Goal: Task Accomplishment & Management: Manage account settings

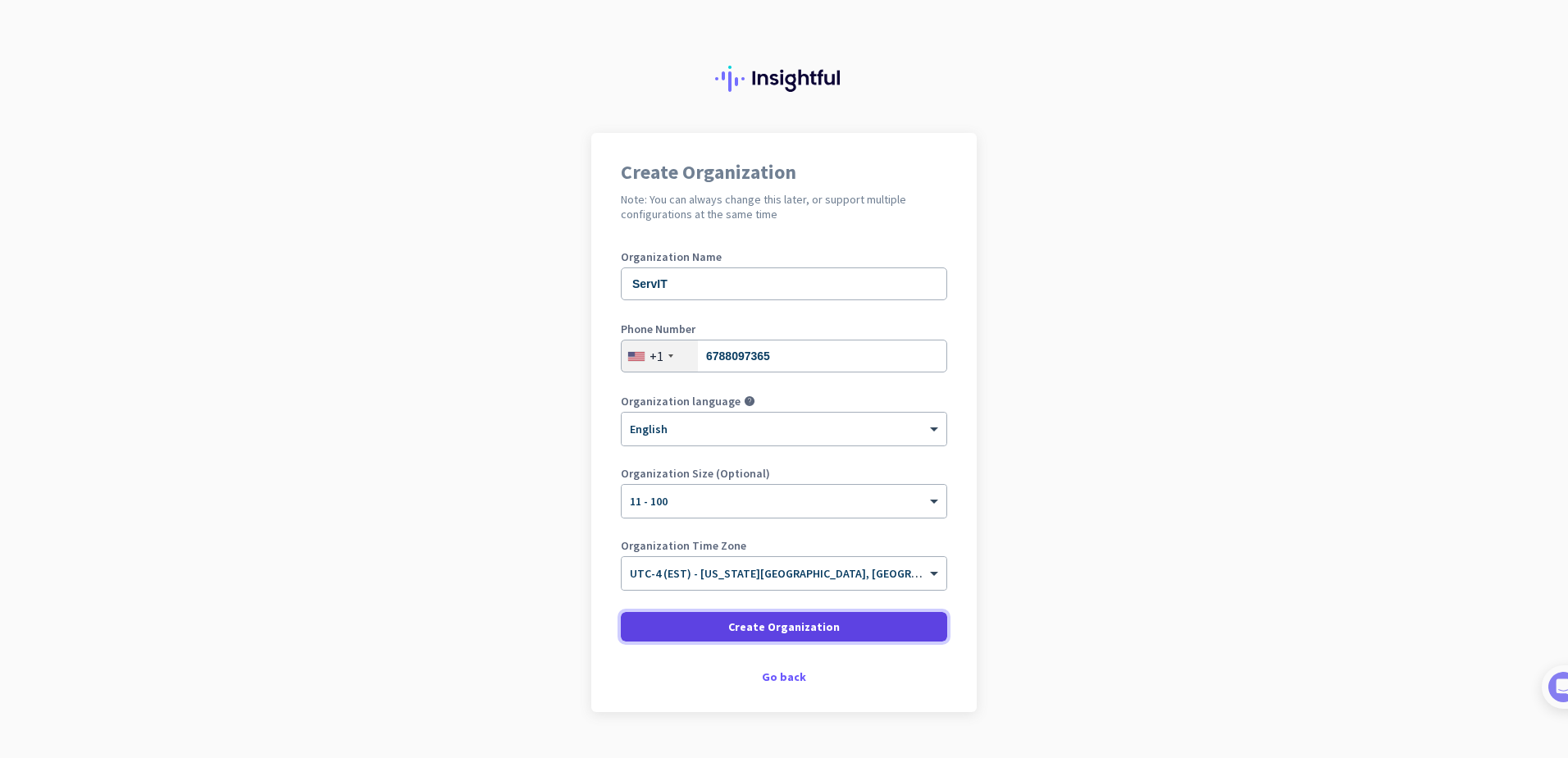
click at [794, 631] on span "Create Organization" at bounding box center [784, 626] width 112 height 16
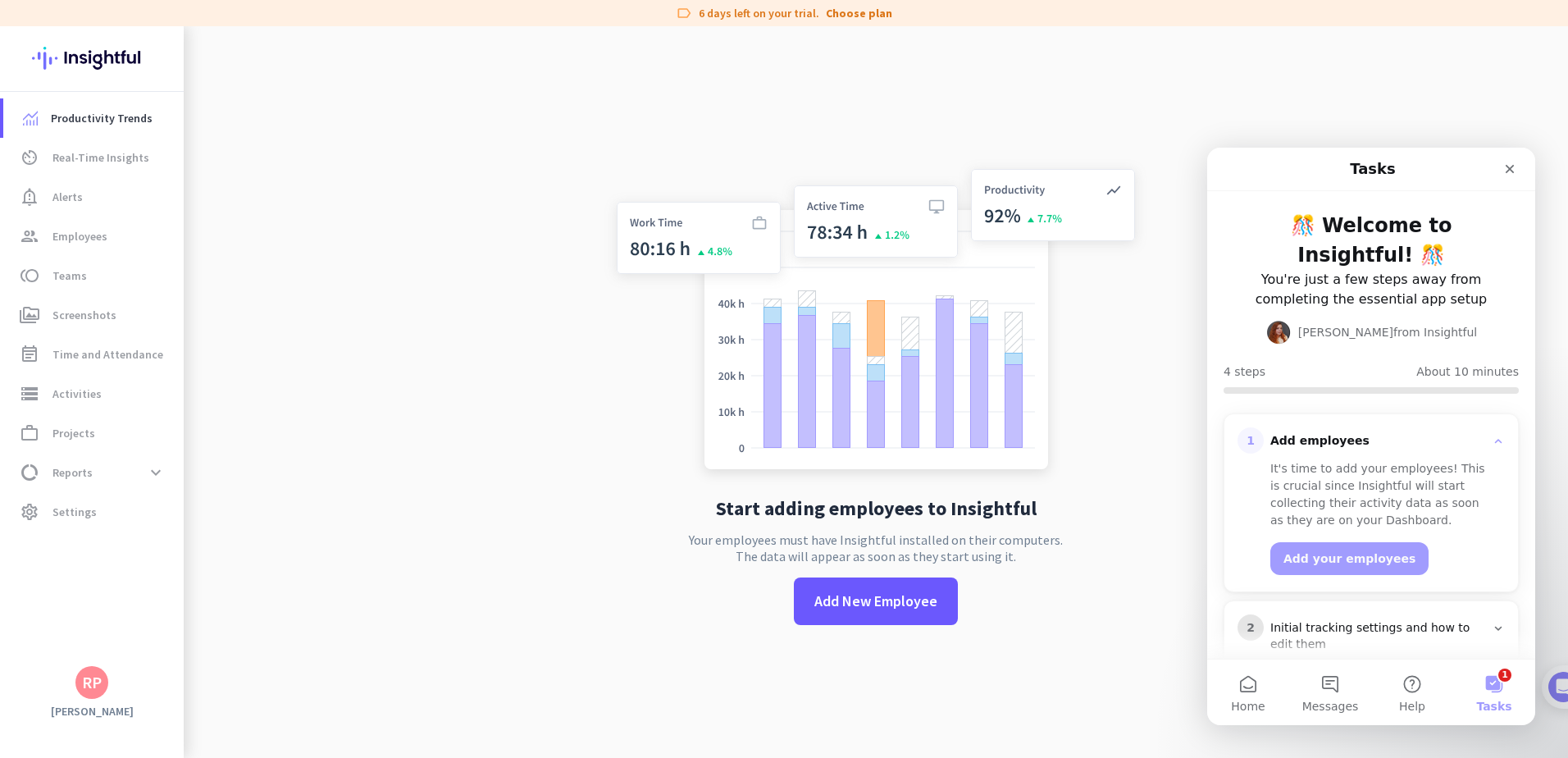
click at [457, 240] on app-no-employees "Start adding employees to Insightful Your employees must have Insightful instal…" at bounding box center [876, 404] width 1385 height 758
click at [873, 607] on span "Add New Employee" at bounding box center [876, 601] width 123 height 22
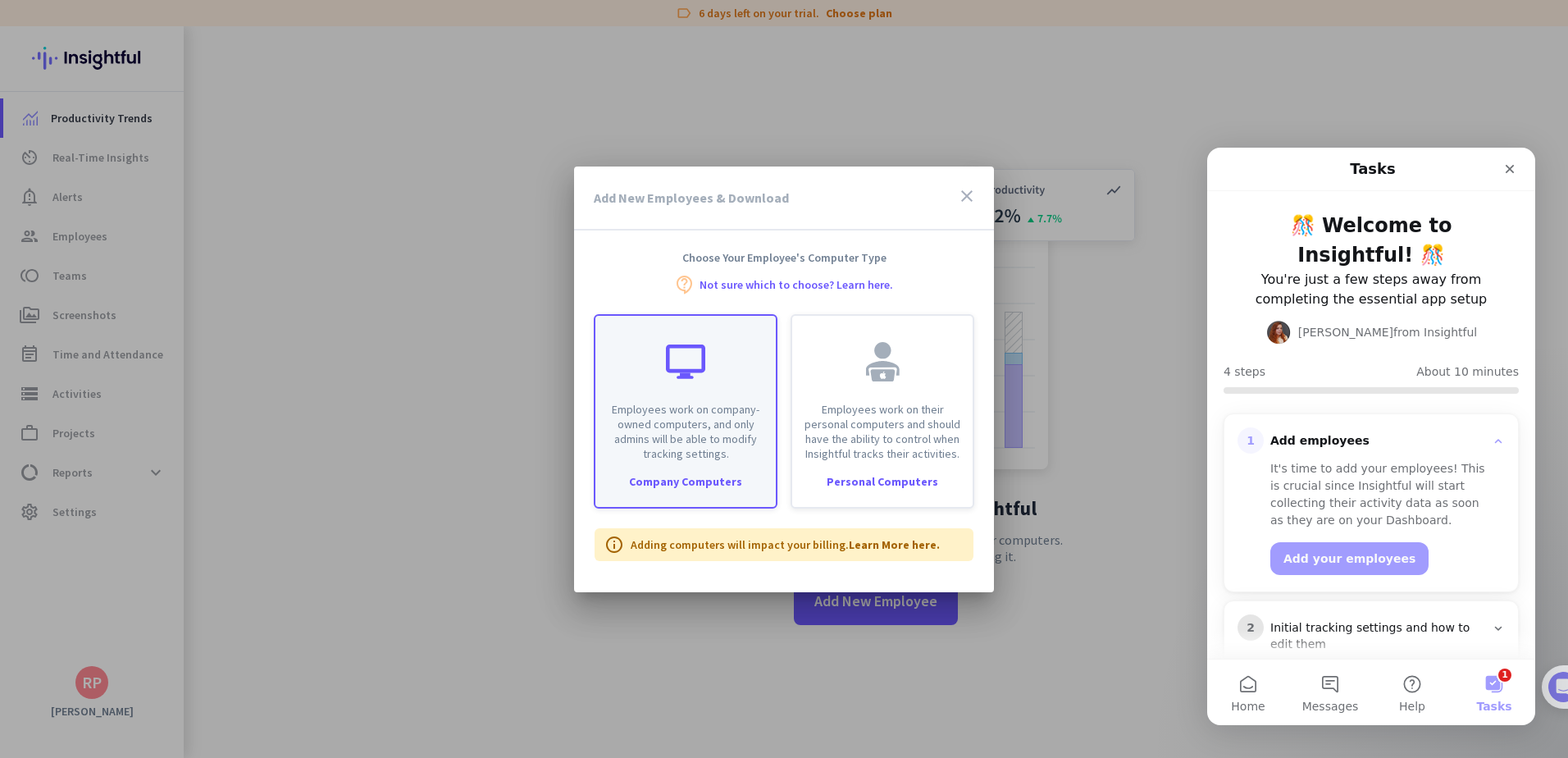
click at [650, 385] on div "Employees work on company-owned computers, and only admins will be able to modi…" at bounding box center [685, 388] width 181 height 145
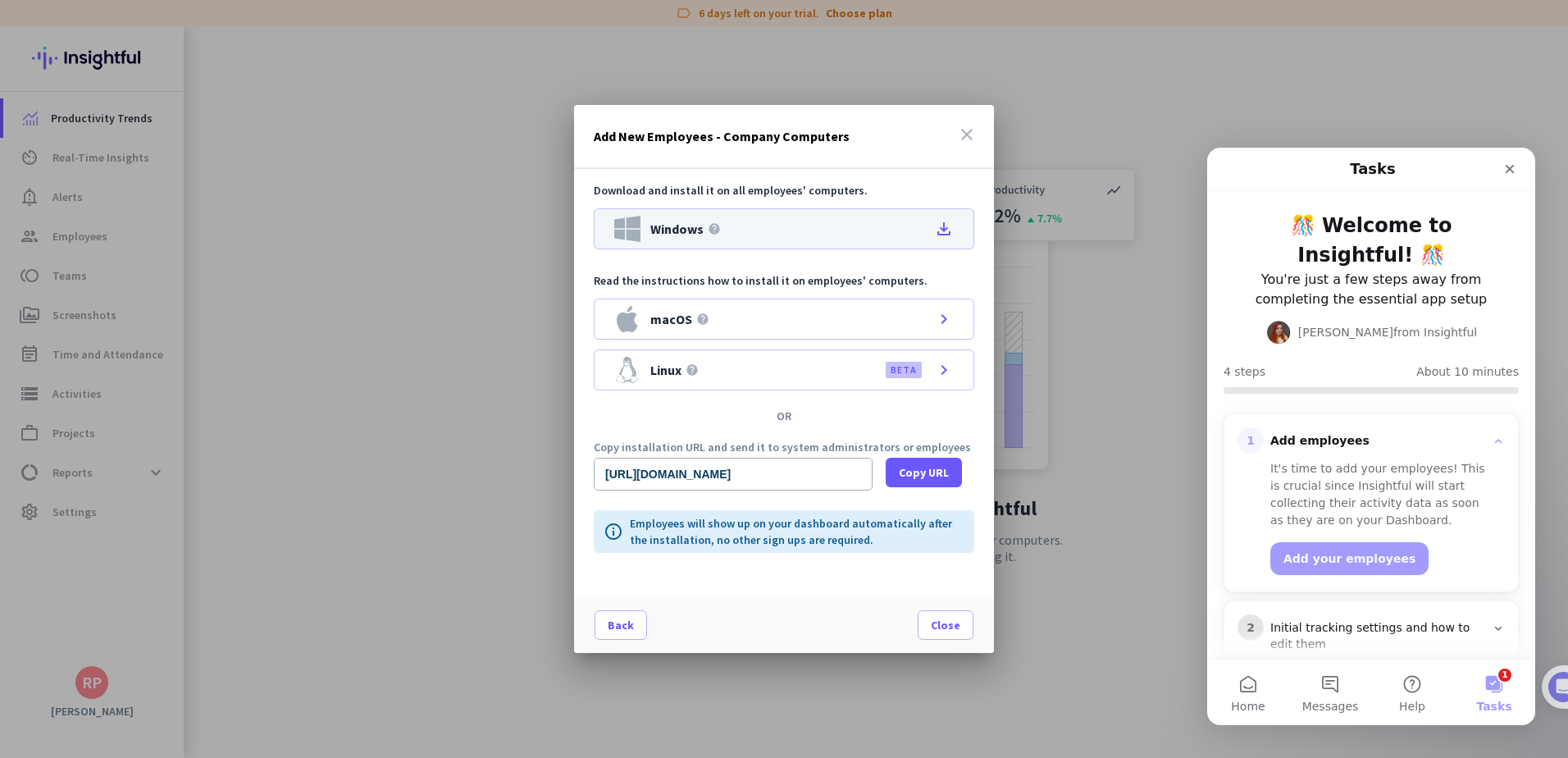
click at [780, 226] on div "Windows help file_download" at bounding box center [784, 228] width 380 height 41
click at [931, 480] on span "Copy URL" at bounding box center [924, 472] width 50 height 16
click at [971, 131] on icon "close" at bounding box center [966, 134] width 20 height 20
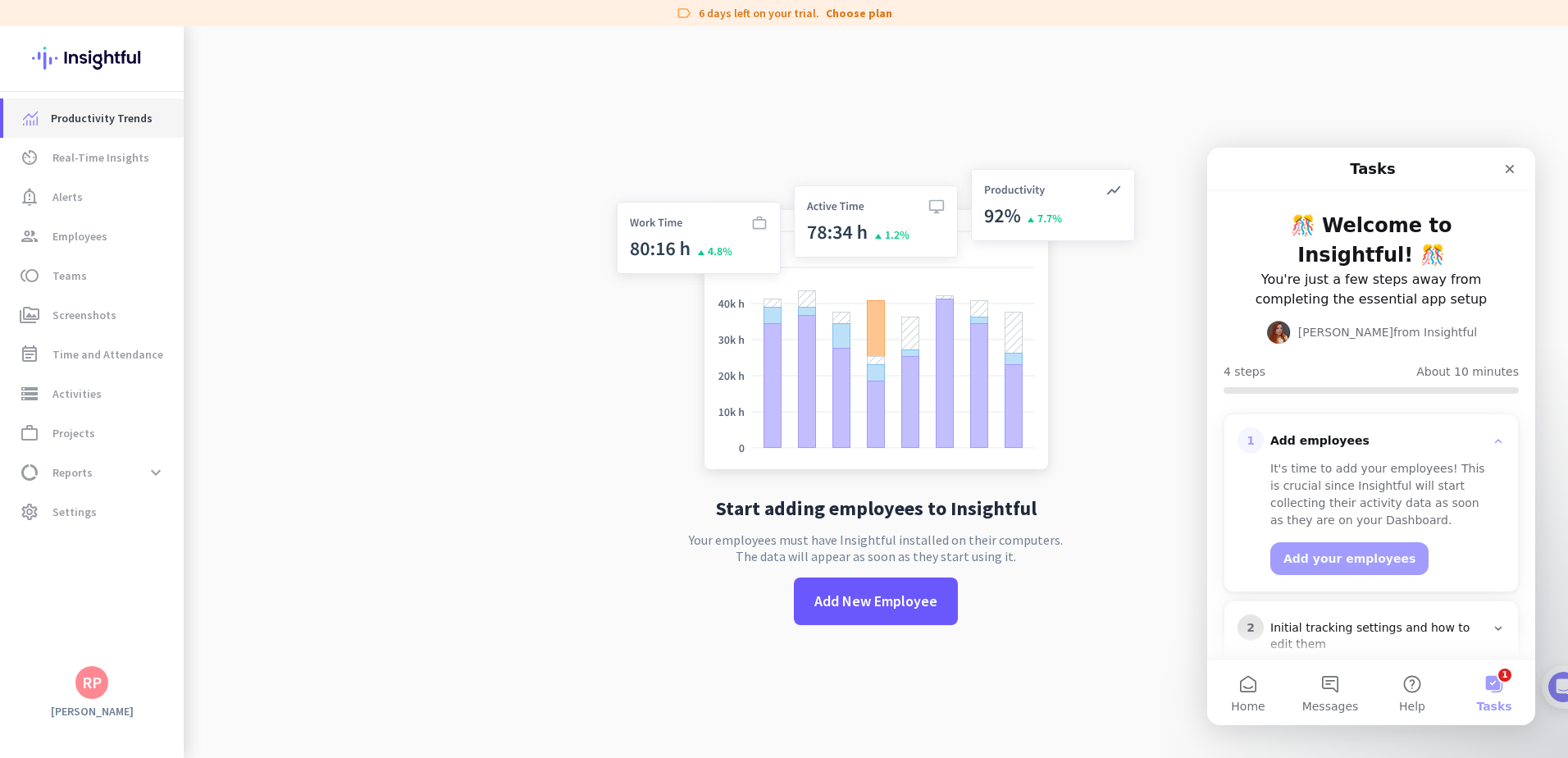
click at [121, 117] on span "Productivity Trends" at bounding box center [102, 118] width 102 height 20
click at [83, 236] on span "Employees" at bounding box center [80, 236] width 55 height 20
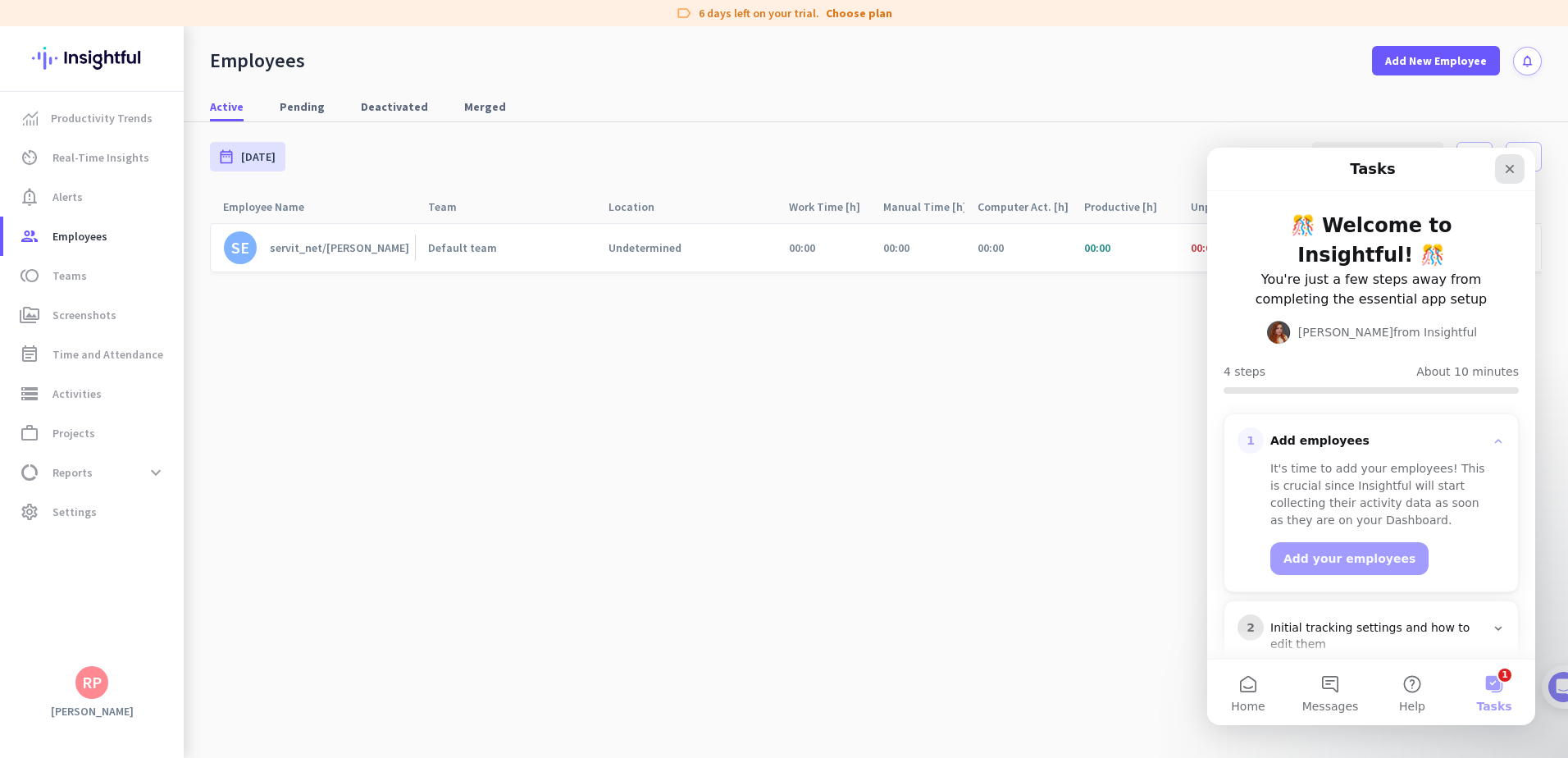
click at [1508, 166] on icon "Close" at bounding box center [1509, 169] width 13 height 13
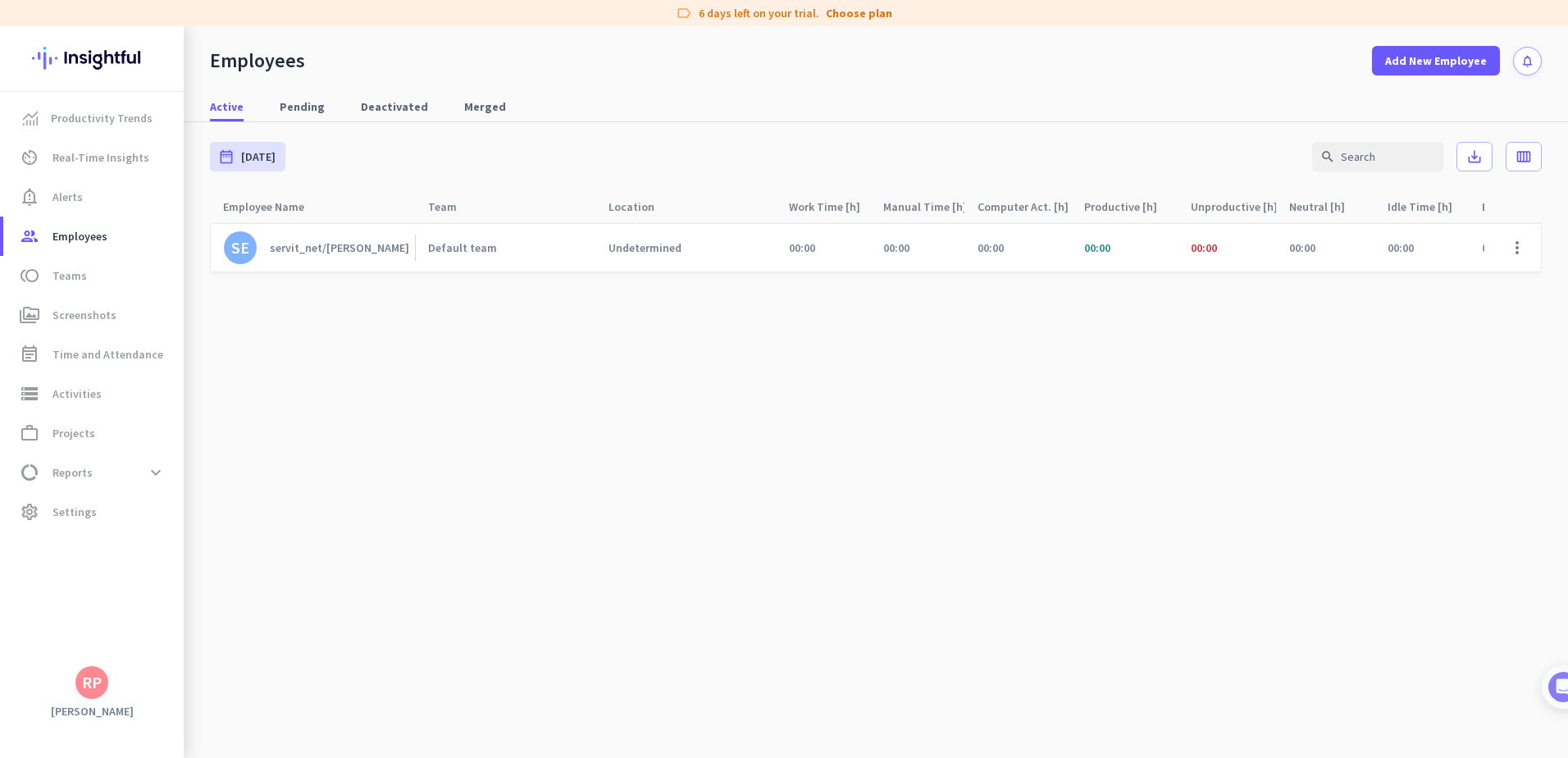
click at [365, 252] on div "servit_net/[PERSON_NAME]" at bounding box center [339, 247] width 139 height 15
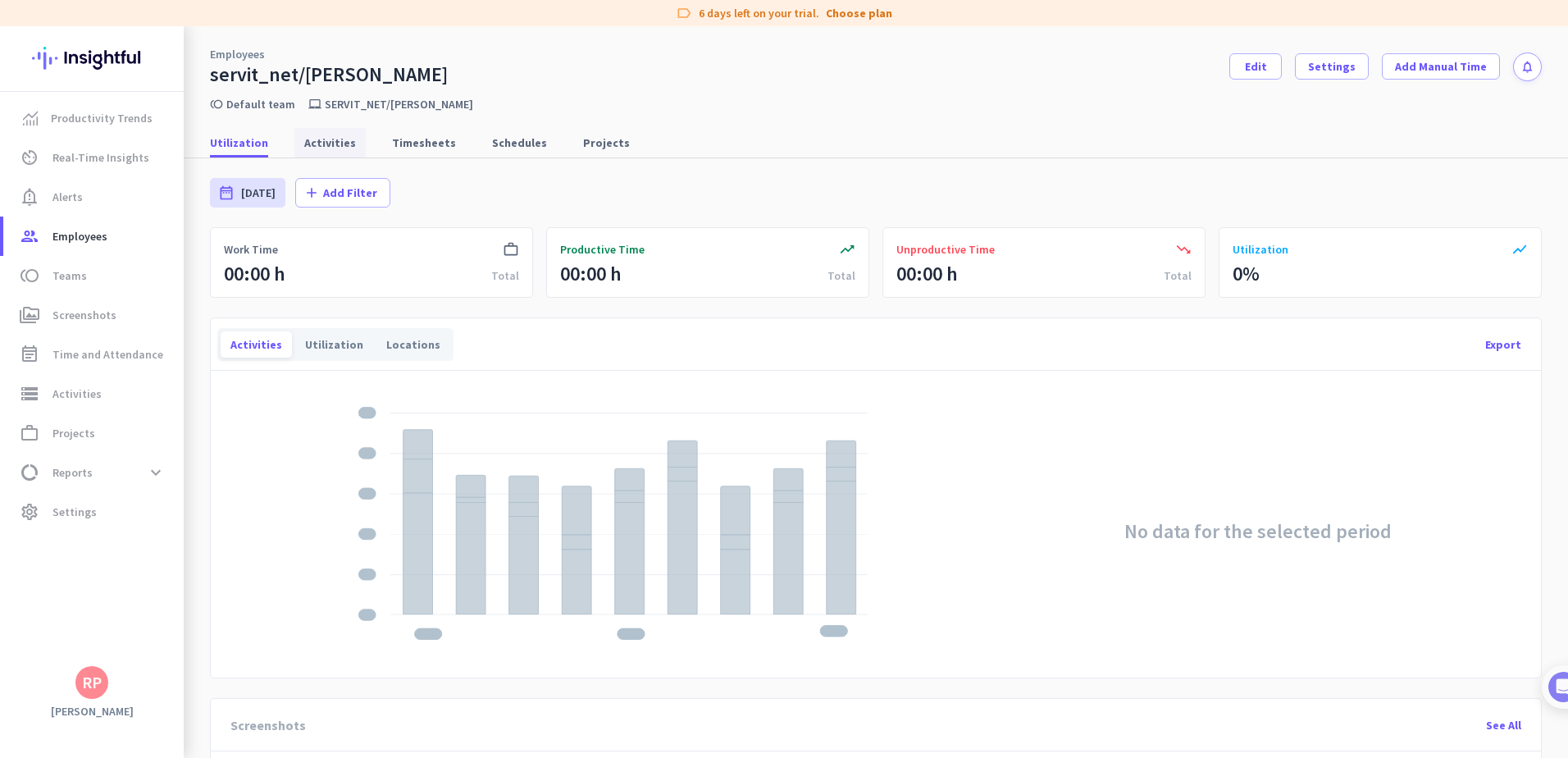
click at [335, 140] on span "Activities" at bounding box center [330, 143] width 52 height 16
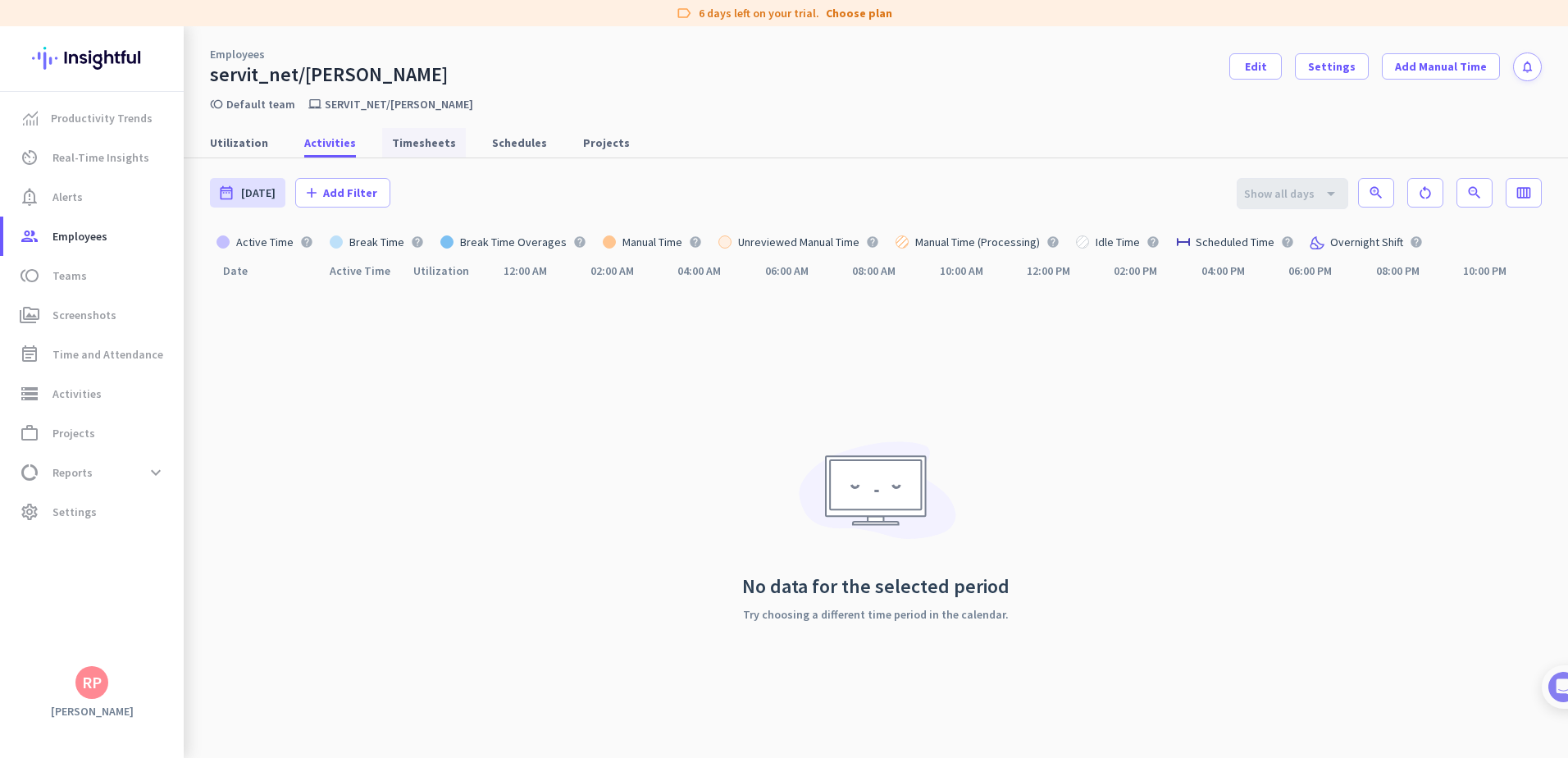
click at [395, 144] on span "Timesheets" at bounding box center [424, 143] width 64 height 16
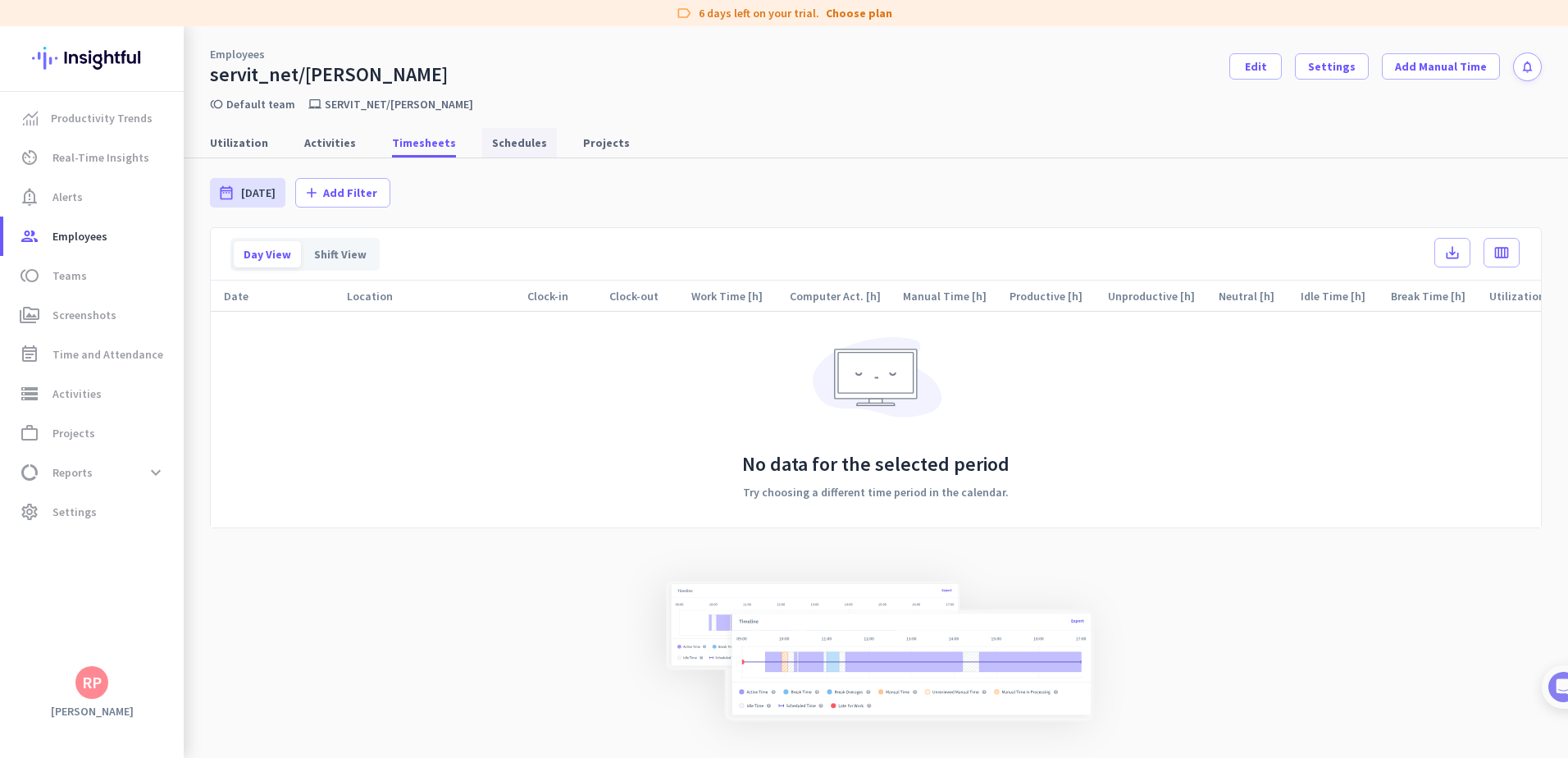
click at [492, 143] on span "Schedules" at bounding box center [519, 143] width 55 height 16
type input "[DATE] - [DATE]"
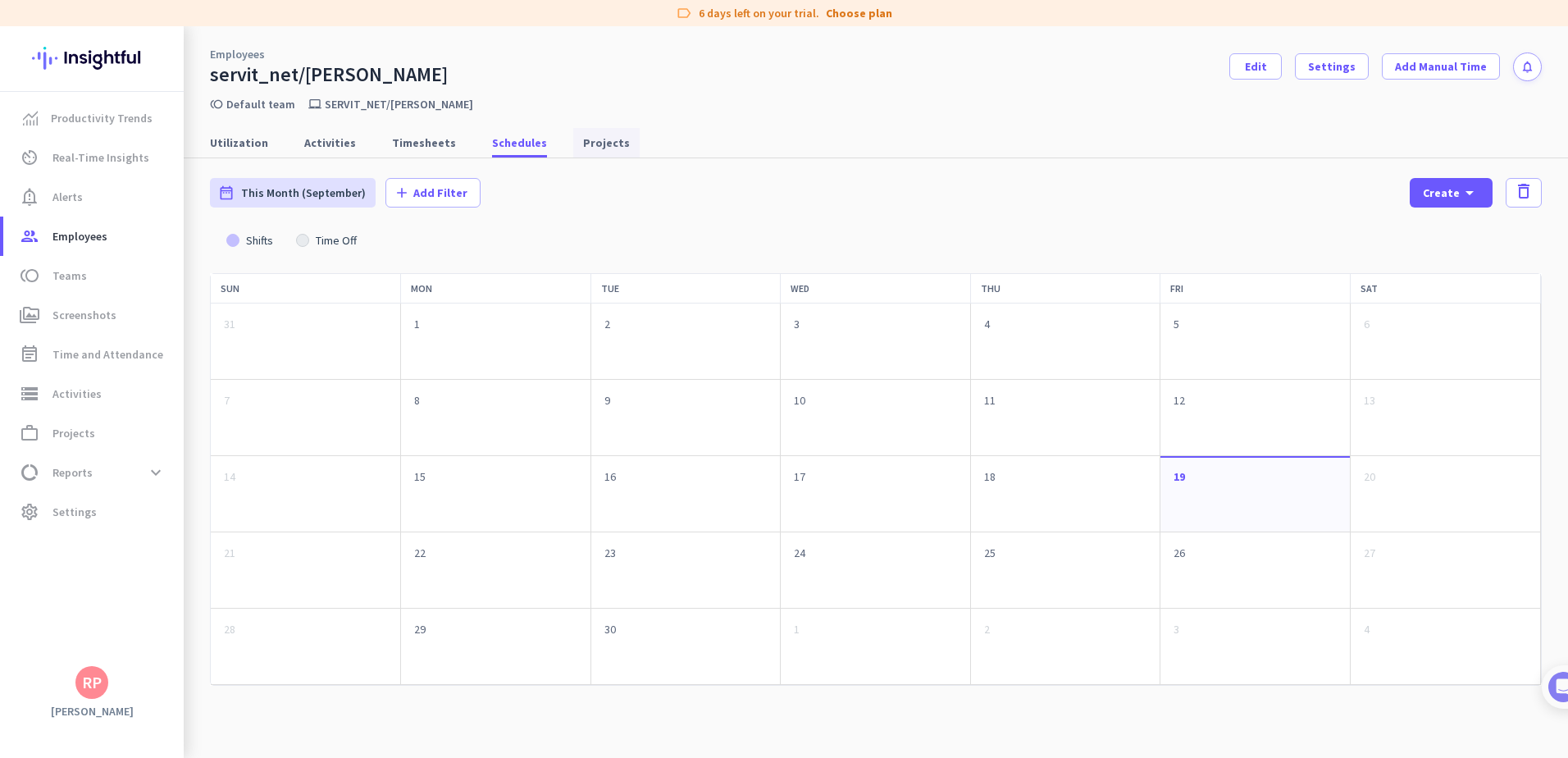
click at [583, 144] on span "Projects" at bounding box center [607, 143] width 47 height 16
type input "[DATE] - [DATE]"
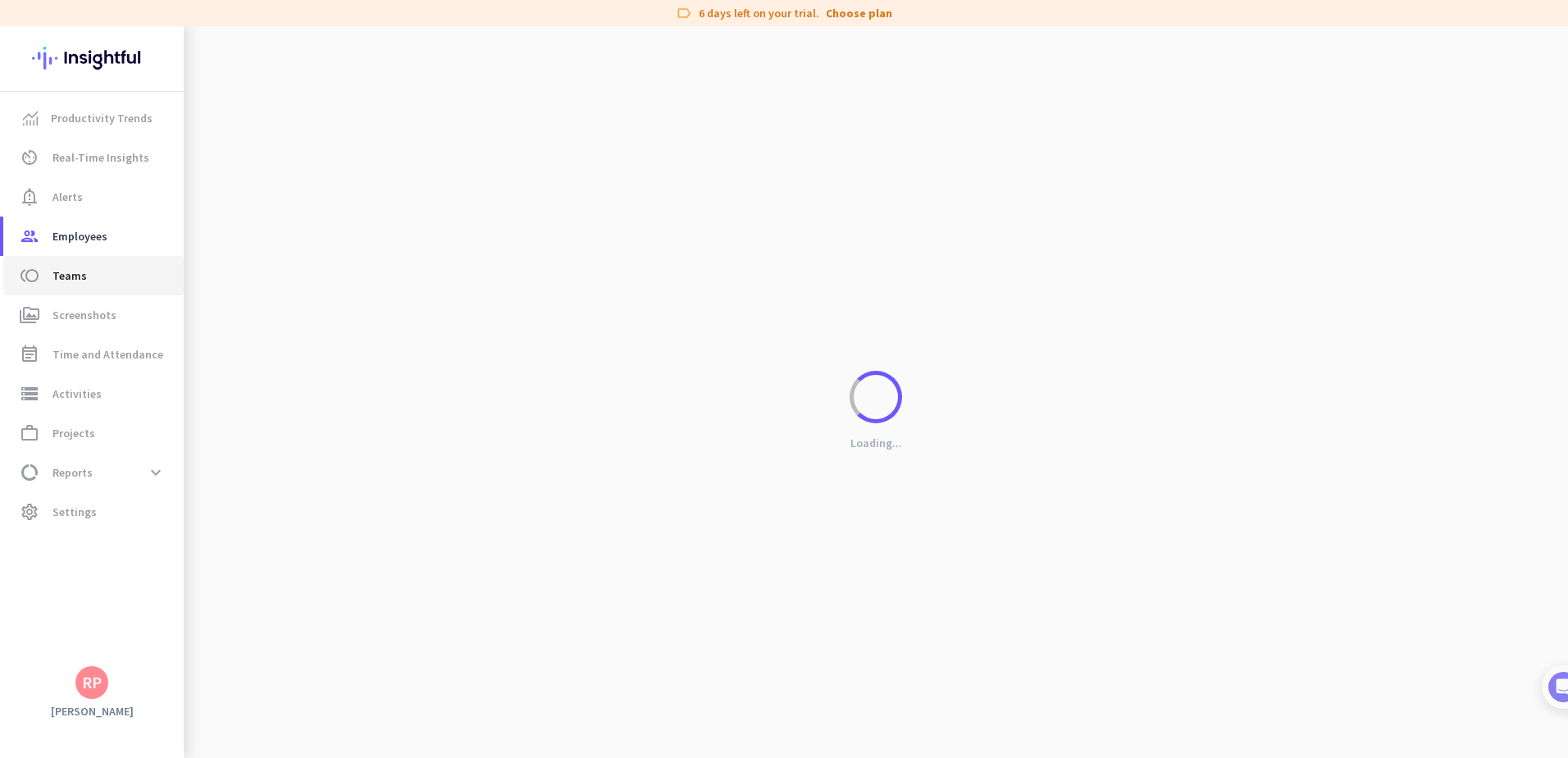
click at [60, 279] on span "Teams" at bounding box center [70, 275] width 35 height 20
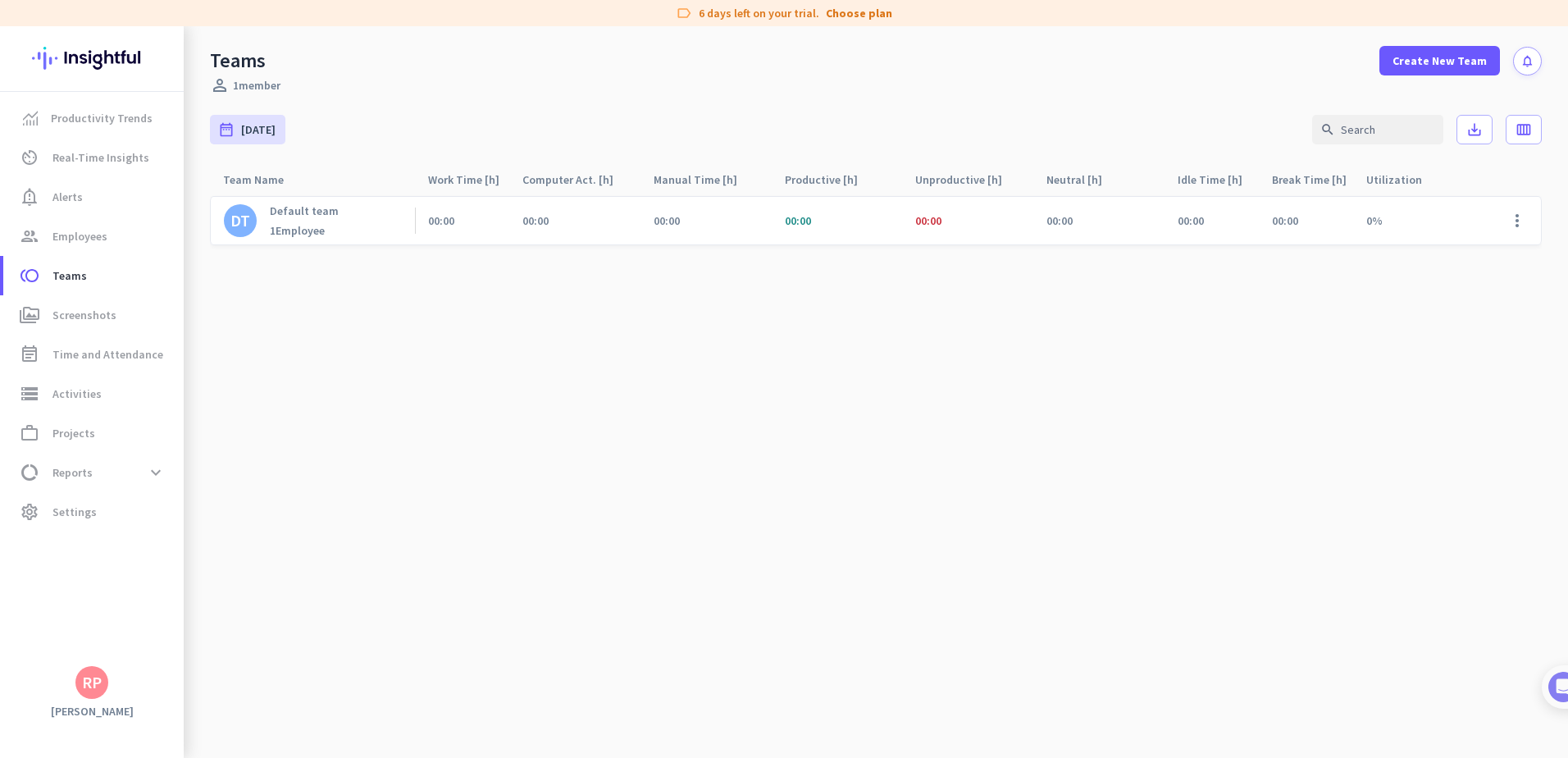
click at [316, 224] on div "1 Employee" at bounding box center [304, 230] width 69 height 15
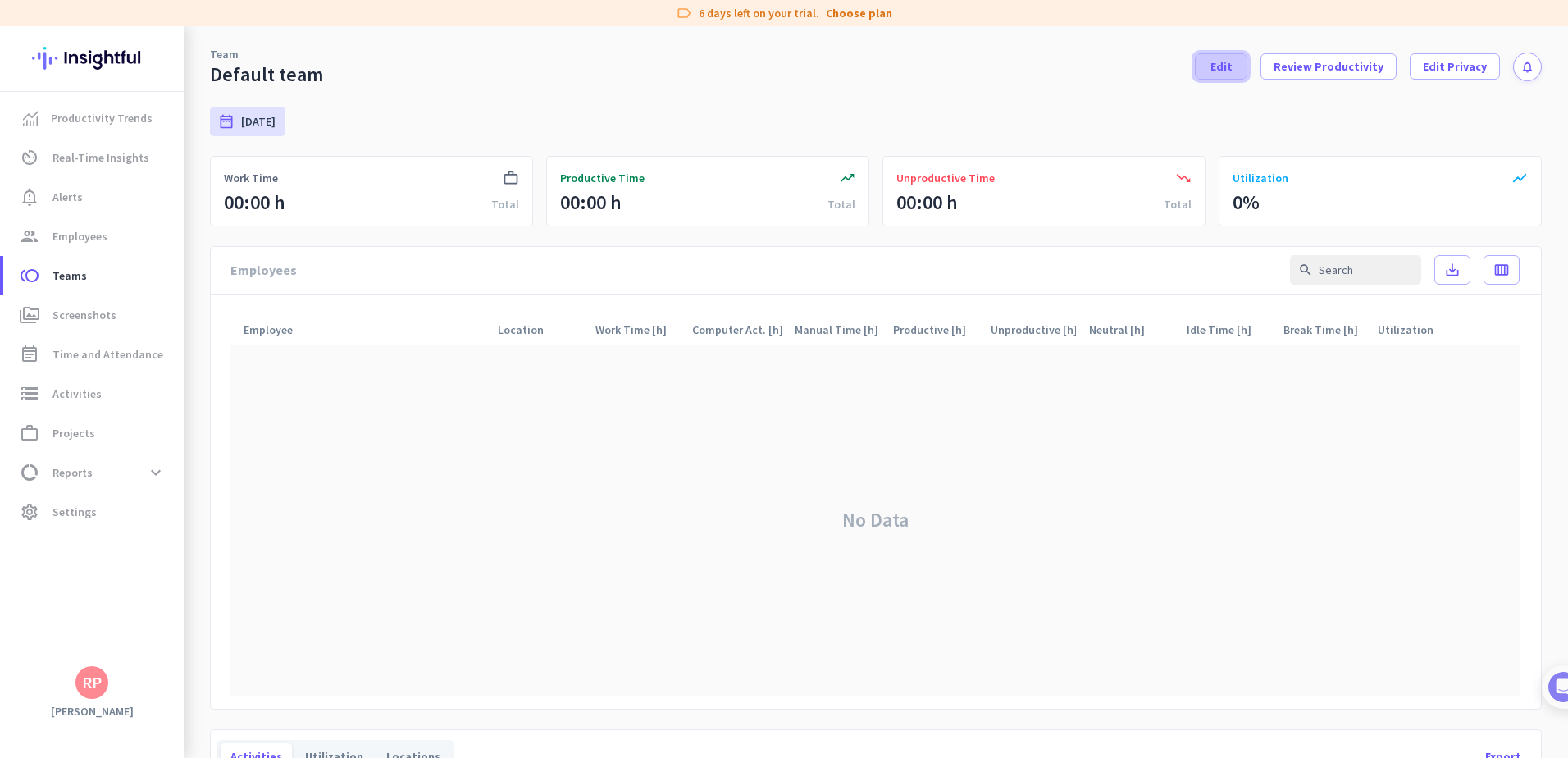
click at [1210, 63] on span "Edit" at bounding box center [1221, 66] width 22 height 16
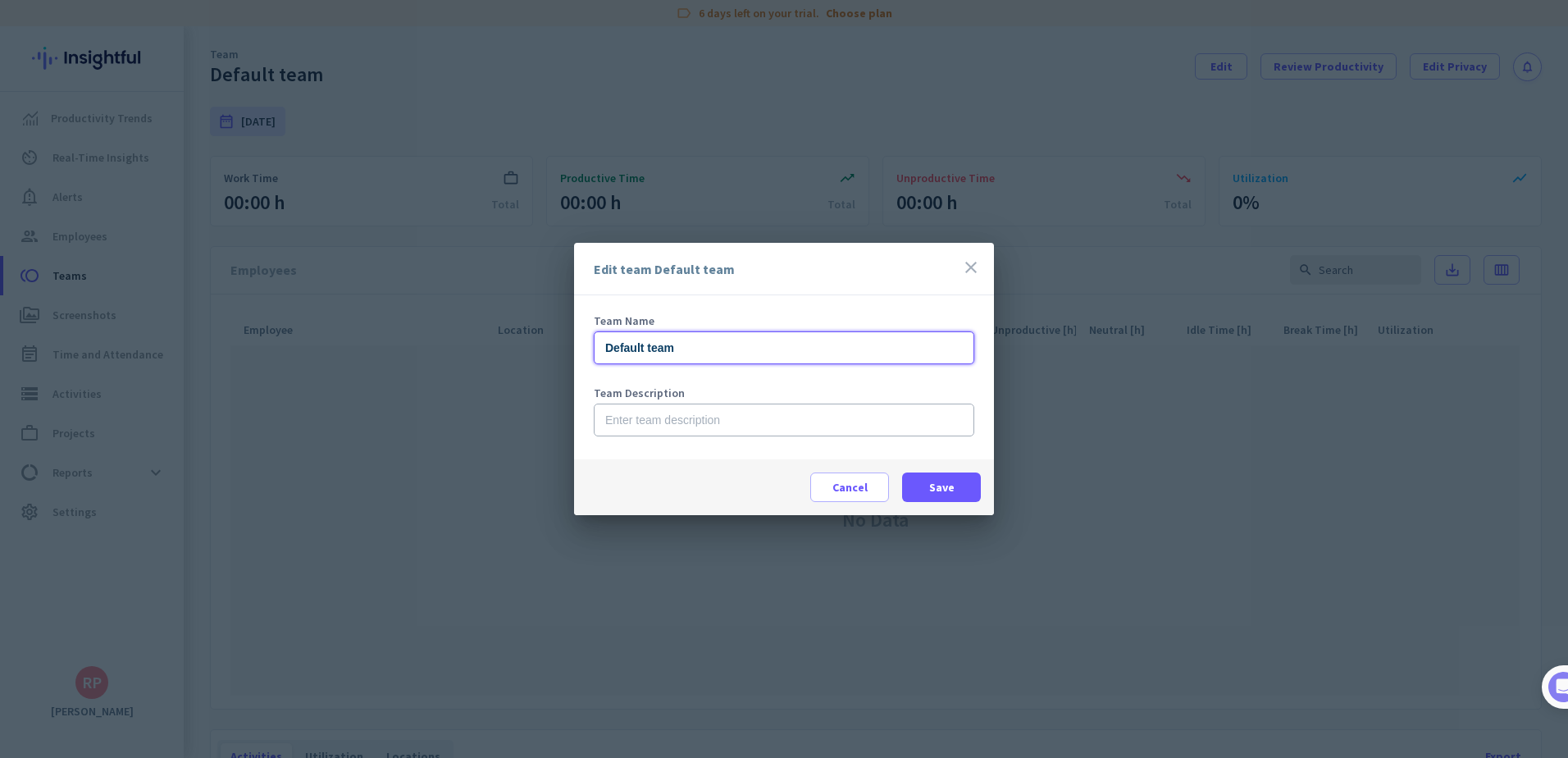
drag, startPoint x: 693, startPoint y: 349, endPoint x: 542, endPoint y: 341, distance: 151.2
click at [538, 344] on div "Edit team Default team close Team Name Default team Team Description Cancel Save" at bounding box center [784, 379] width 1568 height 758
type input "Technical Team"
click at [958, 478] on span at bounding box center [941, 487] width 79 height 40
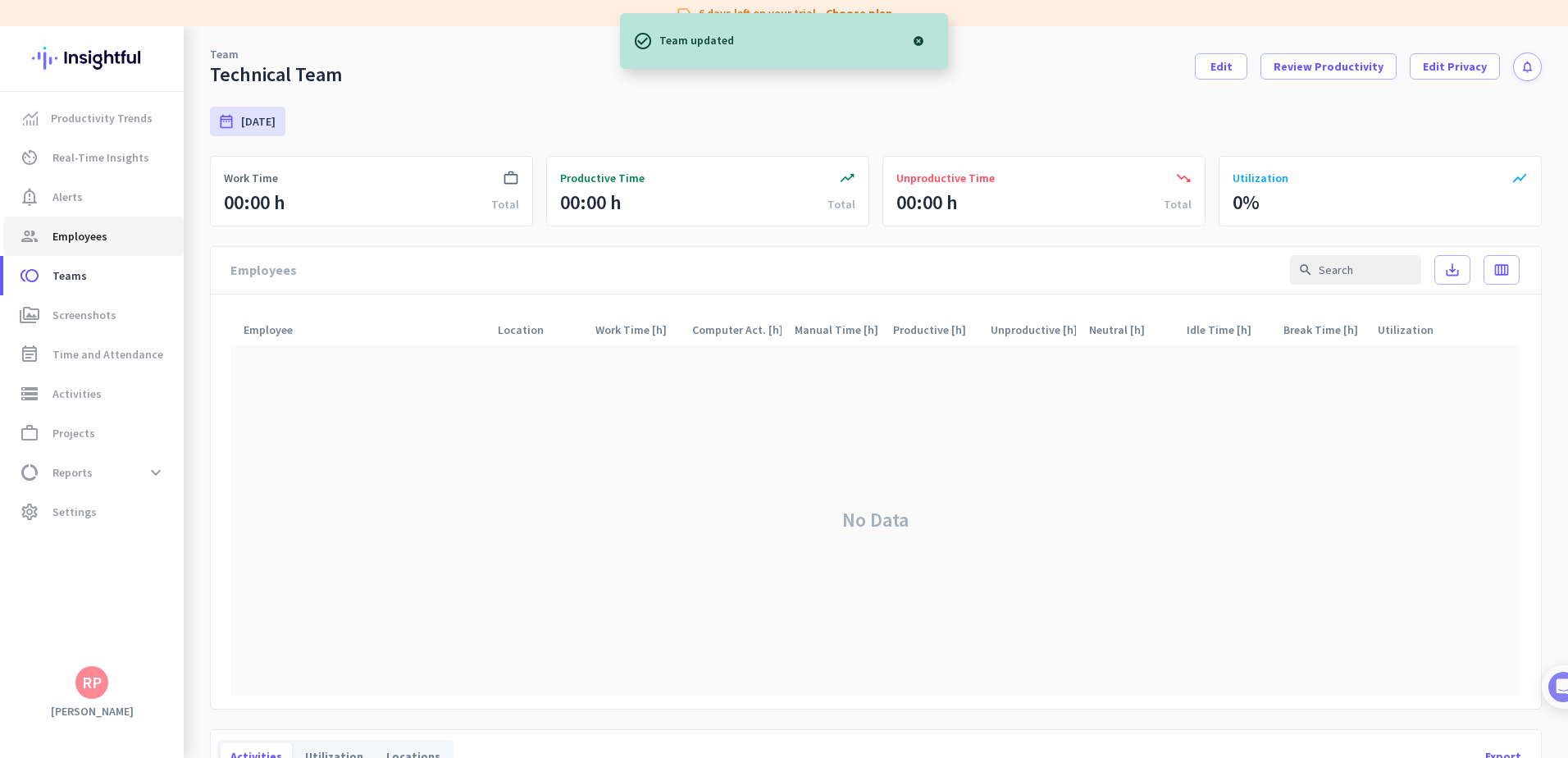
click at [85, 234] on span "Employees" at bounding box center [80, 236] width 55 height 20
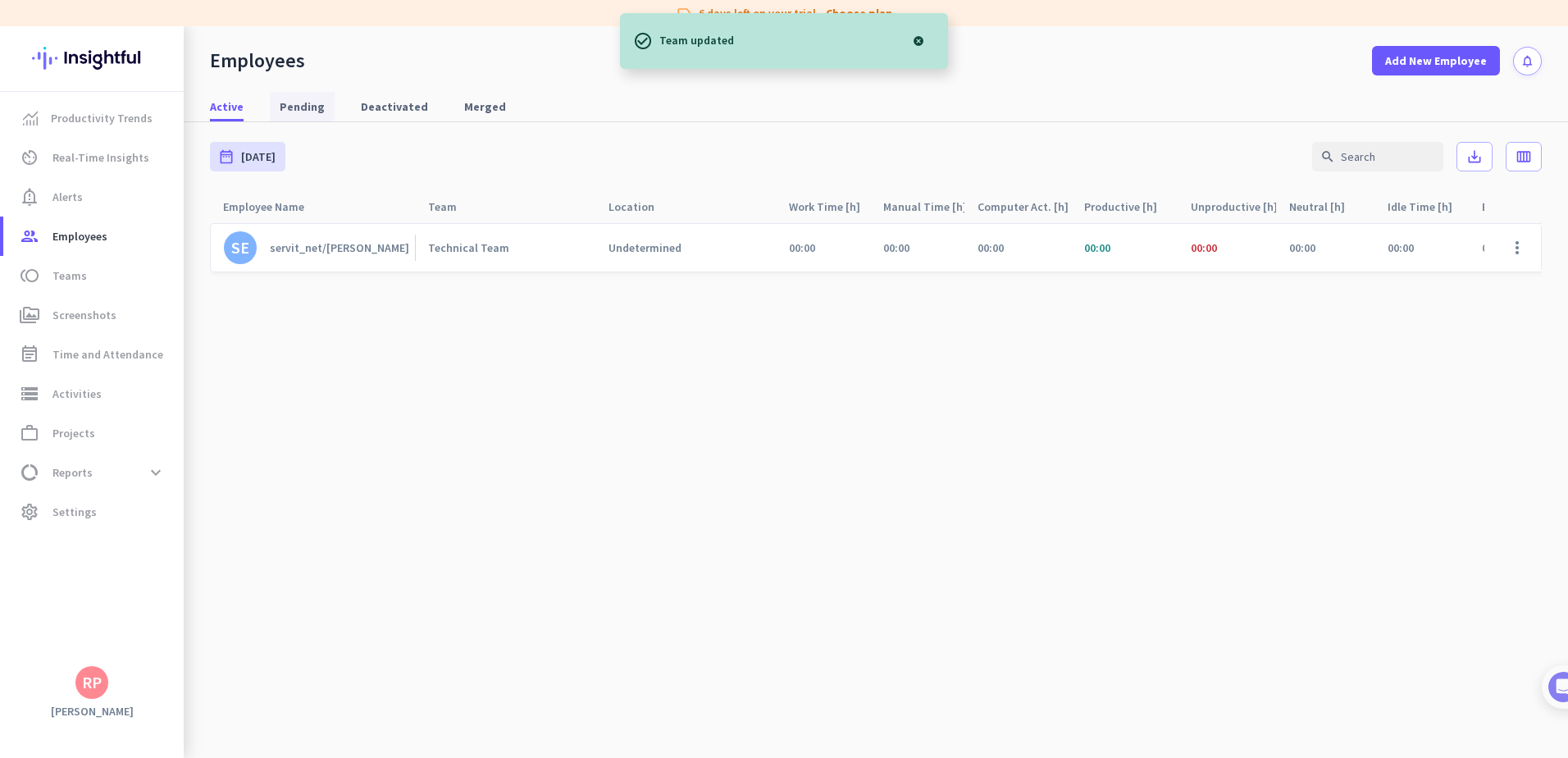
click at [289, 113] on span "Pending" at bounding box center [303, 106] width 45 height 16
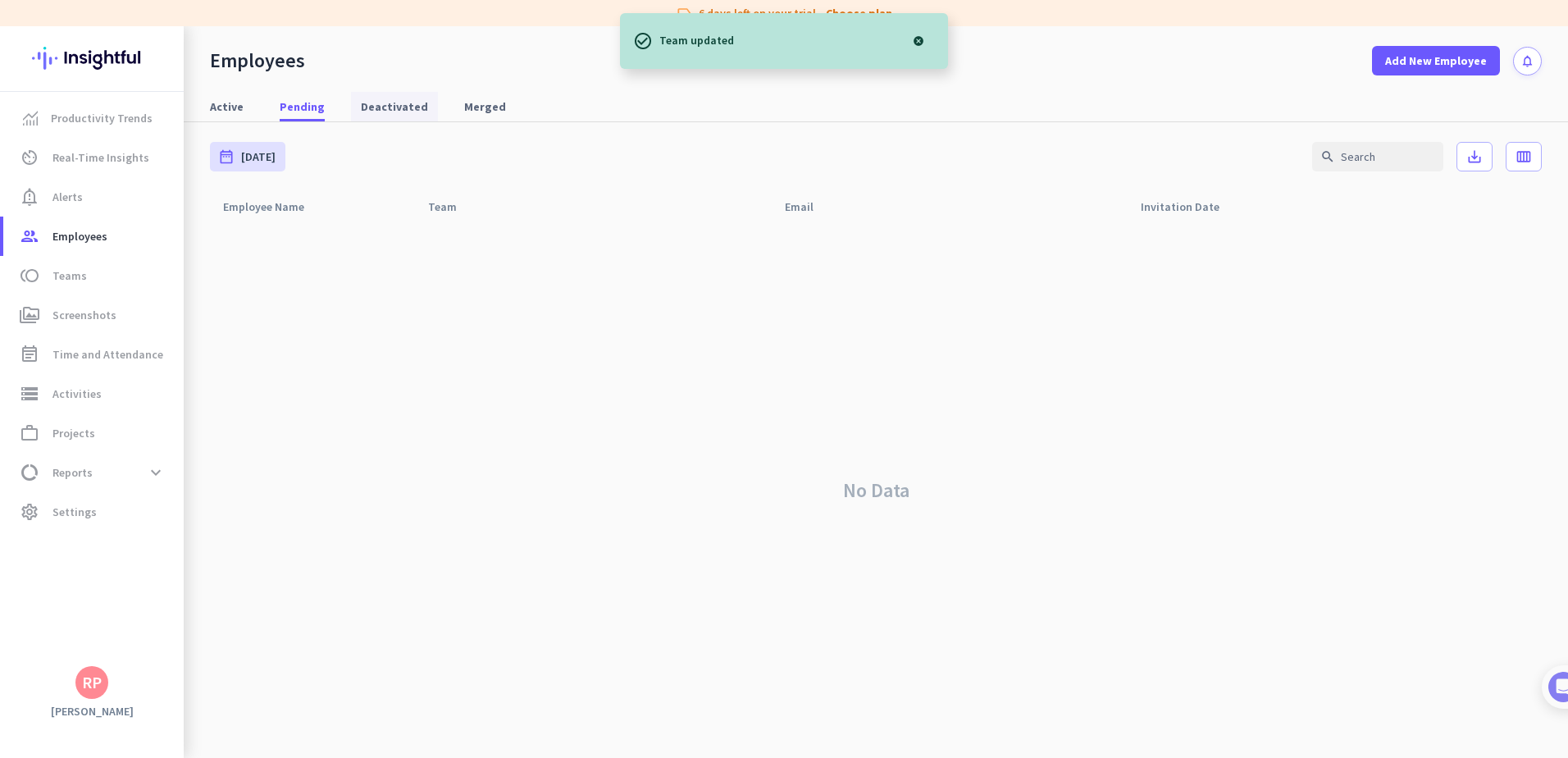
click at [408, 112] on span "Deactivated" at bounding box center [394, 106] width 67 height 16
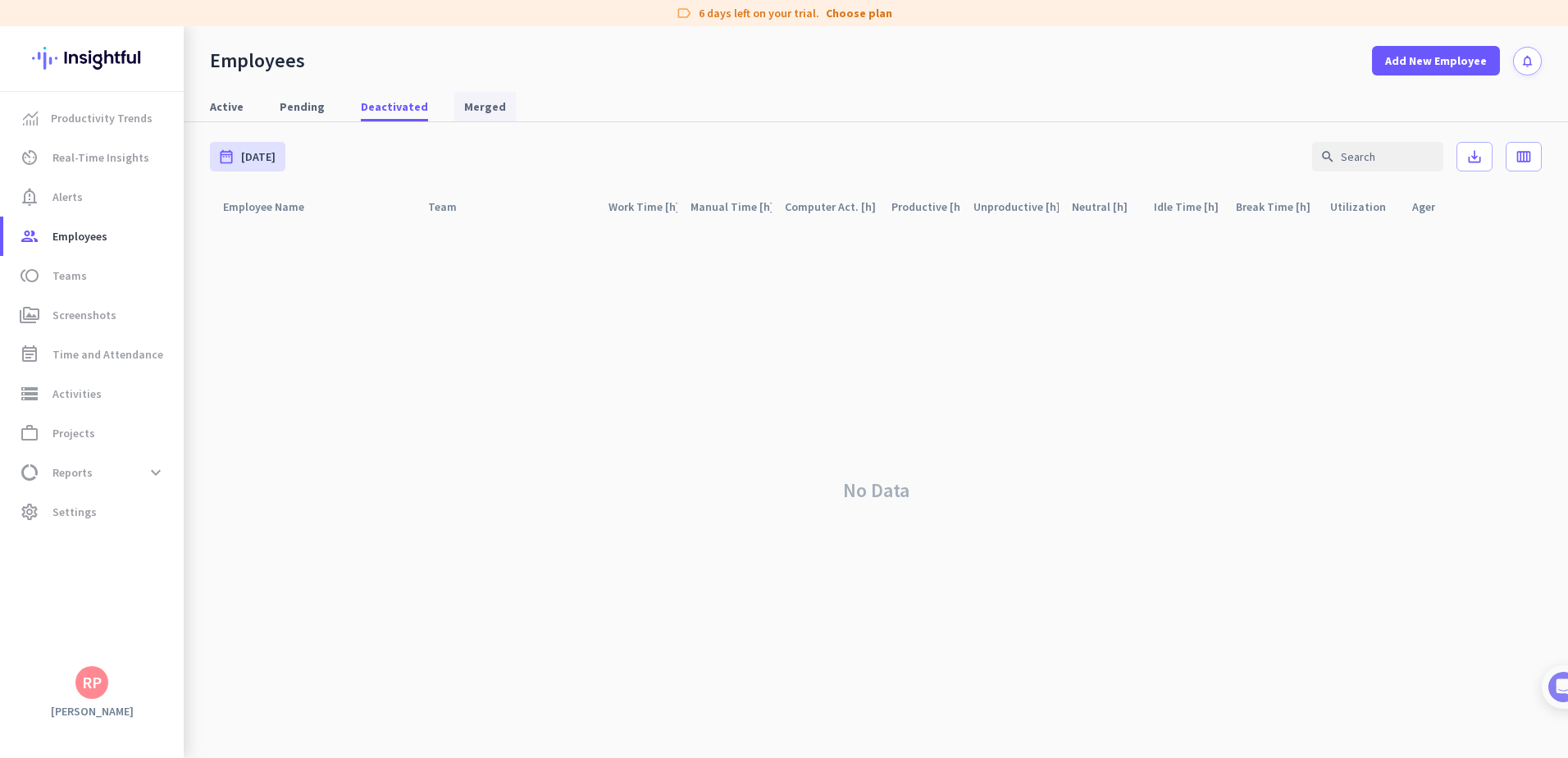
click at [467, 110] on span "Merged" at bounding box center [485, 106] width 41 height 16
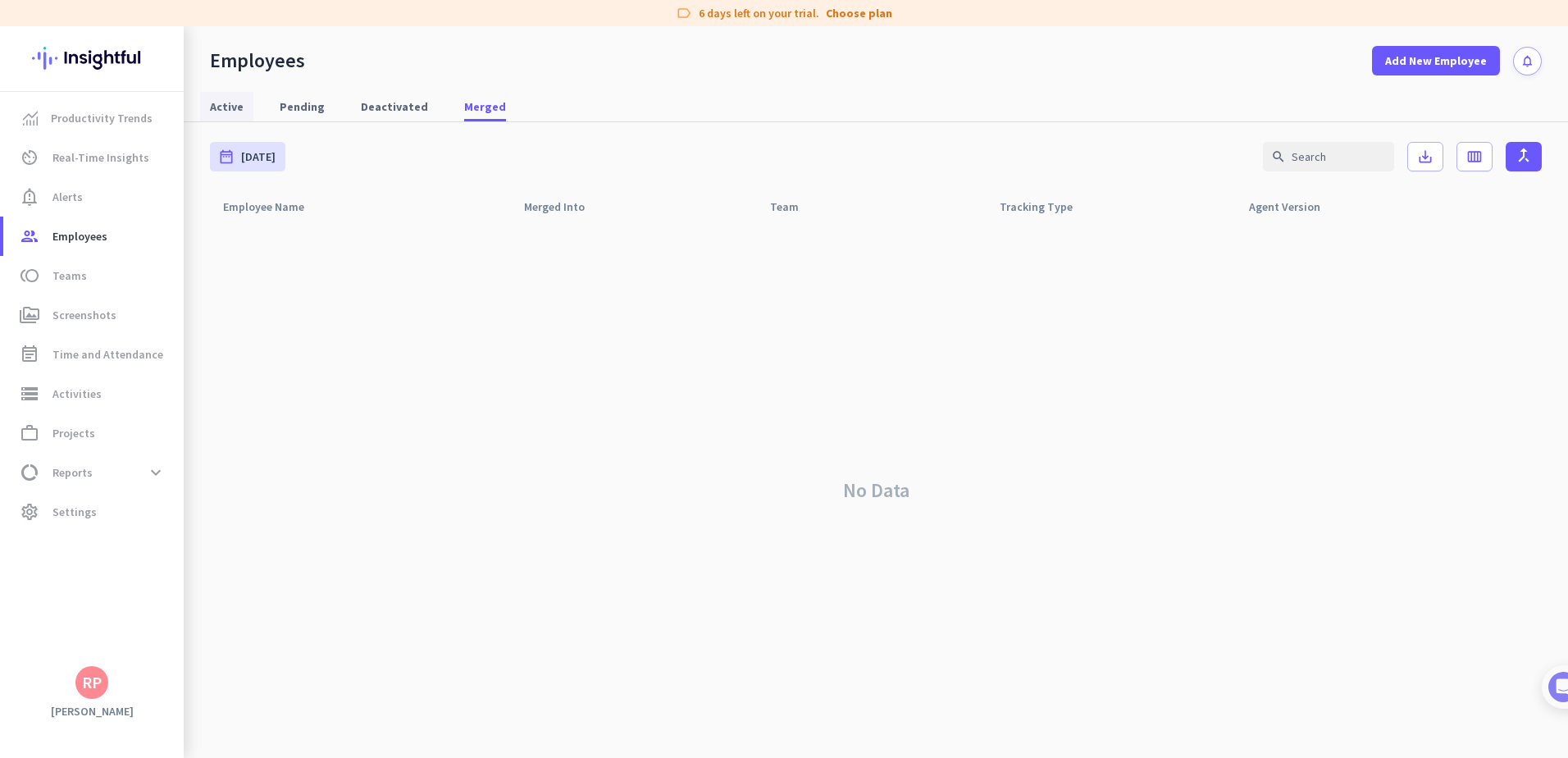
click at [227, 103] on span "Active" at bounding box center [226, 106] width 34 height 16
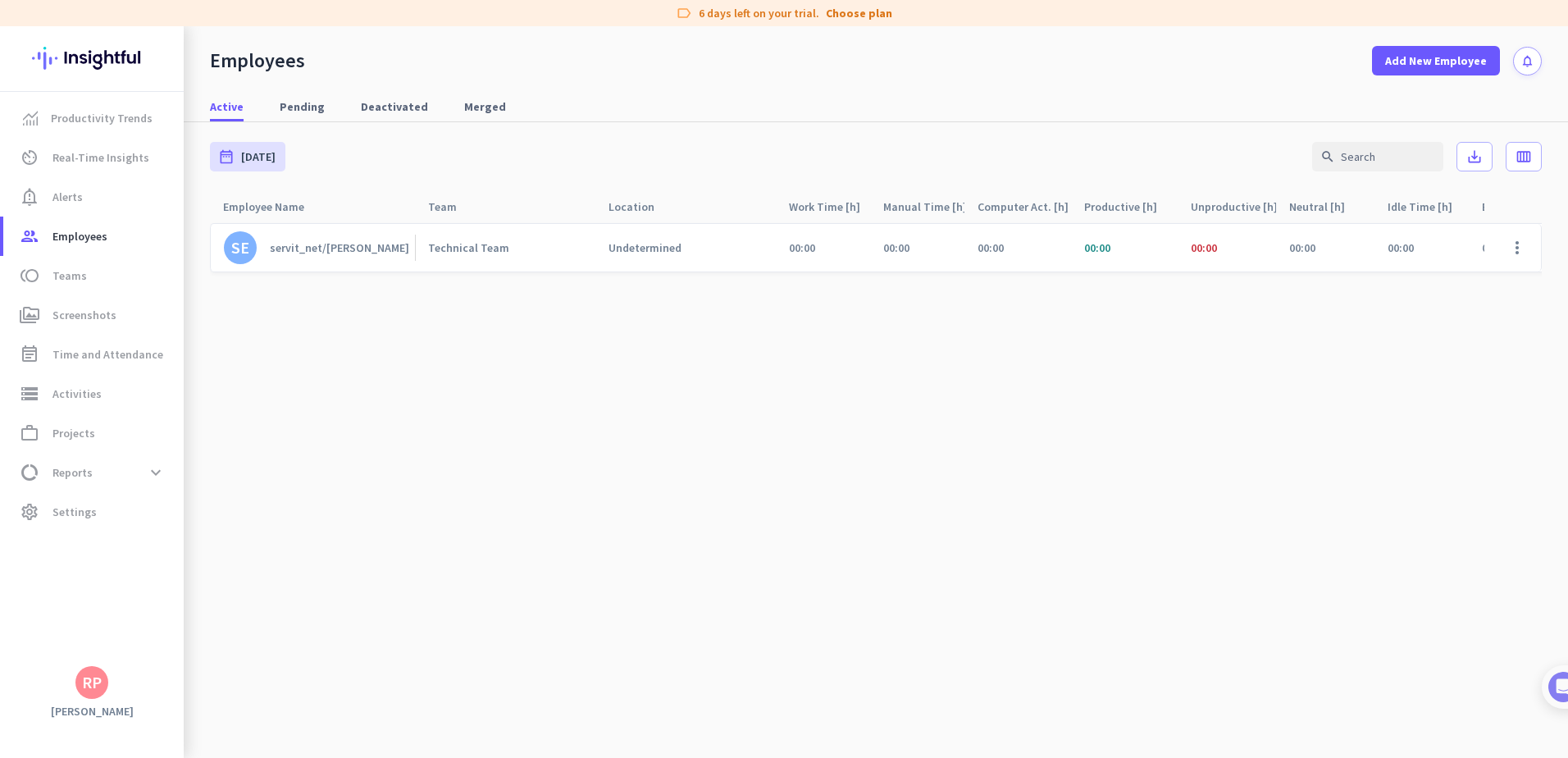
click at [564, 450] on cdk-virtual-scroll-viewport "SE servit_net/jwilliams Technical Team Undetermined 00:00 00:00 00:00 00:00 00:…" at bounding box center [876, 490] width 1332 height 536
click at [1520, 244] on span at bounding box center [1517, 248] width 40 height 40
click at [921, 329] on div at bounding box center [784, 379] width 1568 height 758
click at [331, 249] on div "servit_net/[PERSON_NAME]" at bounding box center [339, 247] width 139 height 15
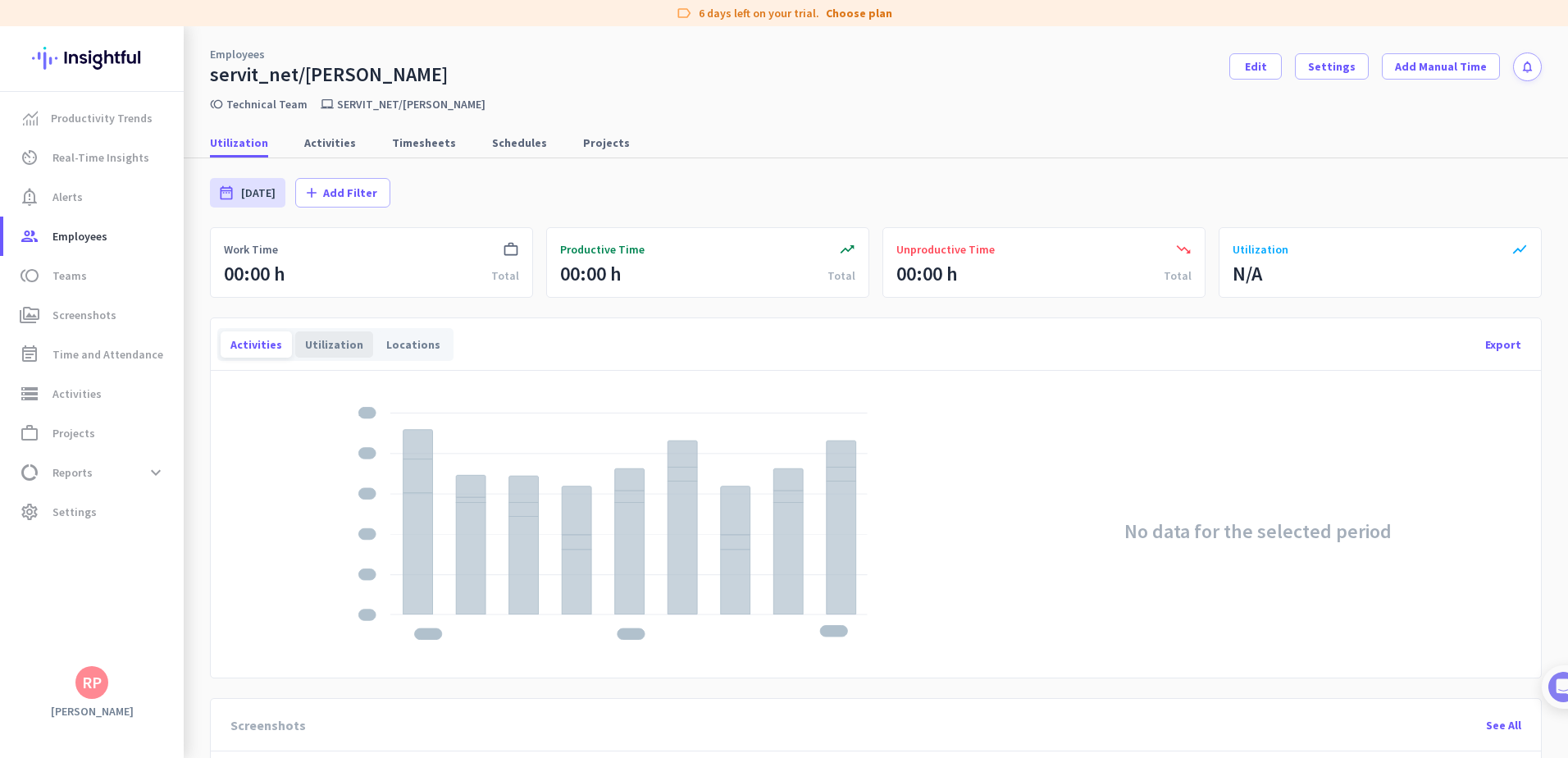
click at [314, 340] on div "Utilization" at bounding box center [335, 344] width 78 height 26
click at [407, 345] on div "Locations" at bounding box center [412, 344] width 73 height 26
click at [237, 333] on div "Activities" at bounding box center [256, 344] width 72 height 26
click at [304, 145] on span "Activities" at bounding box center [330, 143] width 52 height 16
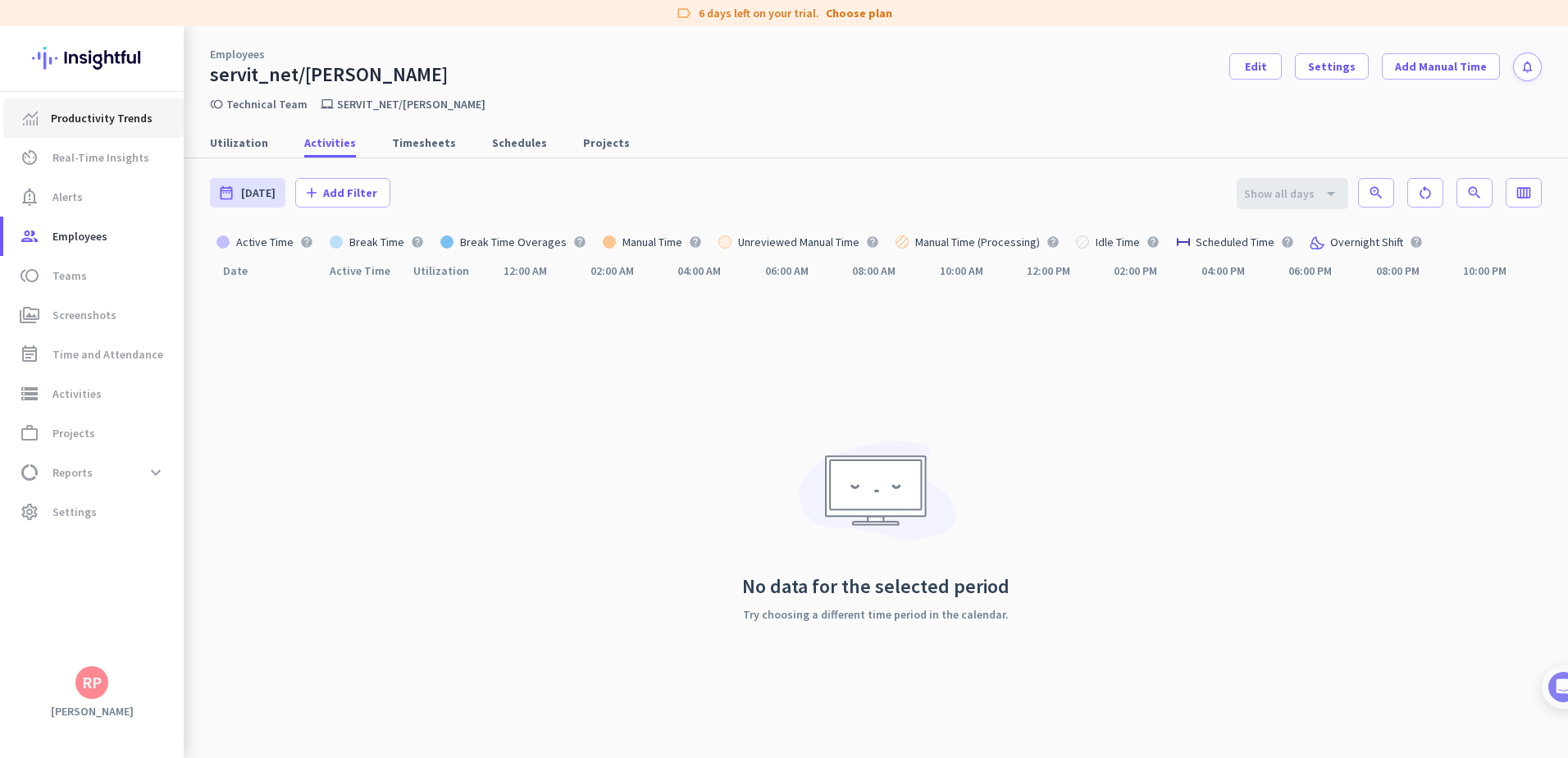
click at [94, 118] on span "Productivity Trends" at bounding box center [102, 118] width 102 height 20
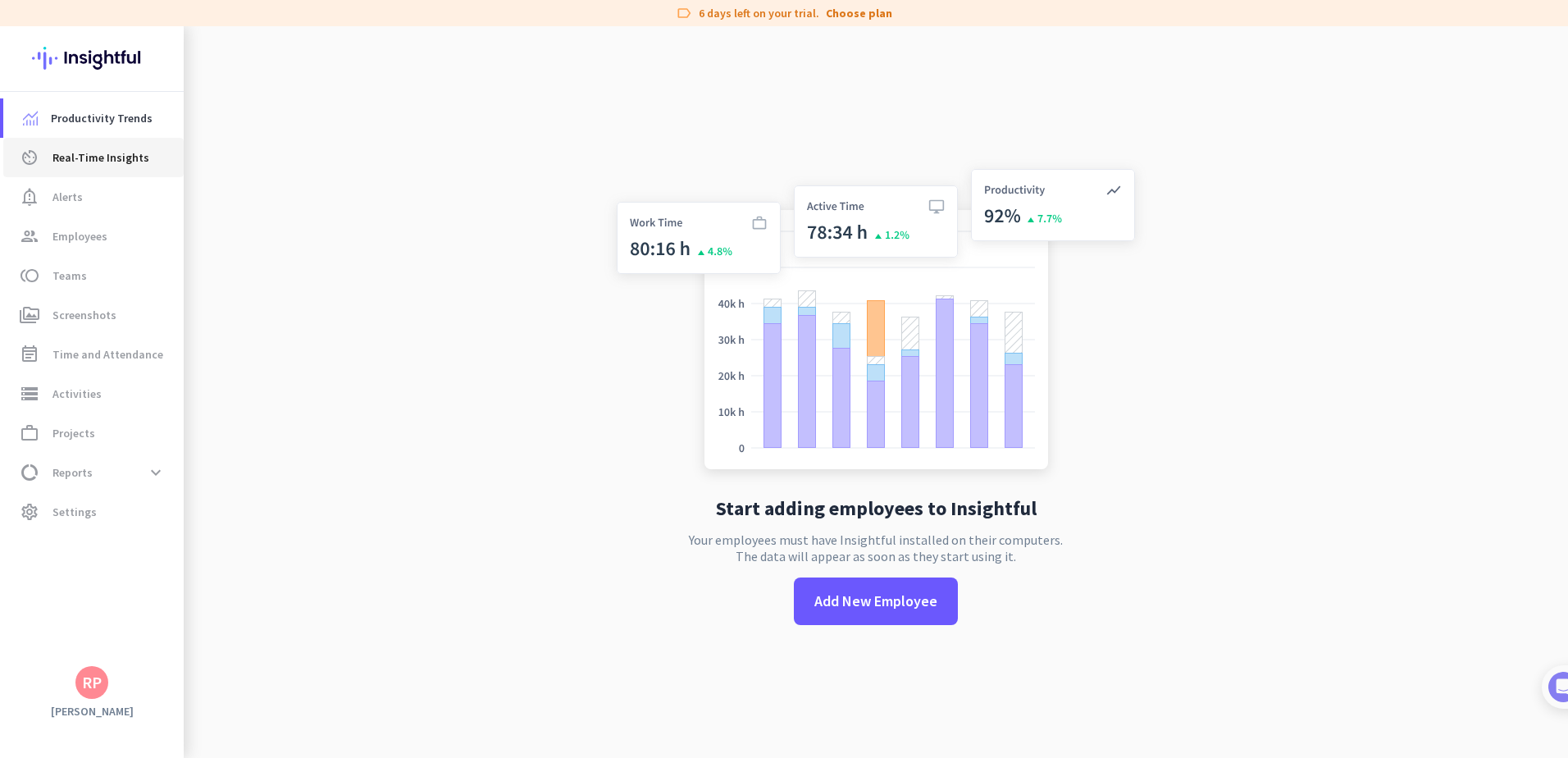
click at [105, 163] on span "Real-Time Insights" at bounding box center [101, 157] width 97 height 20
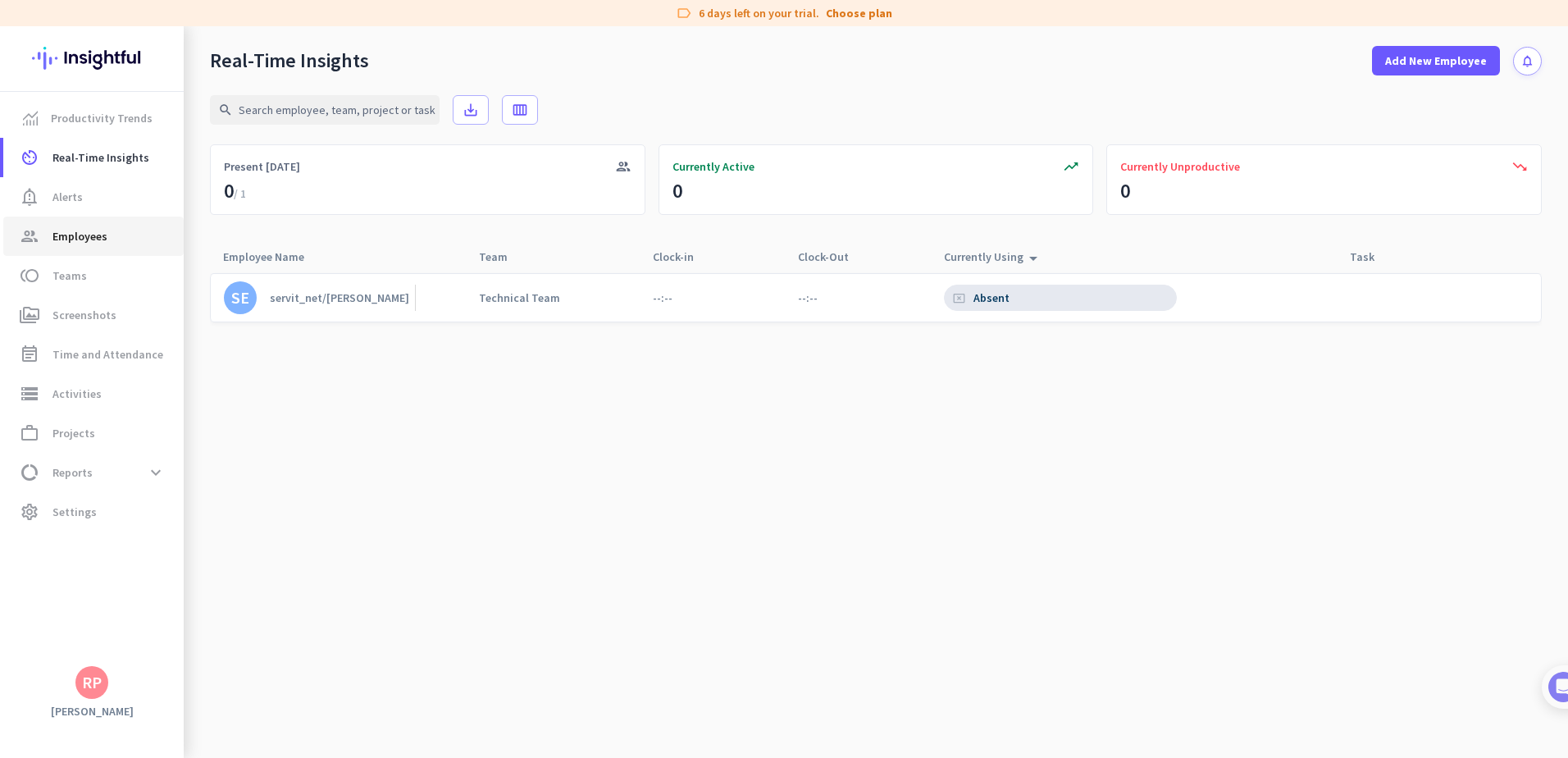
click at [88, 232] on span "Employees" at bounding box center [80, 236] width 55 height 20
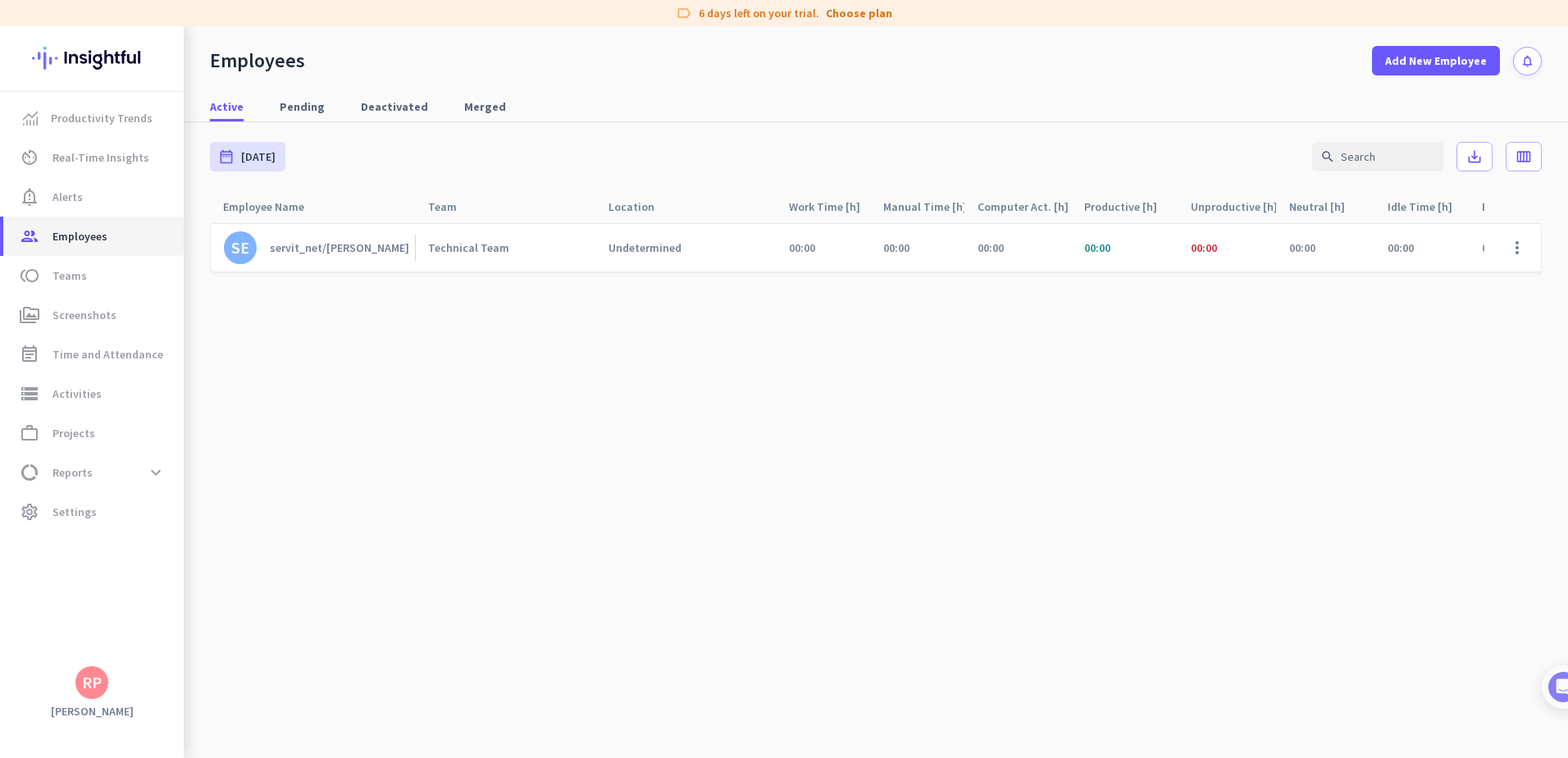
click at [104, 234] on span "Employees" at bounding box center [80, 236] width 55 height 20
click at [309, 103] on span "Pending" at bounding box center [303, 106] width 45 height 16
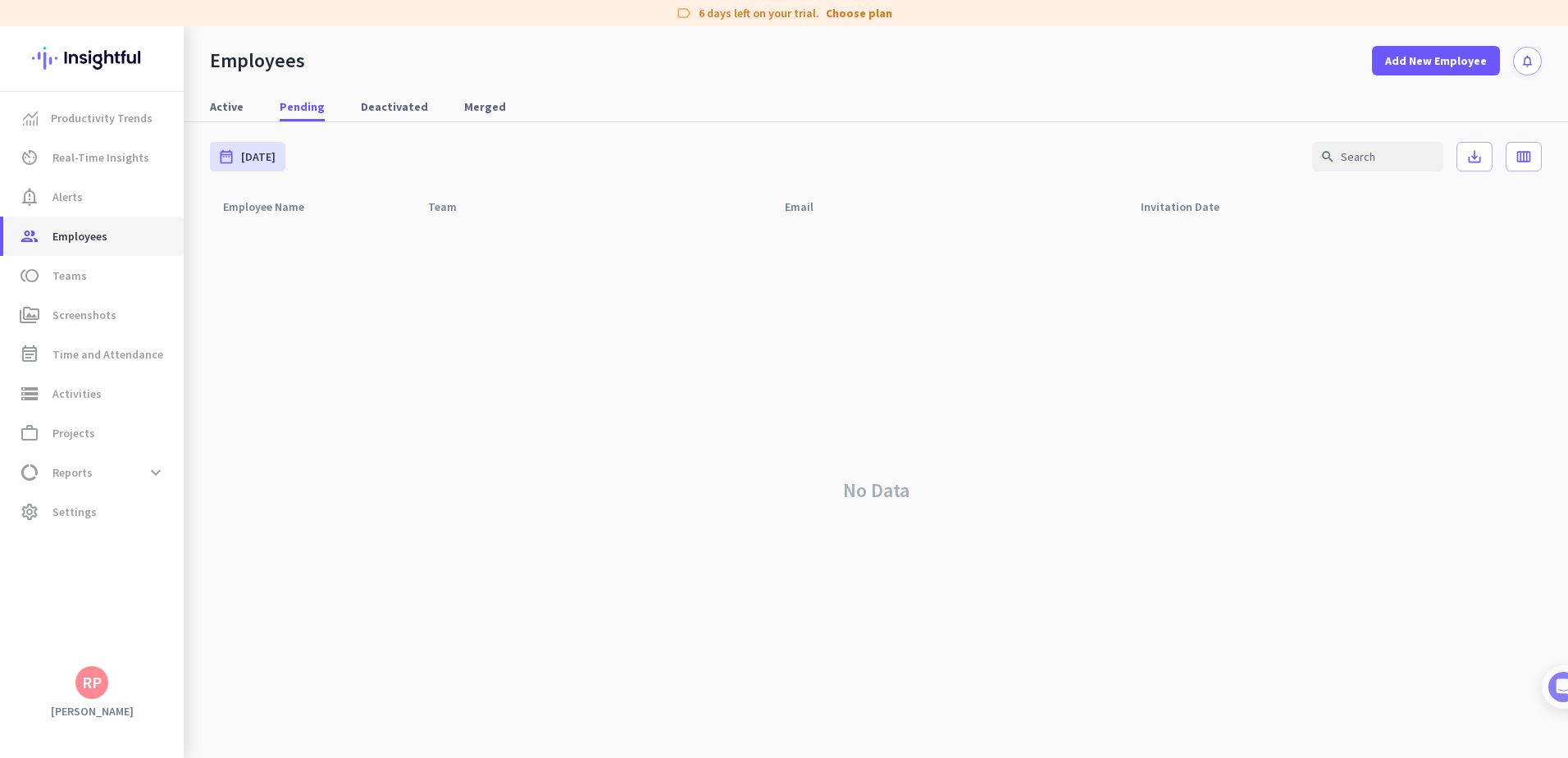
click at [117, 232] on span "group Employees" at bounding box center [93, 236] width 154 height 20
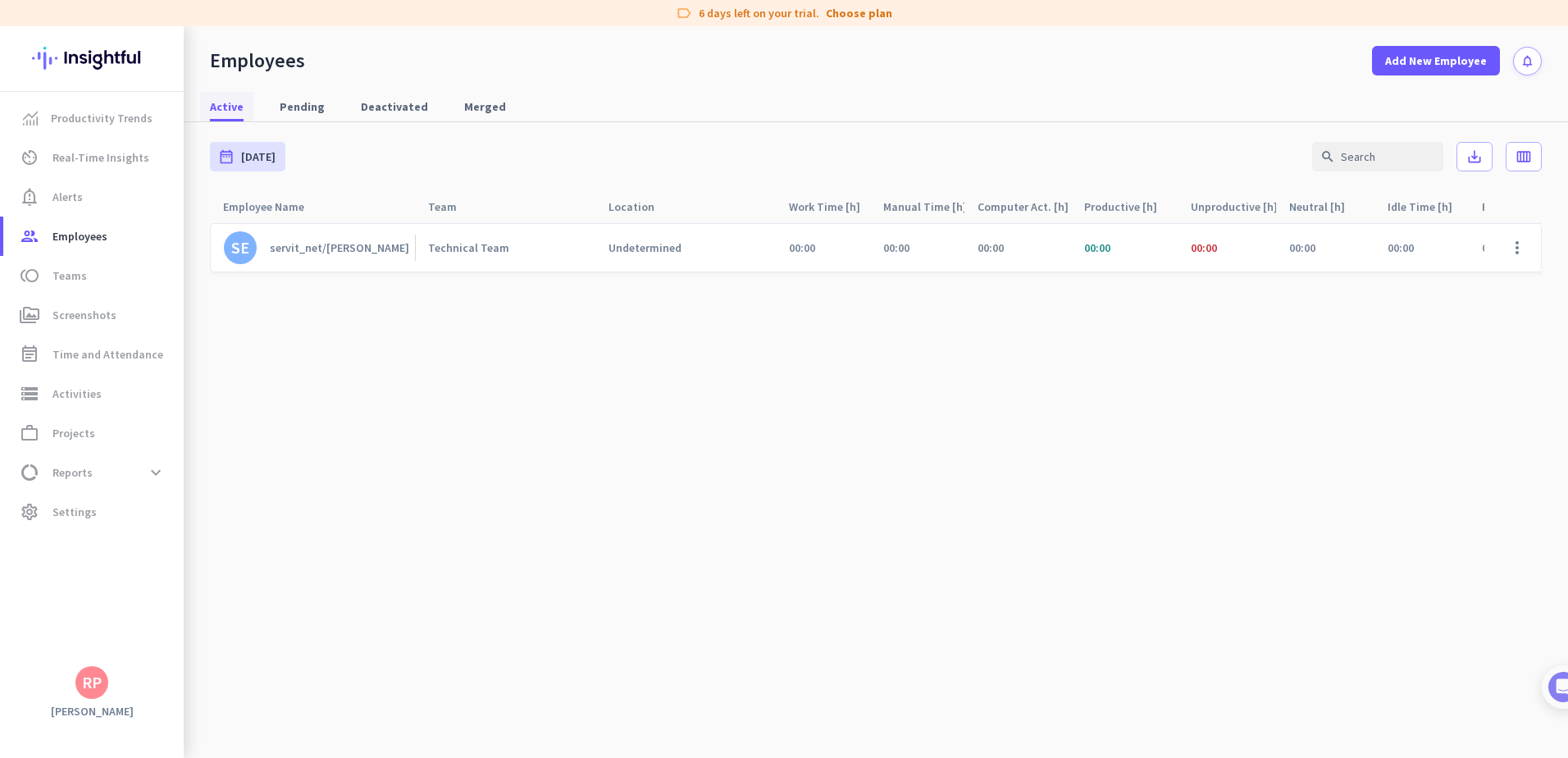
click at [232, 111] on span "Active" at bounding box center [226, 106] width 34 height 16
click at [105, 407] on link "storage Activities" at bounding box center [93, 394] width 181 height 40
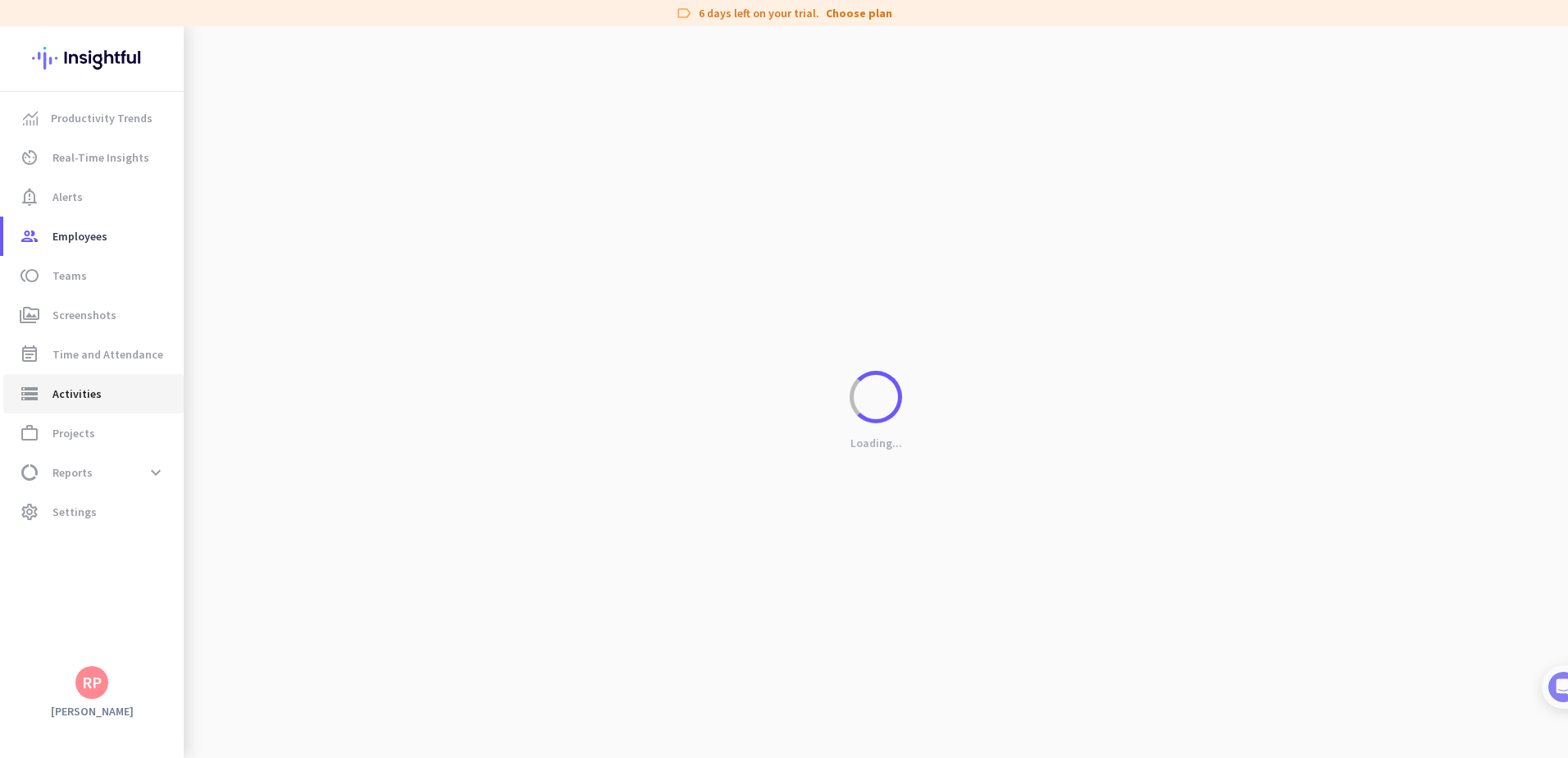
type input "[DATE]"
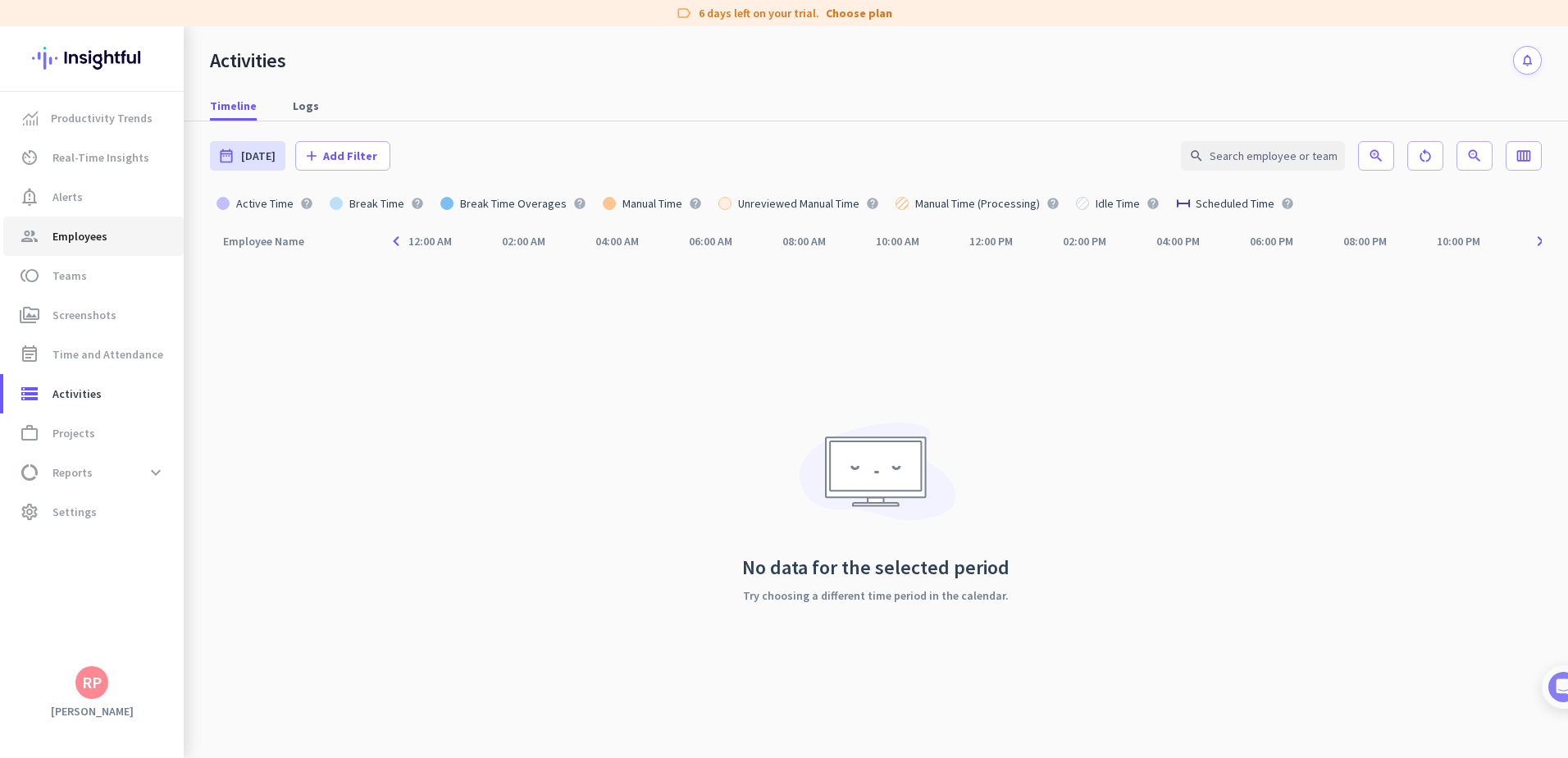
click at [71, 227] on span "Employees" at bounding box center [80, 236] width 55 height 20
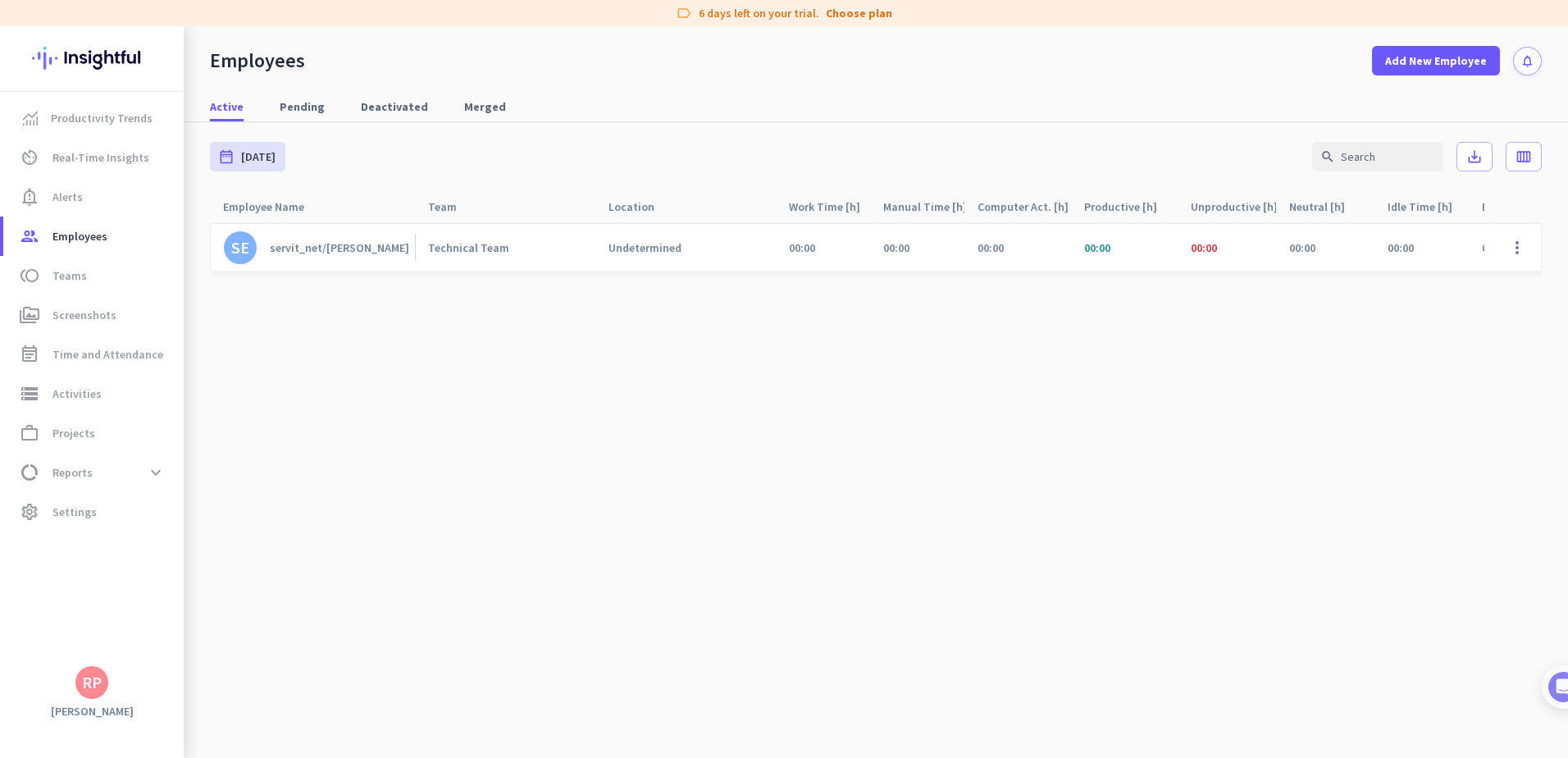
click at [704, 153] on div "date_range [DATE] [DATE] - [DATE] search save_alt calendar_view_week" at bounding box center [876, 156] width 1332 height 69
click at [386, 291] on cdk-virtual-scroll-viewport "SE servit_net/jwilliams Technical Team Undetermined 00:00 00:00 00:00 00:00 00:…" at bounding box center [876, 490] width 1332 height 536
click at [99, 232] on span "Employees" at bounding box center [80, 236] width 55 height 20
click at [70, 195] on span "Alerts" at bounding box center [67, 196] width 30 height 20
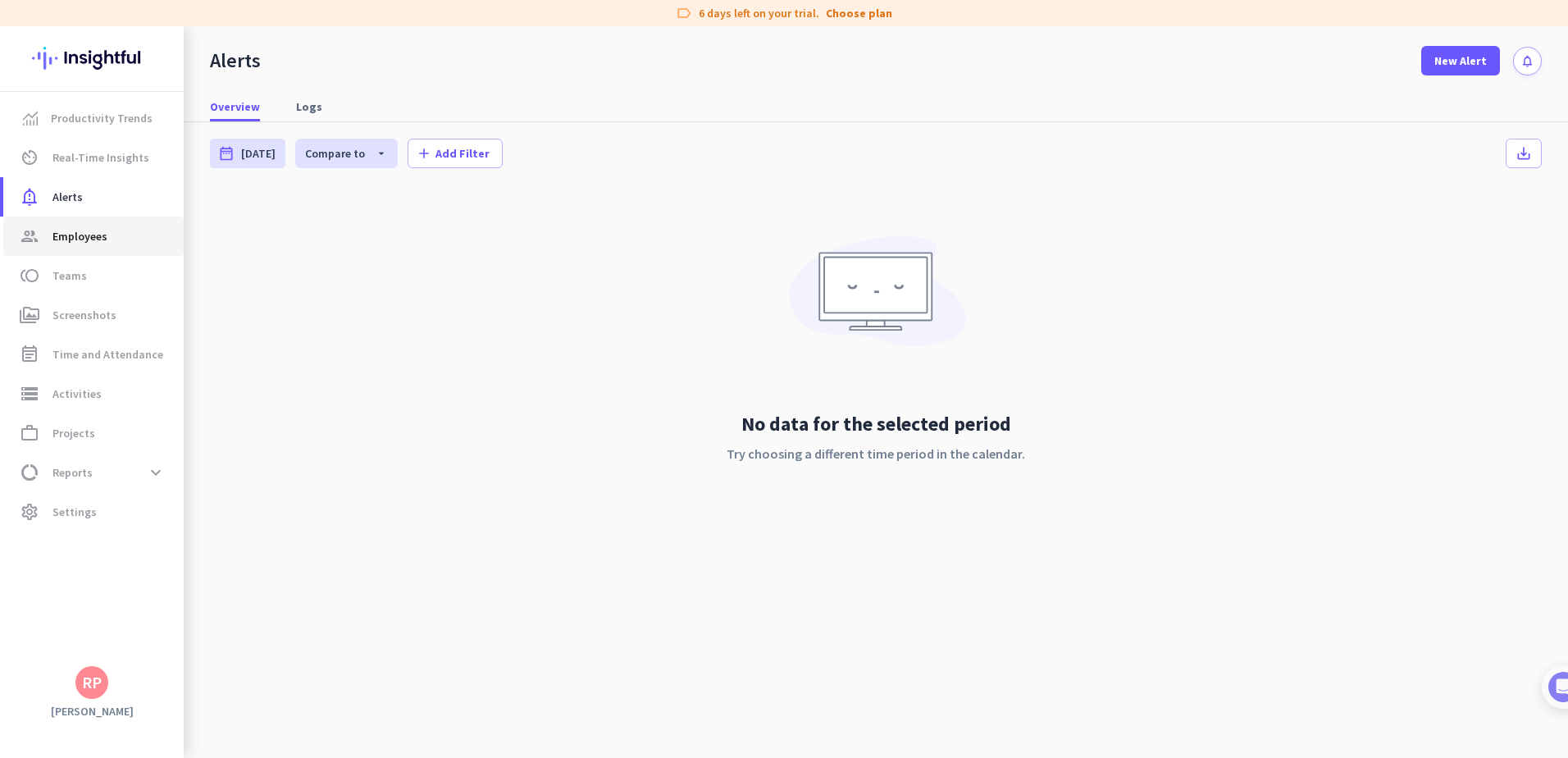
click at [70, 235] on span "Employees" at bounding box center [80, 236] width 55 height 20
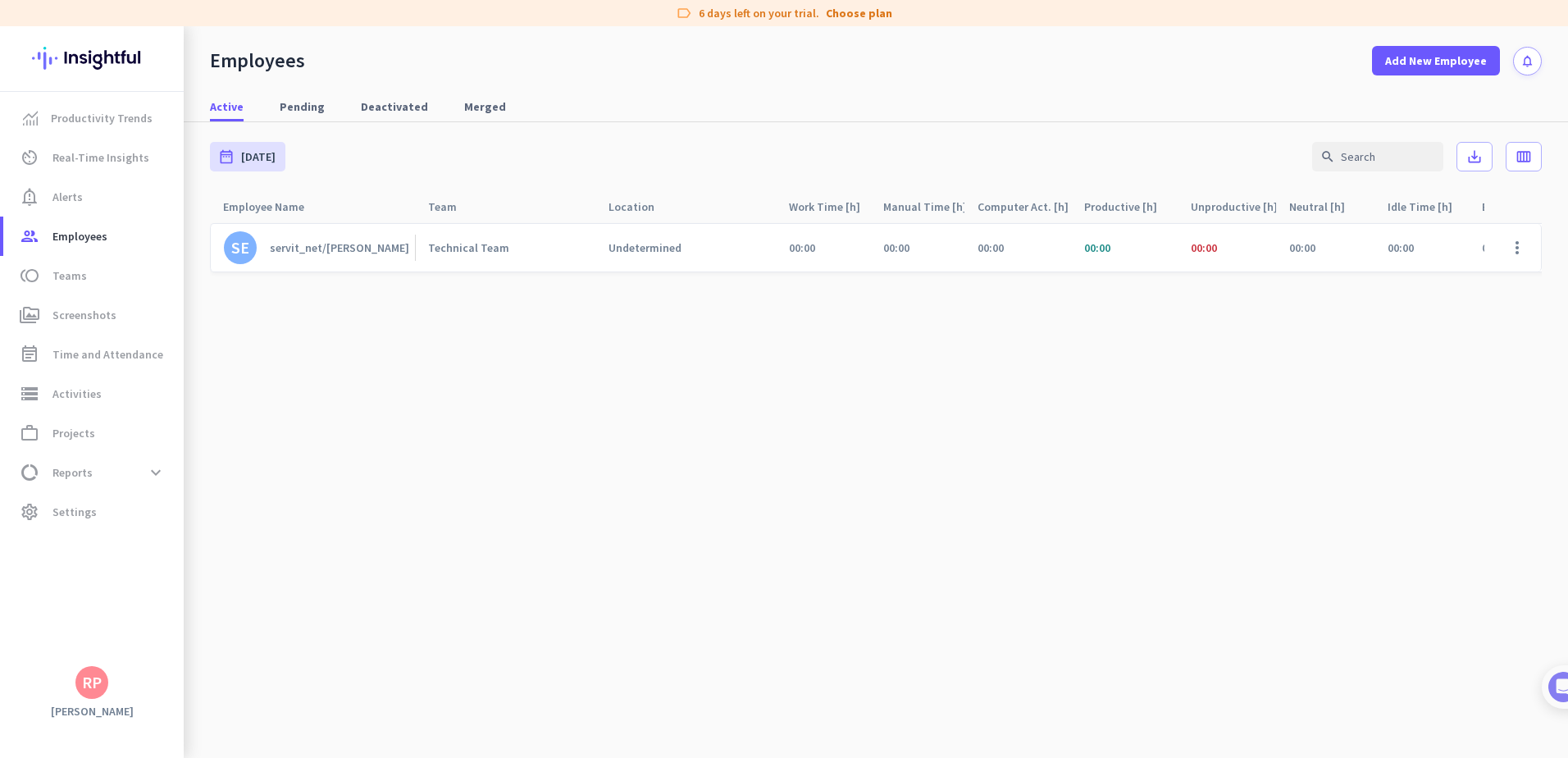
click at [1205, 258] on div "00:00" at bounding box center [1227, 247] width 99 height 48
click at [78, 507] on span "Settings" at bounding box center [74, 512] width 44 height 20
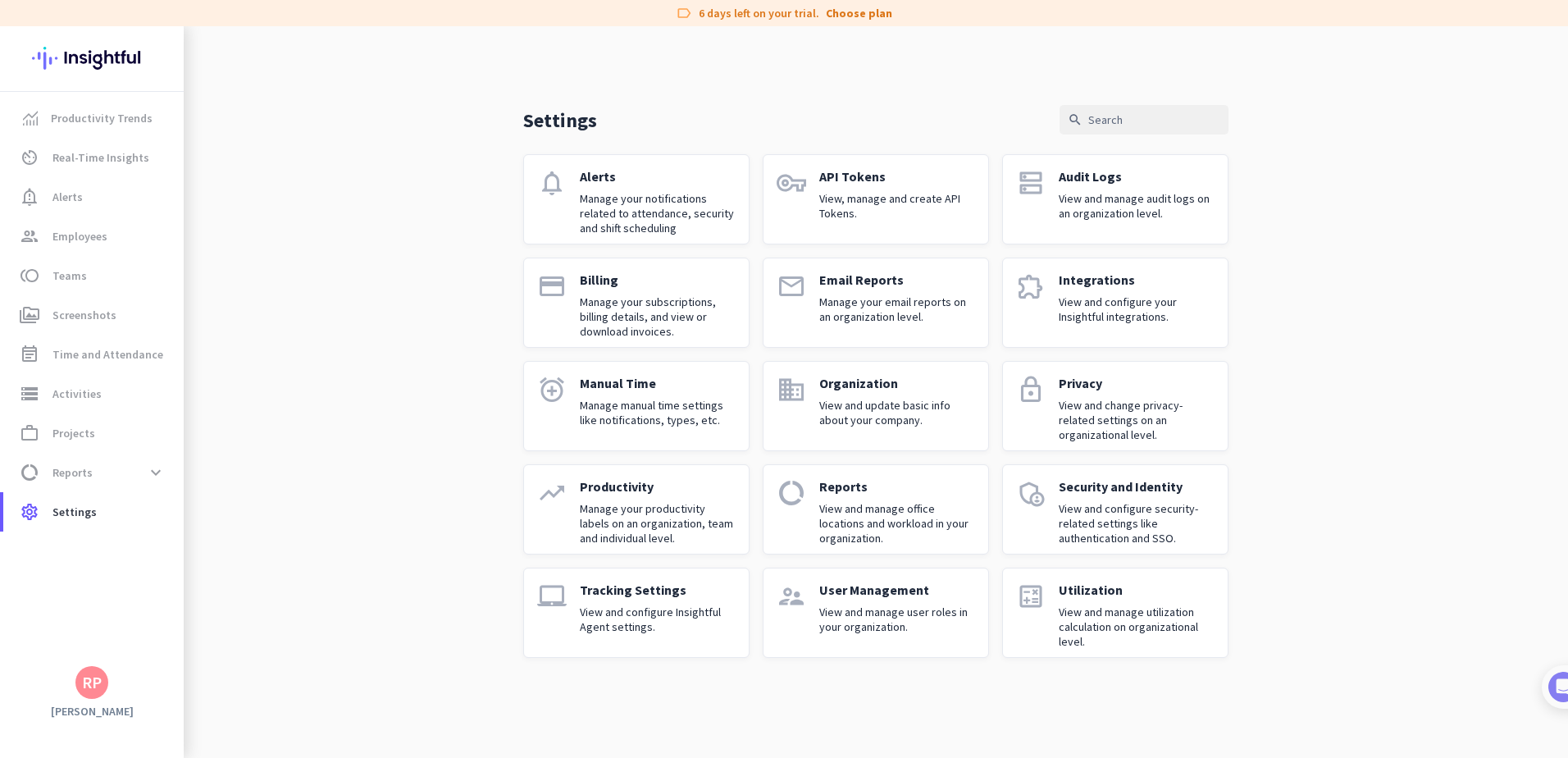
click at [621, 509] on p "Manage your productivity labels on an organization, team and individual level." at bounding box center [658, 523] width 156 height 44
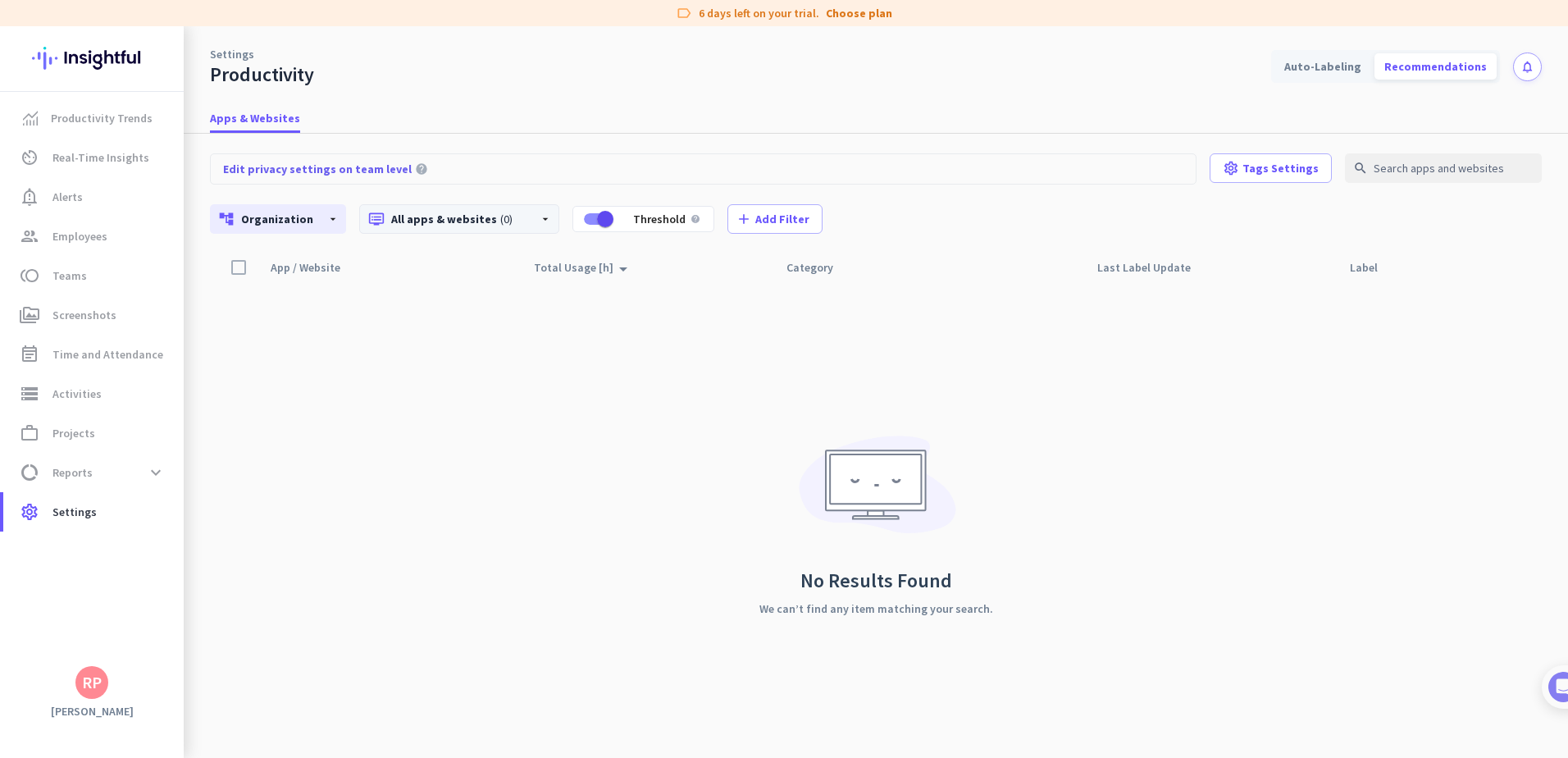
click at [442, 226] on p "dvr All apps & websites (0)" at bounding box center [447, 219] width 157 height 16
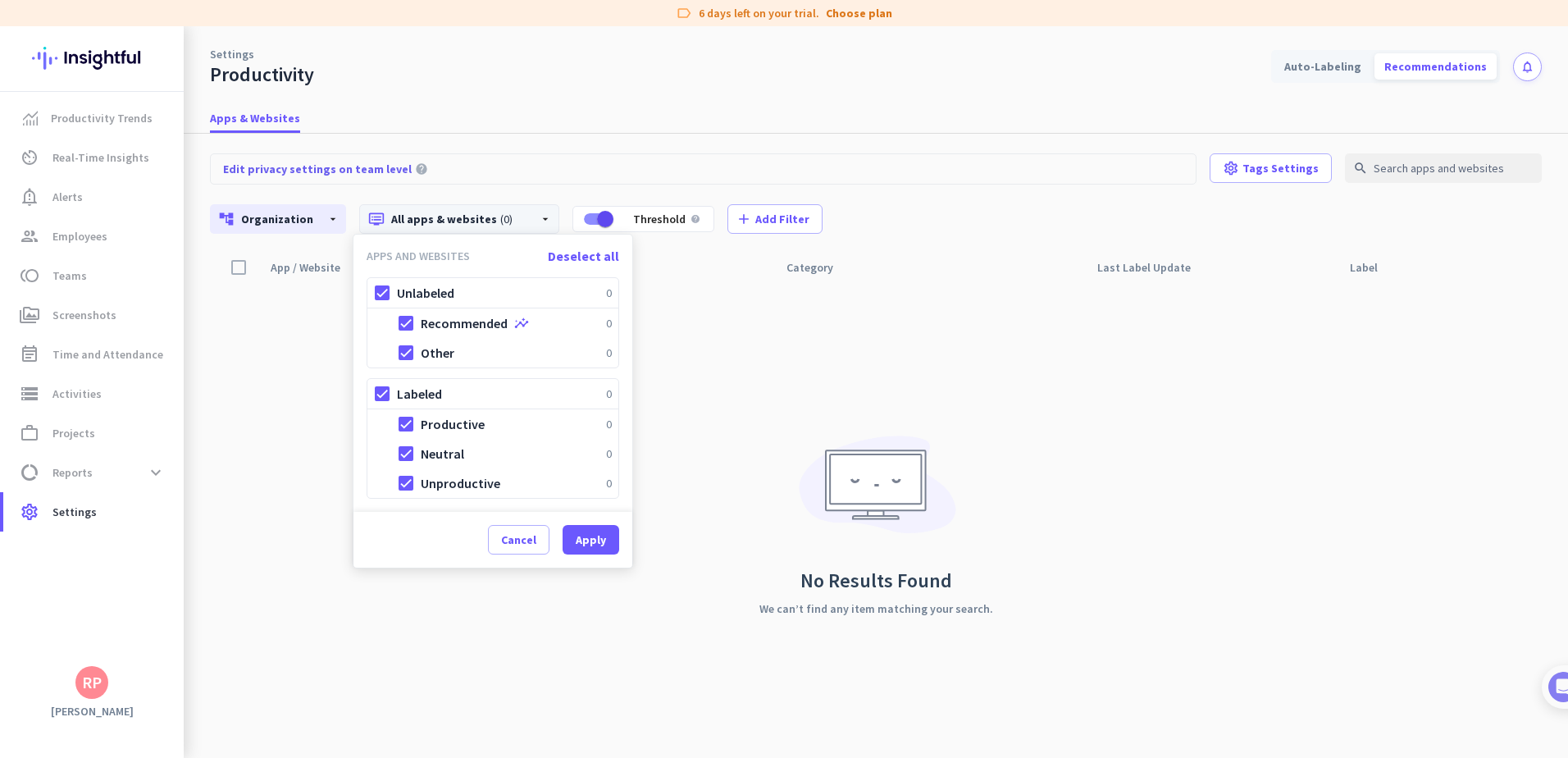
click at [310, 217] on div at bounding box center [784, 379] width 1568 height 758
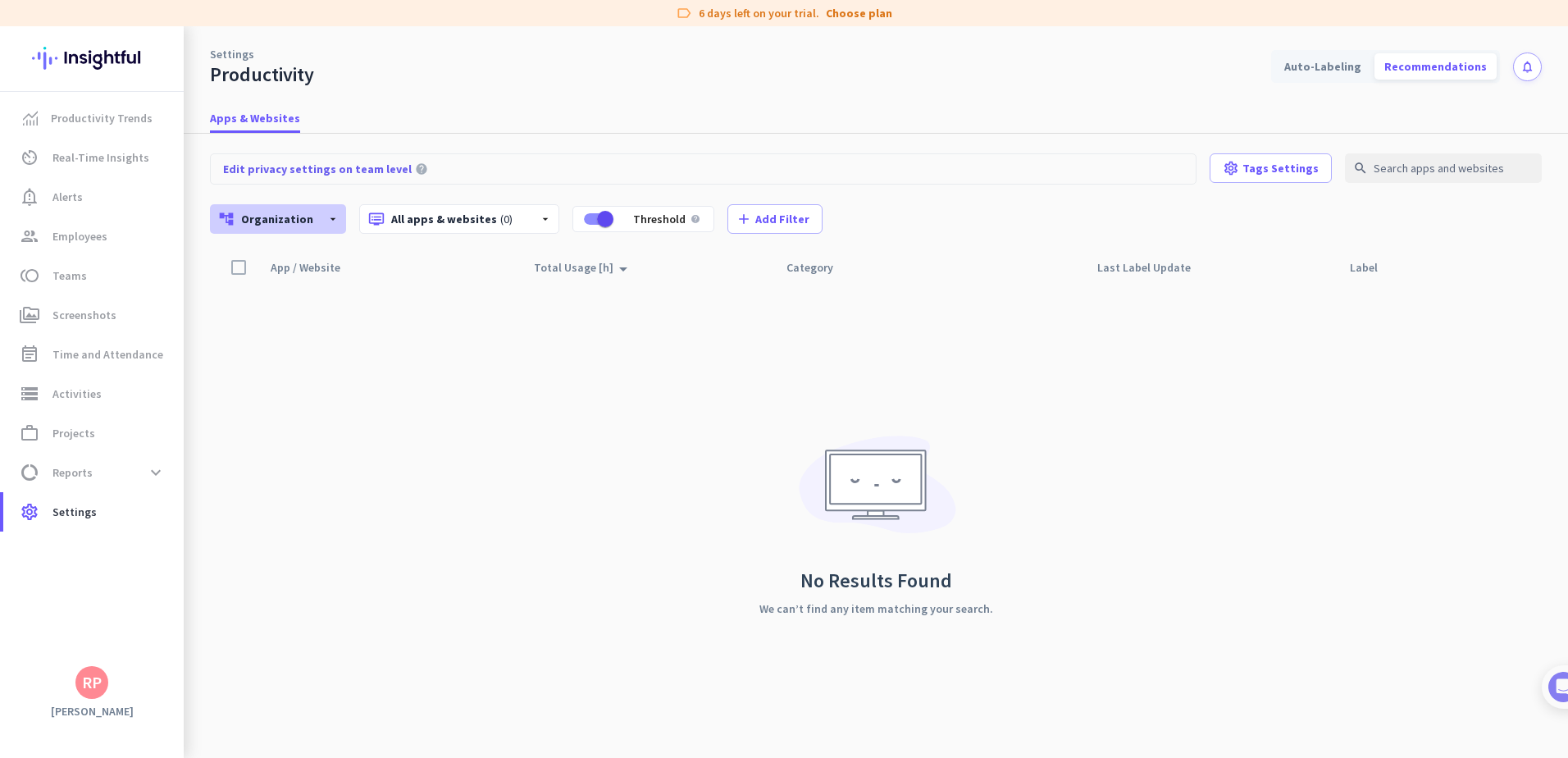
click at [327, 218] on icon "arrow_drop_down" at bounding box center [333, 219] width 13 height 13
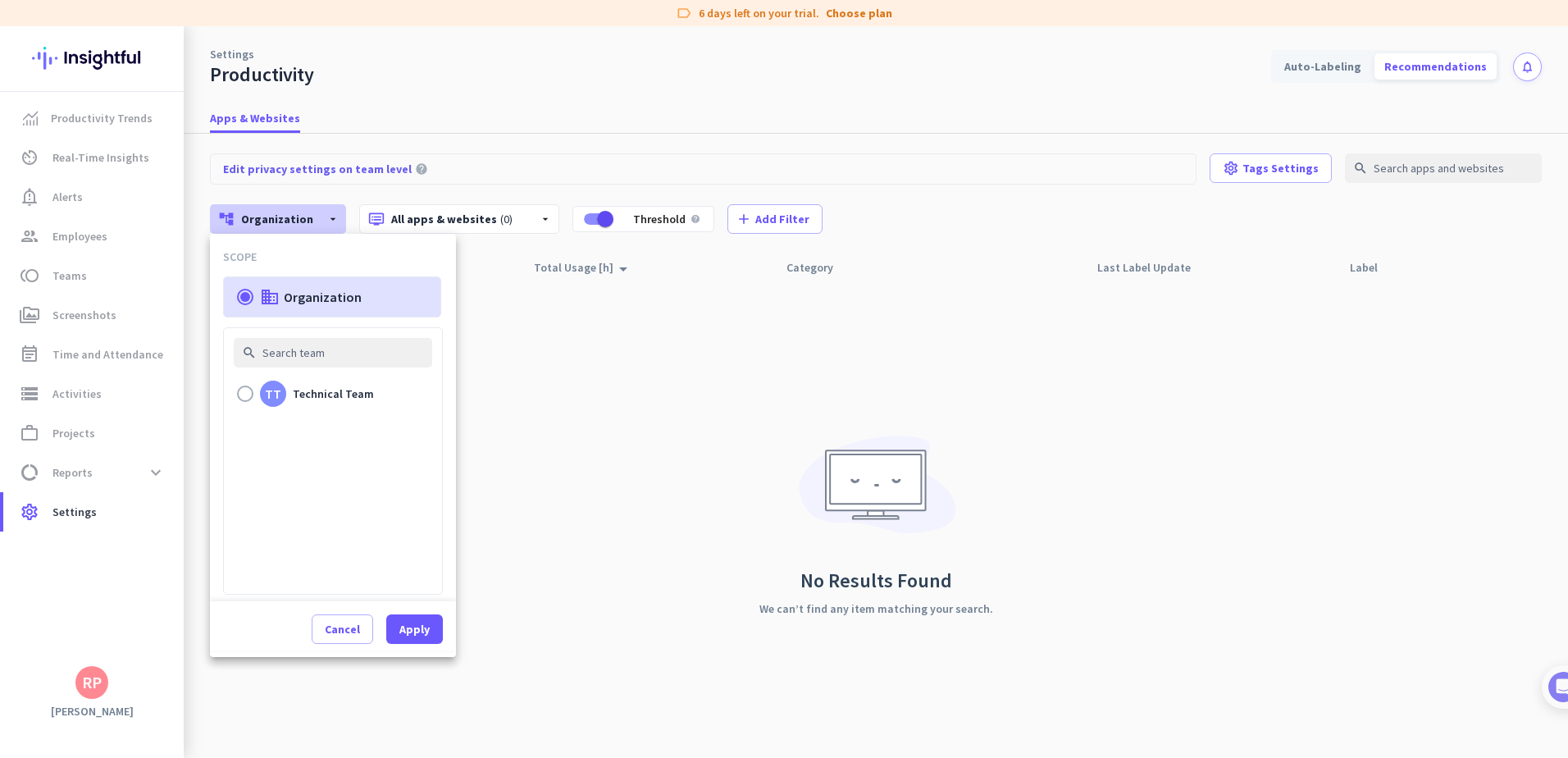
click at [513, 142] on div at bounding box center [784, 379] width 1568 height 758
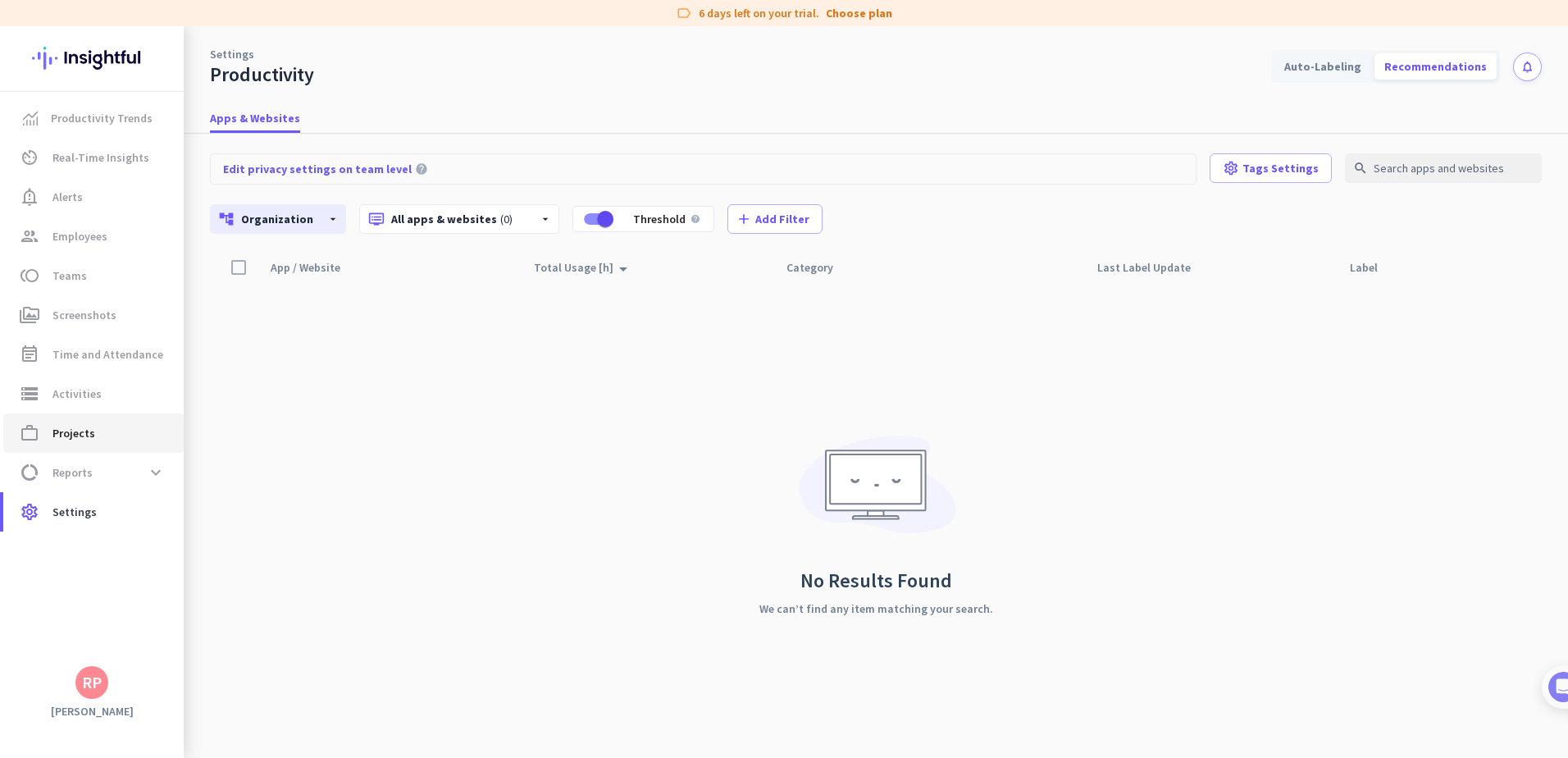
click at [99, 437] on span "work_outline Projects" at bounding box center [93, 433] width 154 height 20
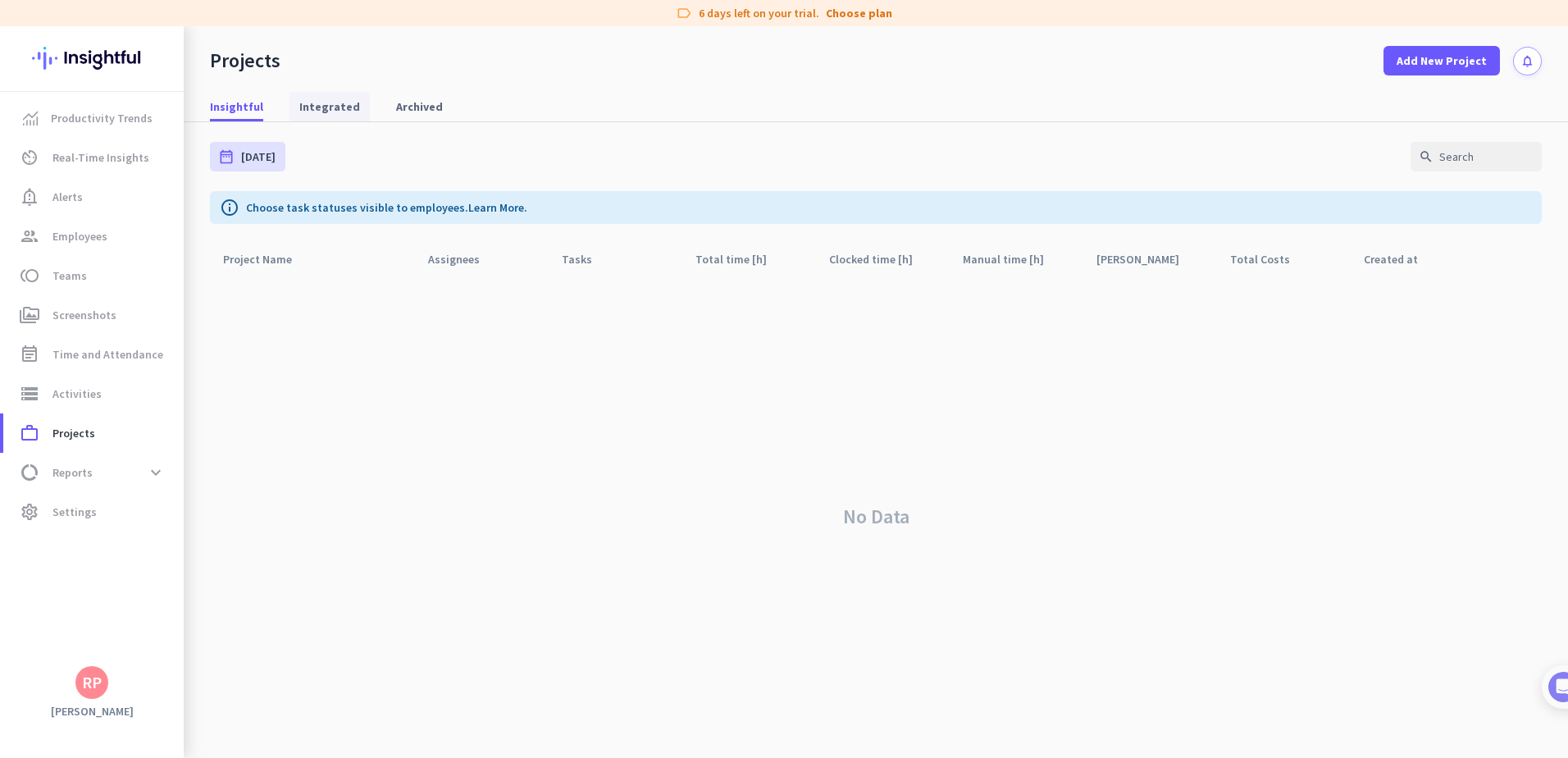
click at [332, 113] on span "Integrated" at bounding box center [329, 106] width 61 height 16
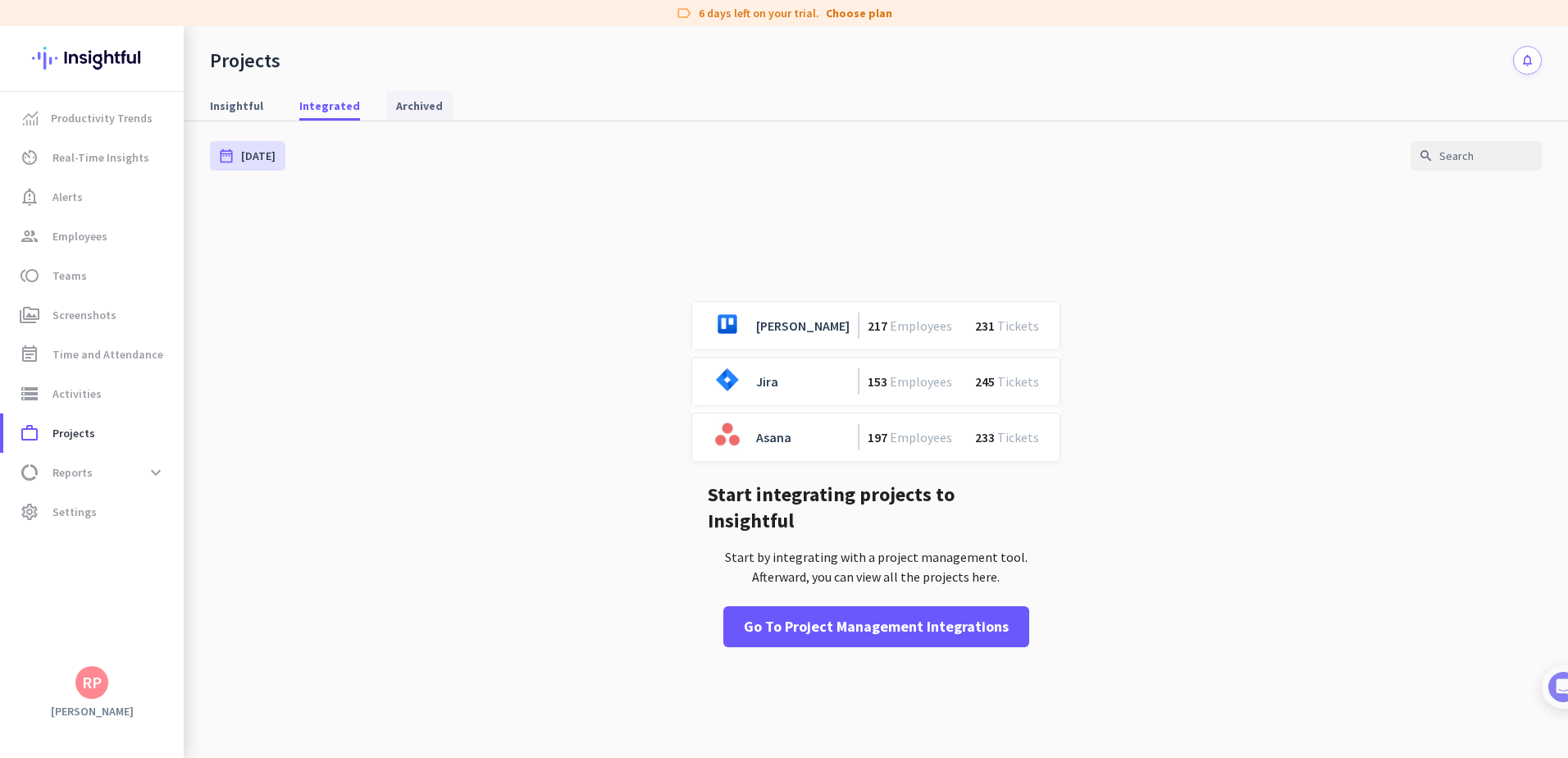
click at [406, 98] on span "Archived" at bounding box center [419, 105] width 47 height 16
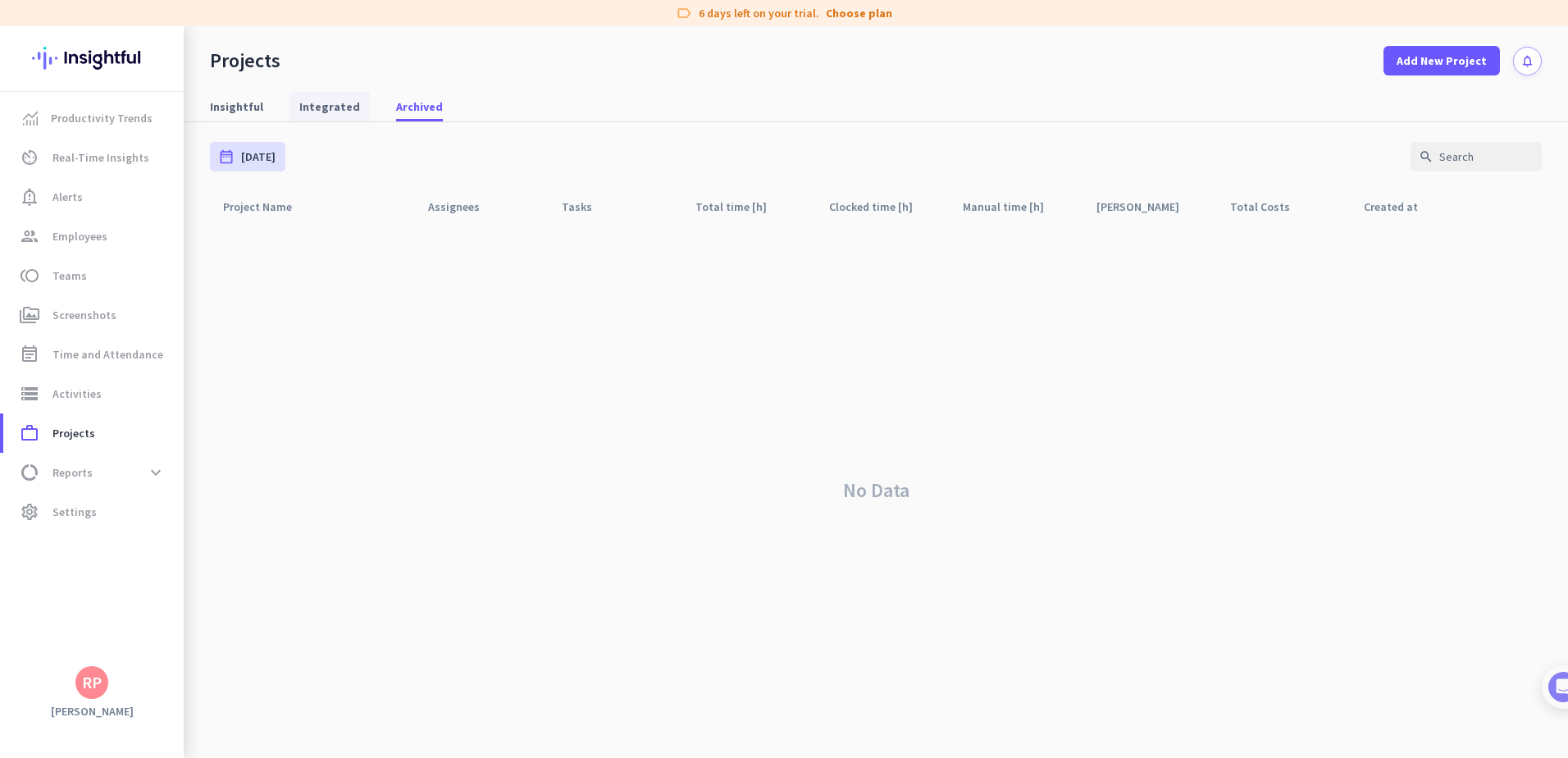
click at [335, 118] on span "Integrated" at bounding box center [329, 106] width 61 height 29
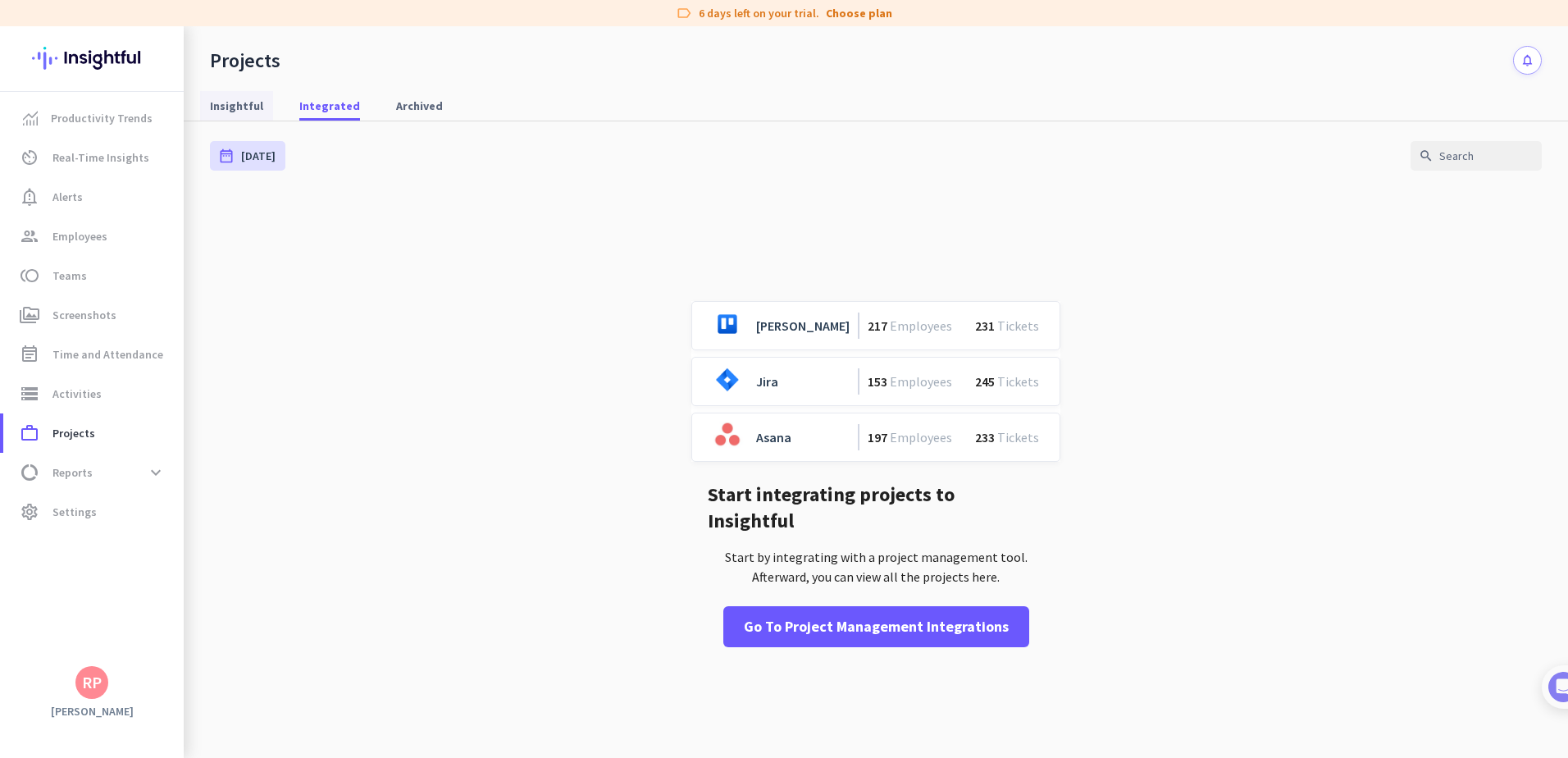
click at [246, 108] on span "Insightful" at bounding box center [237, 105] width 54 height 16
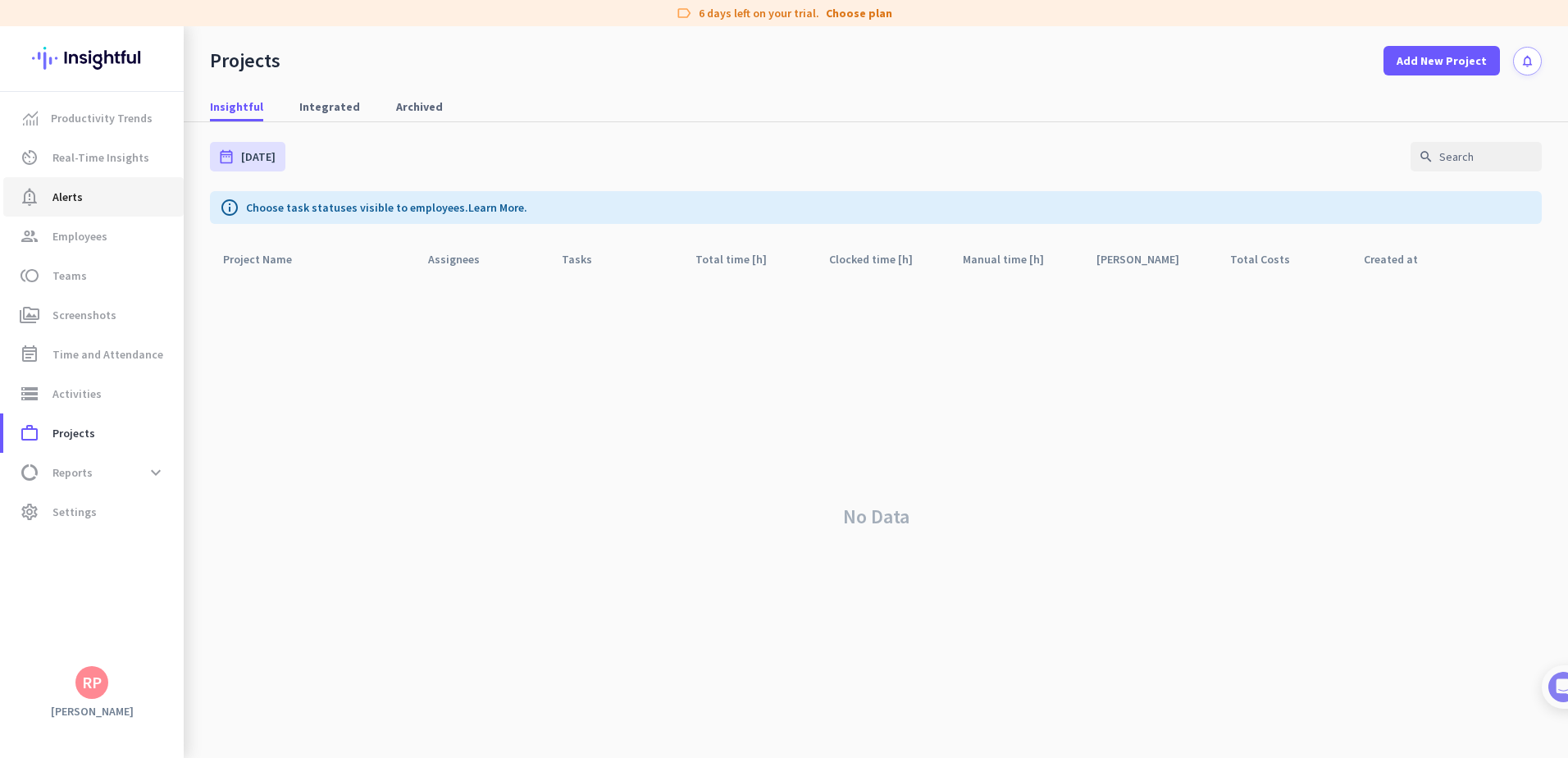
click at [74, 197] on span "Alerts" at bounding box center [67, 196] width 30 height 20
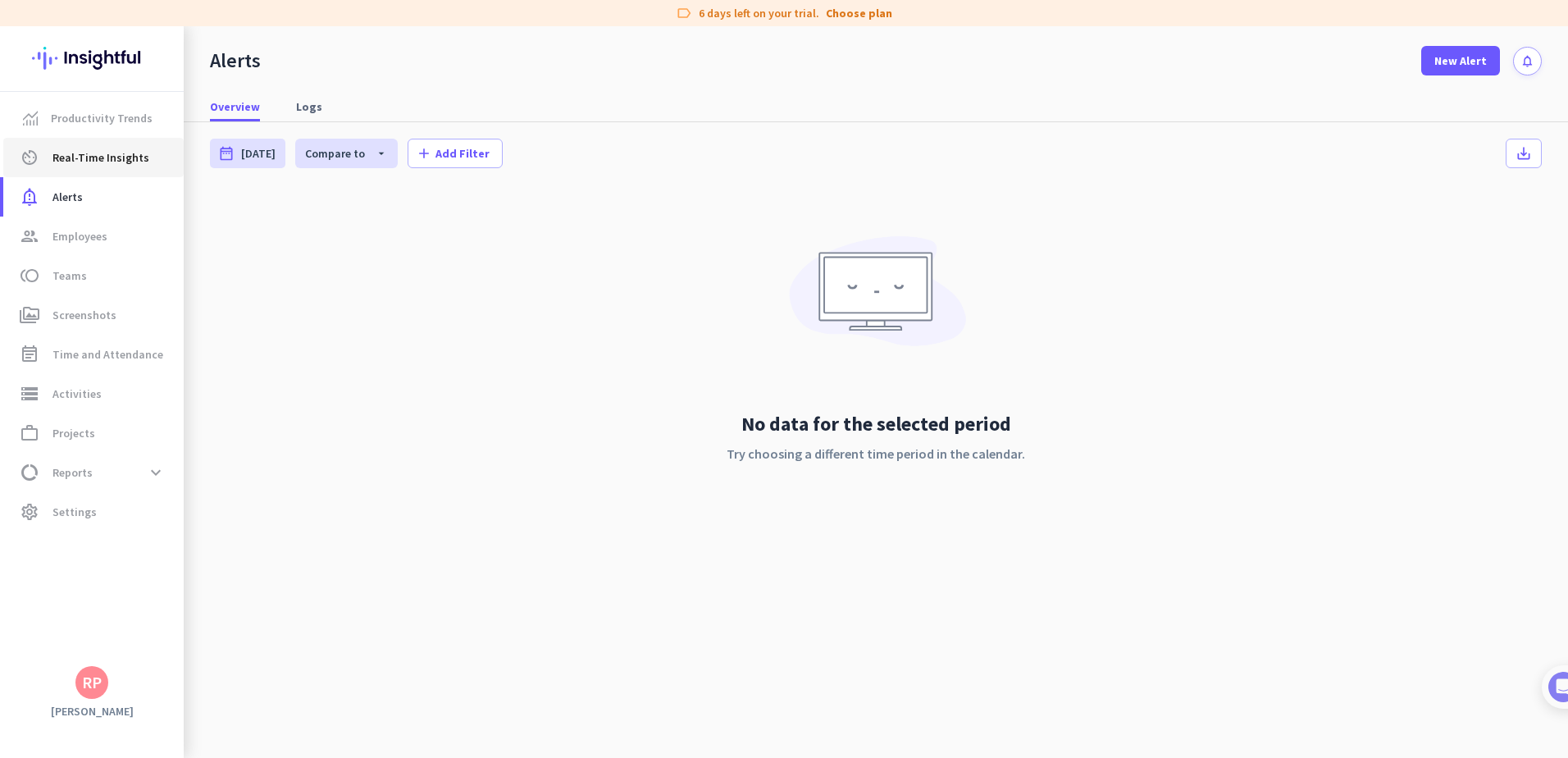
click at [89, 168] on link "av_timer Real-Time Insights" at bounding box center [93, 157] width 181 height 40
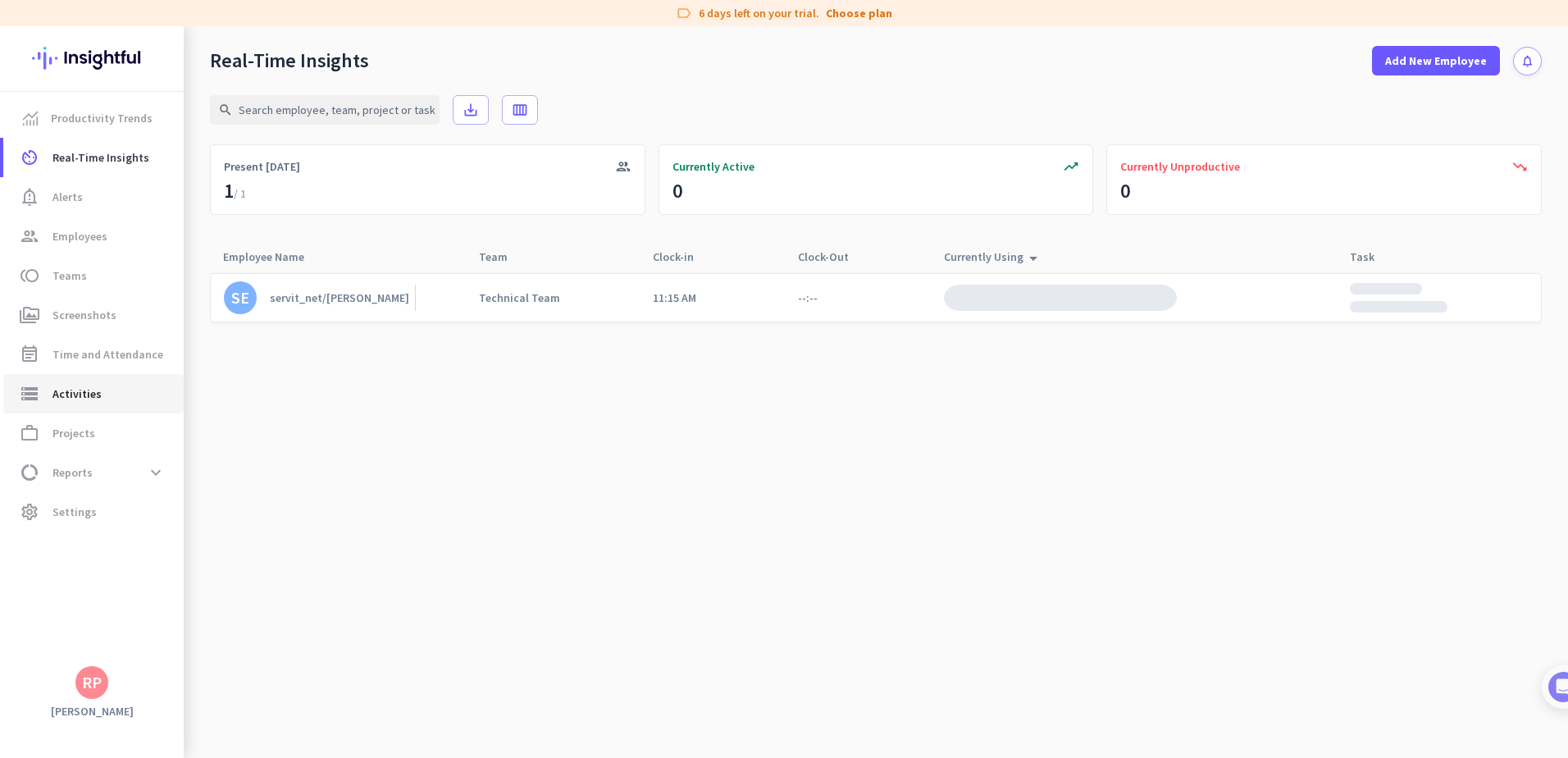
click at [53, 381] on link "storage Activities" at bounding box center [93, 394] width 181 height 40
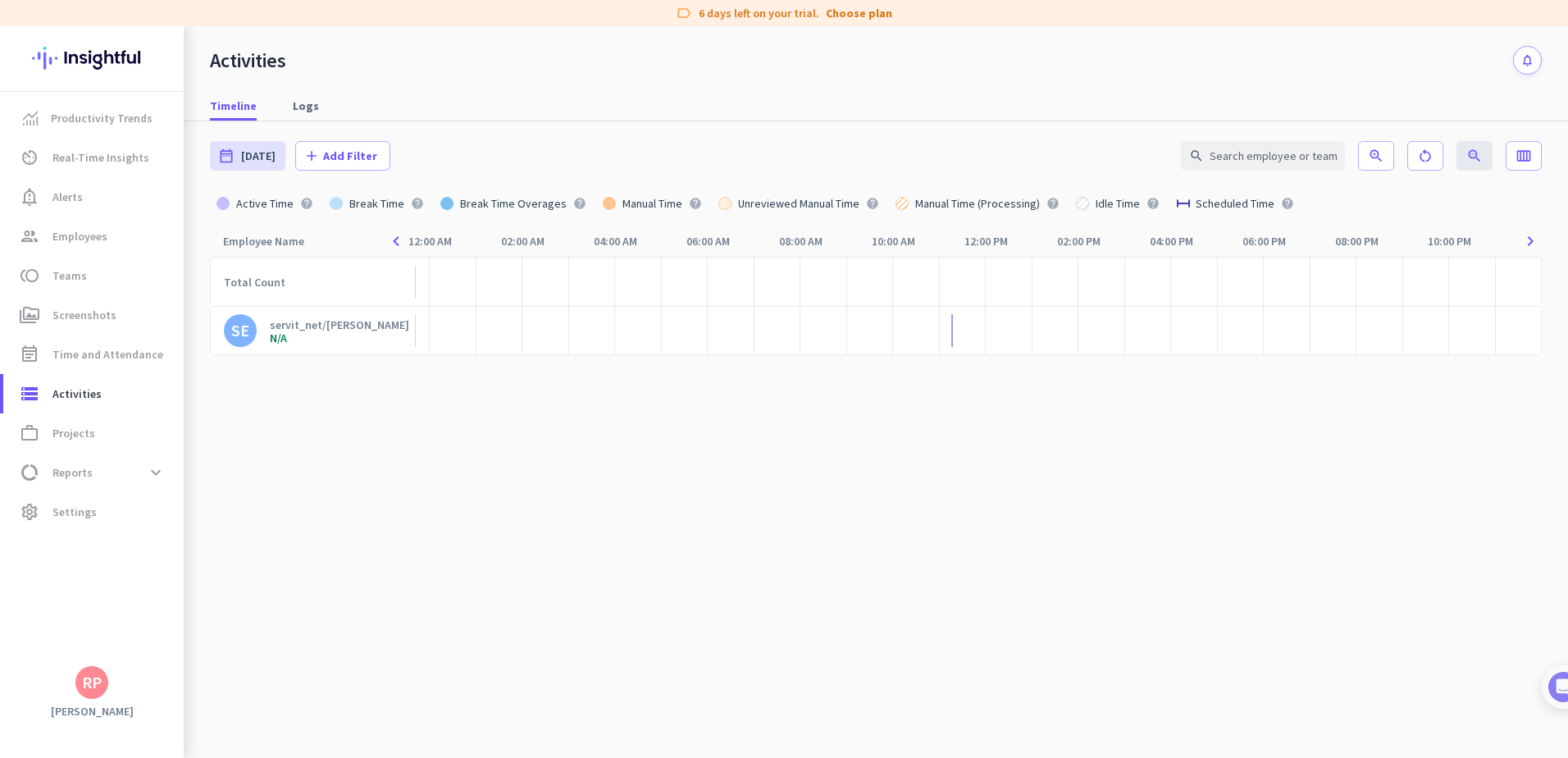
click at [950, 336] on div at bounding box center [962, 330] width 47 height 49
click at [952, 336] on div at bounding box center [953, 330] width 2 height 33
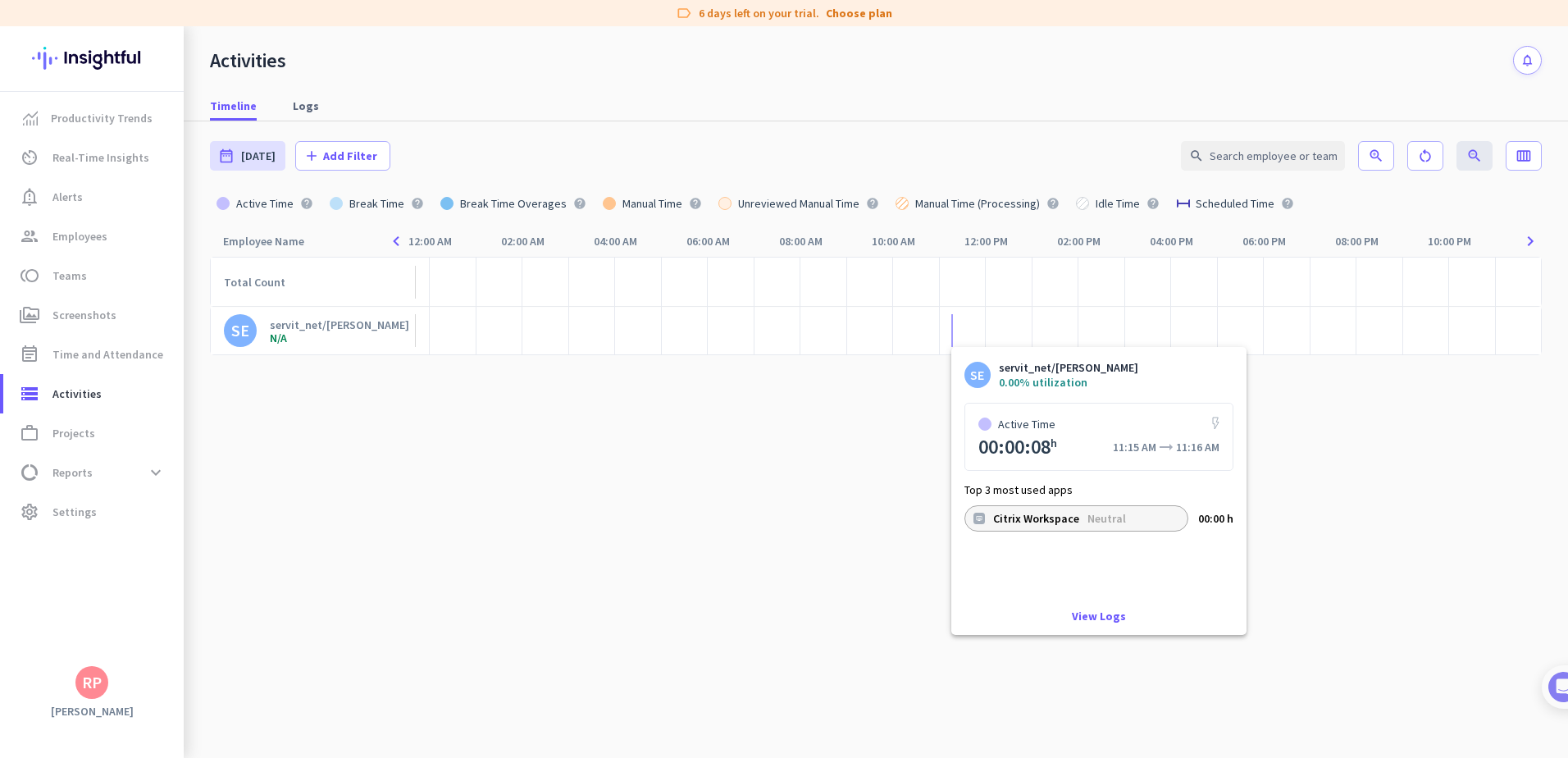
click at [953, 336] on div at bounding box center [953, 330] width 2 height 33
click at [1100, 616] on link "View Logs" at bounding box center [1099, 615] width 54 height 11
type input "[DATE] - [DATE]"
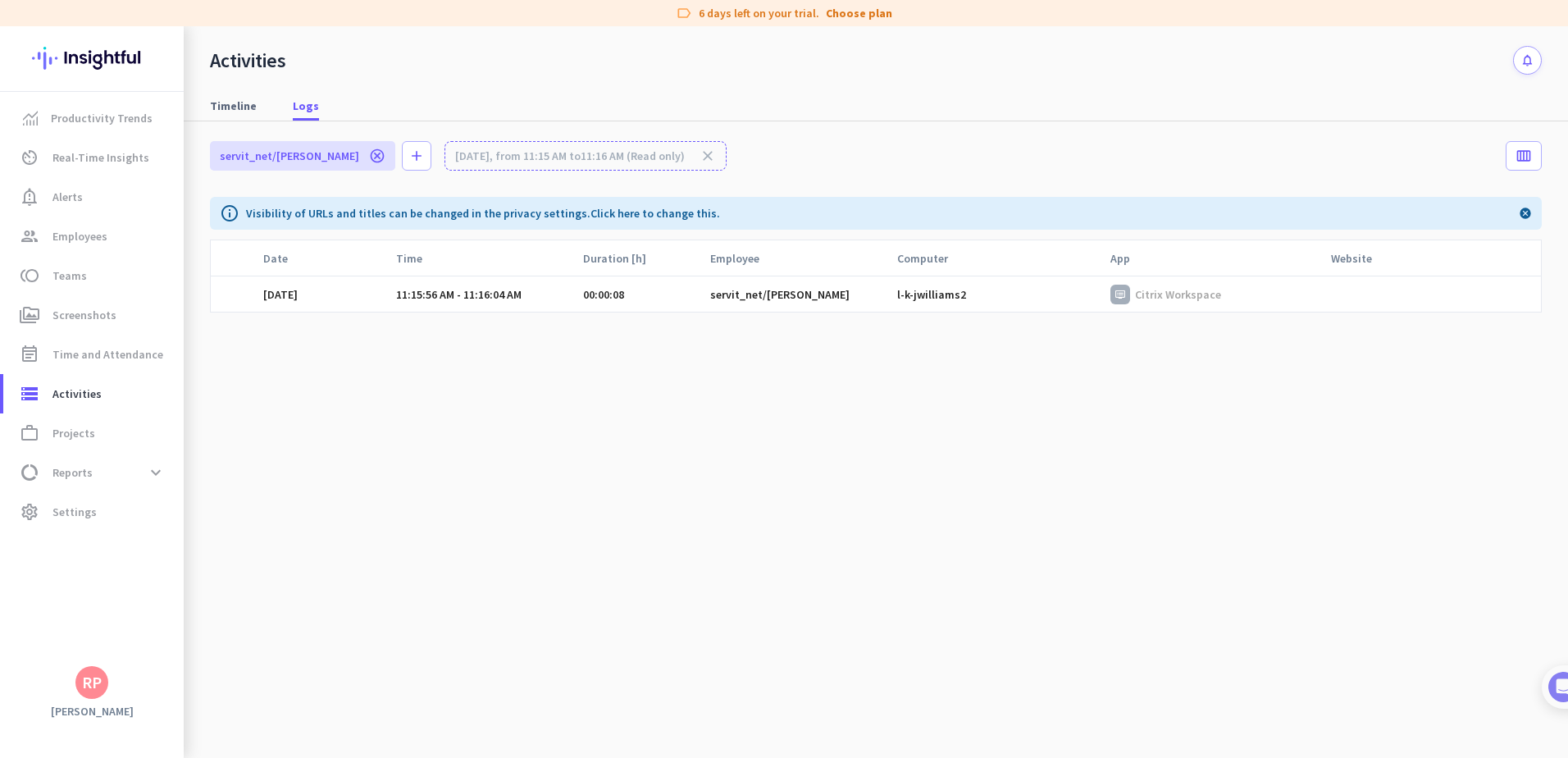
click at [1213, 303] on div "Citrix Workspace" at bounding box center [1216, 294] width 211 height 20
click at [305, 294] on div "[DATE]" at bounding box center [325, 294] width 124 height 15
click at [231, 104] on span "Timeline" at bounding box center [233, 105] width 47 height 16
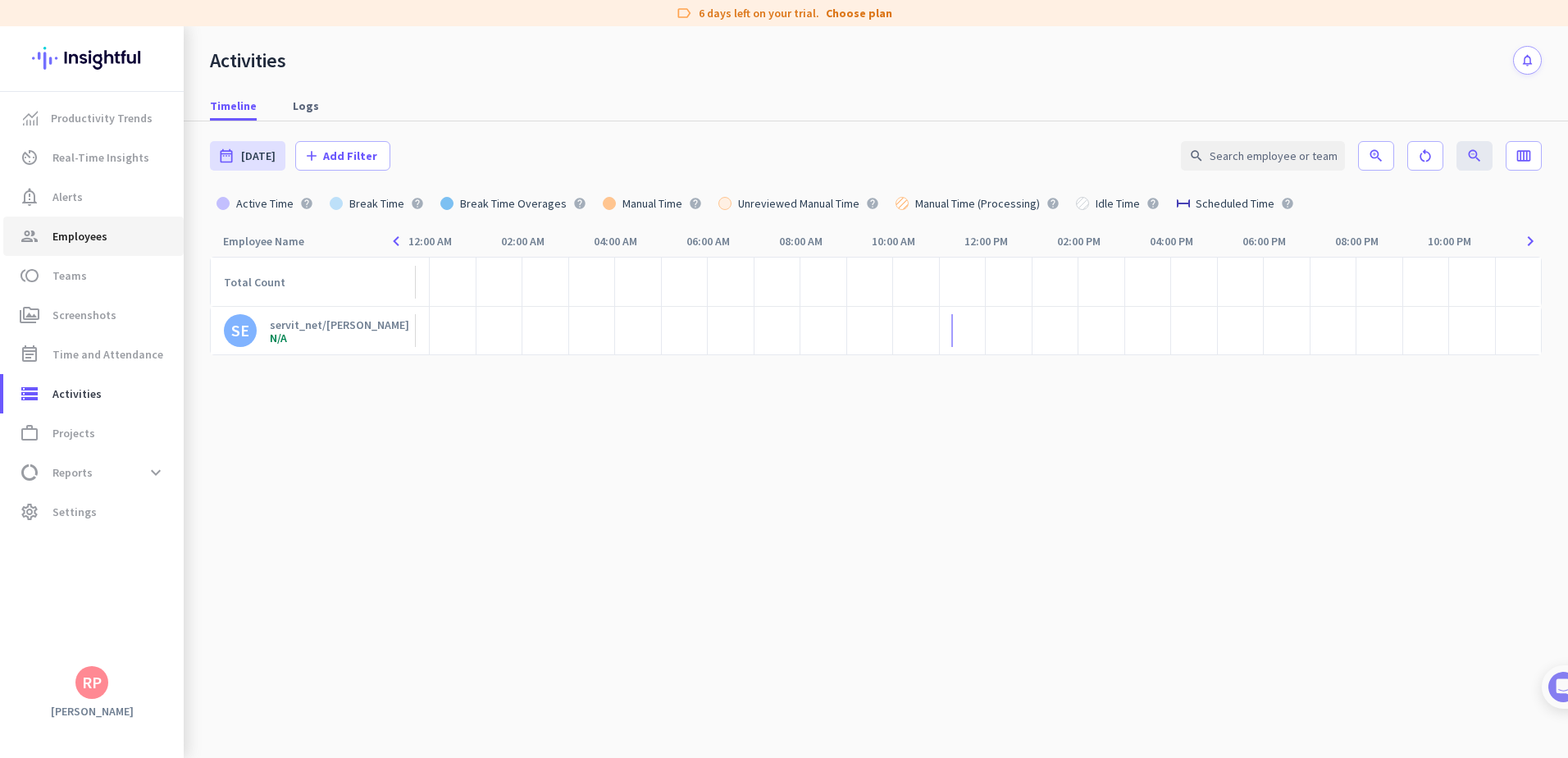
click at [74, 232] on span "Employees" at bounding box center [80, 236] width 55 height 20
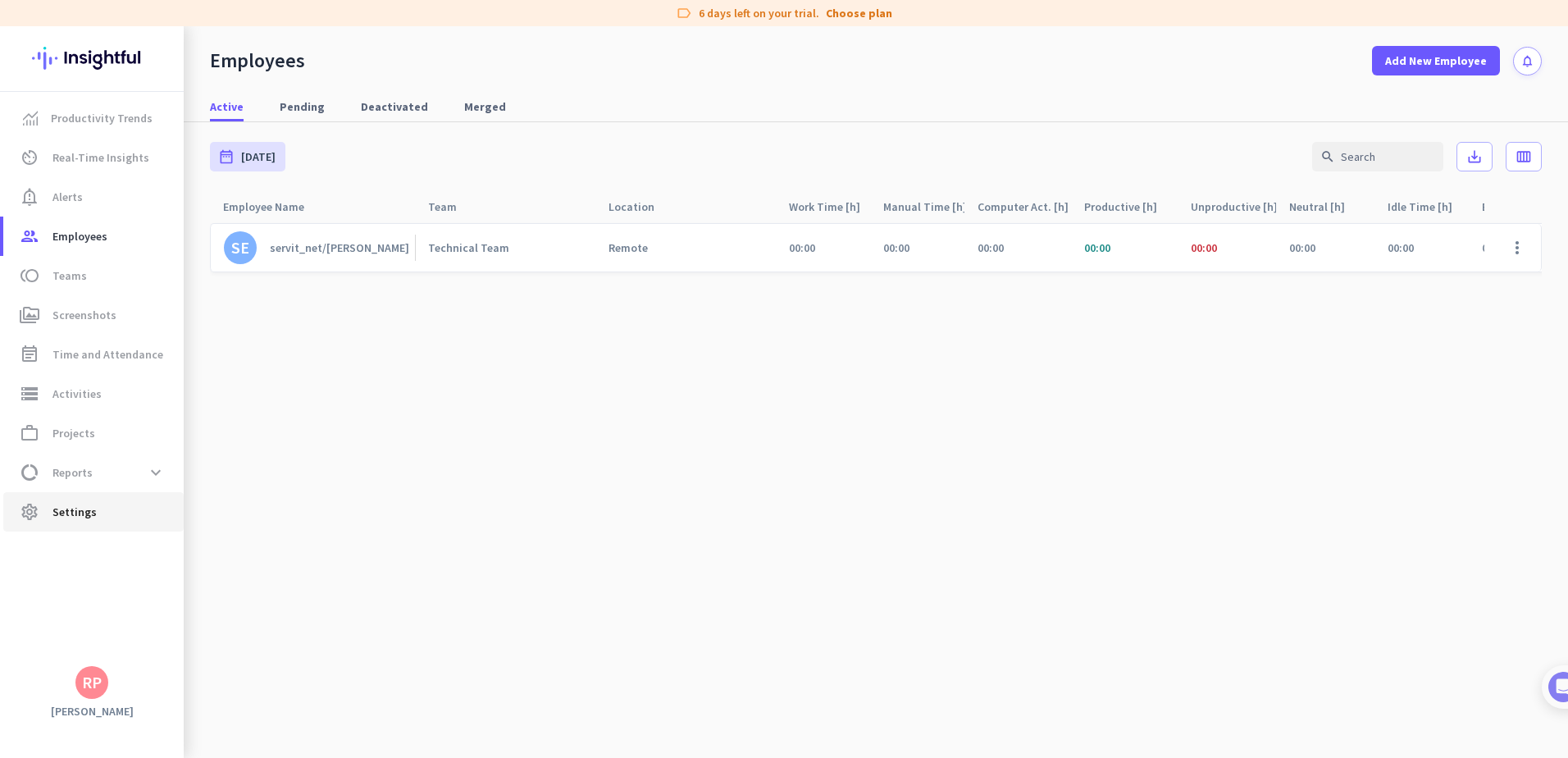
click at [60, 515] on span "Settings" at bounding box center [74, 512] width 44 height 20
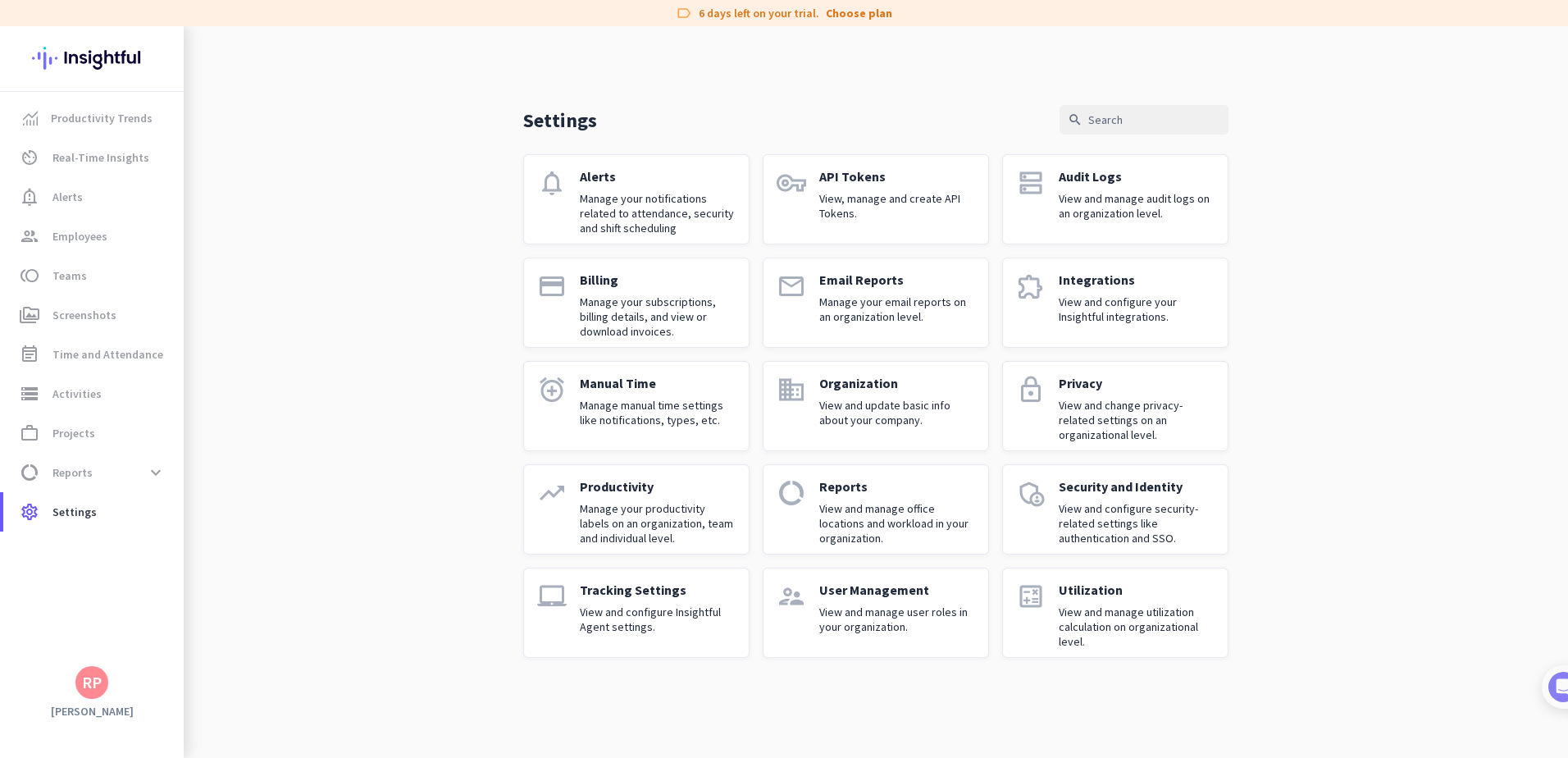
click at [623, 532] on p "Manage your productivity labels on an organization, team and individual level." at bounding box center [658, 523] width 156 height 44
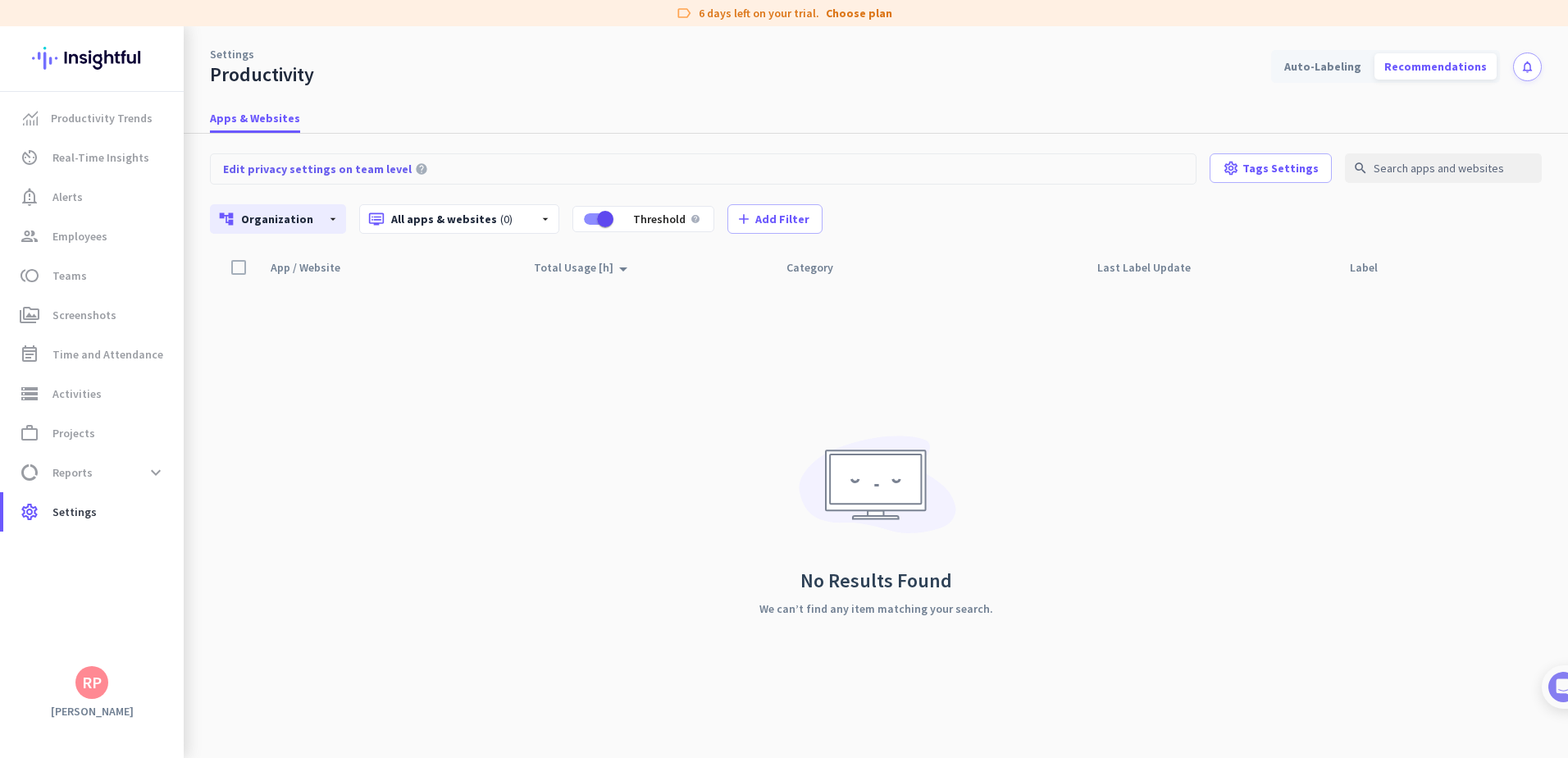
click at [377, 302] on div "App / Website arrow_drop_up Total Usage [h] arrow_drop_up Category Last Label U…" at bounding box center [876, 504] width 1332 height 506
click at [1289, 175] on span "Tags Settings" at bounding box center [1280, 168] width 76 height 16
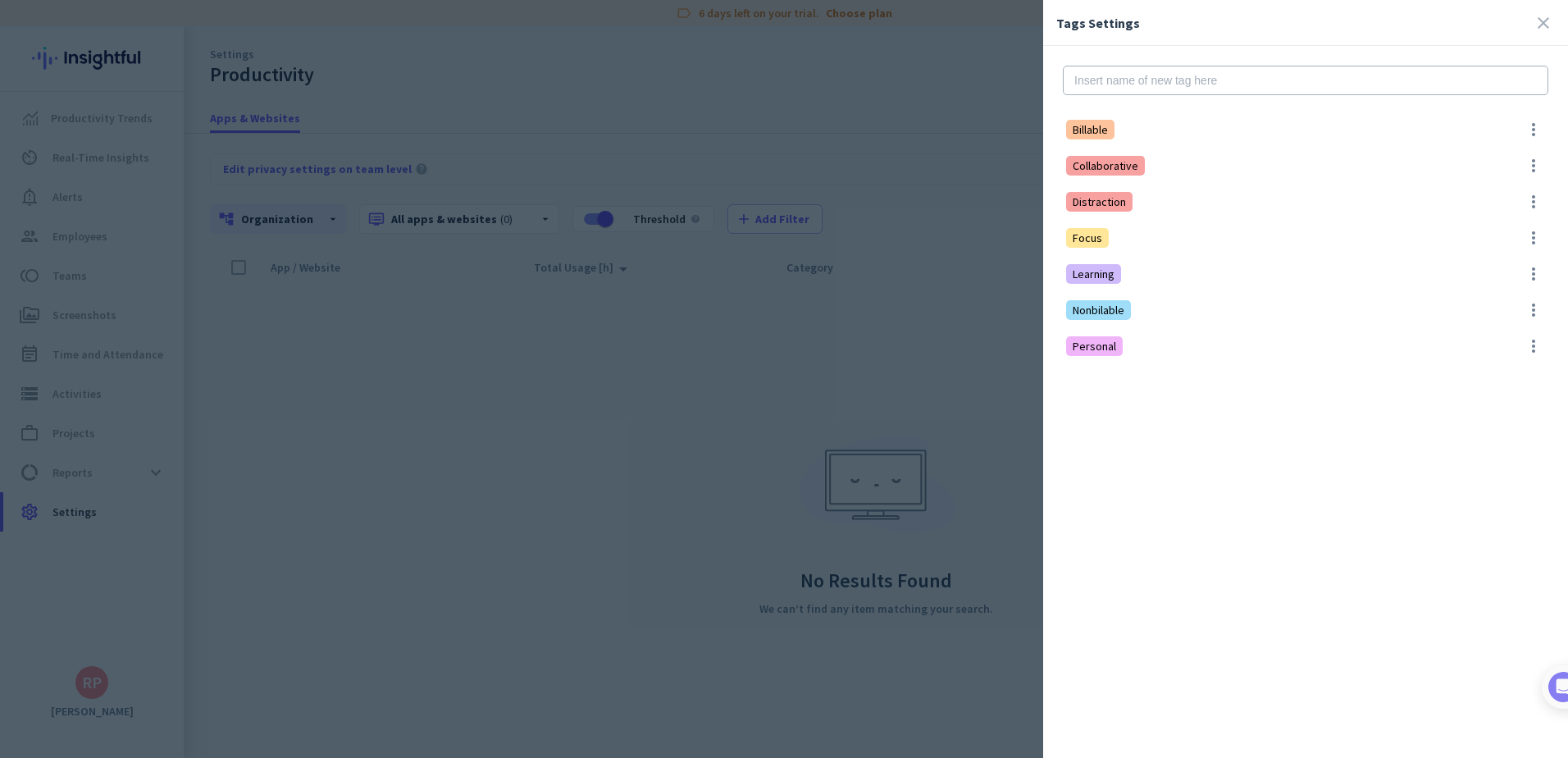
click at [946, 392] on div at bounding box center [784, 379] width 1568 height 758
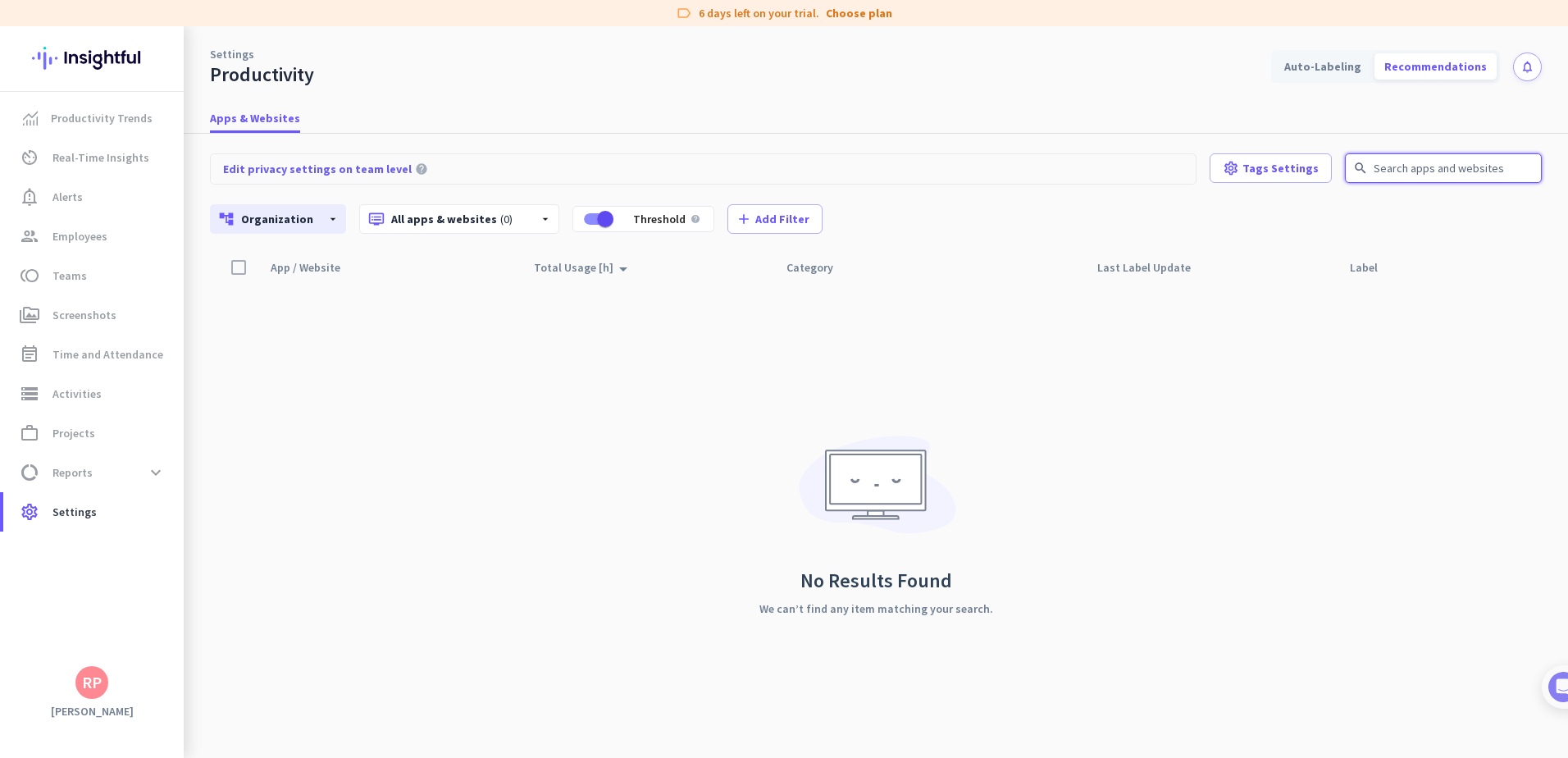
click at [1381, 181] on input "text" at bounding box center [1444, 168] width 197 height 29
click at [69, 201] on span "Alerts" at bounding box center [67, 196] width 30 height 20
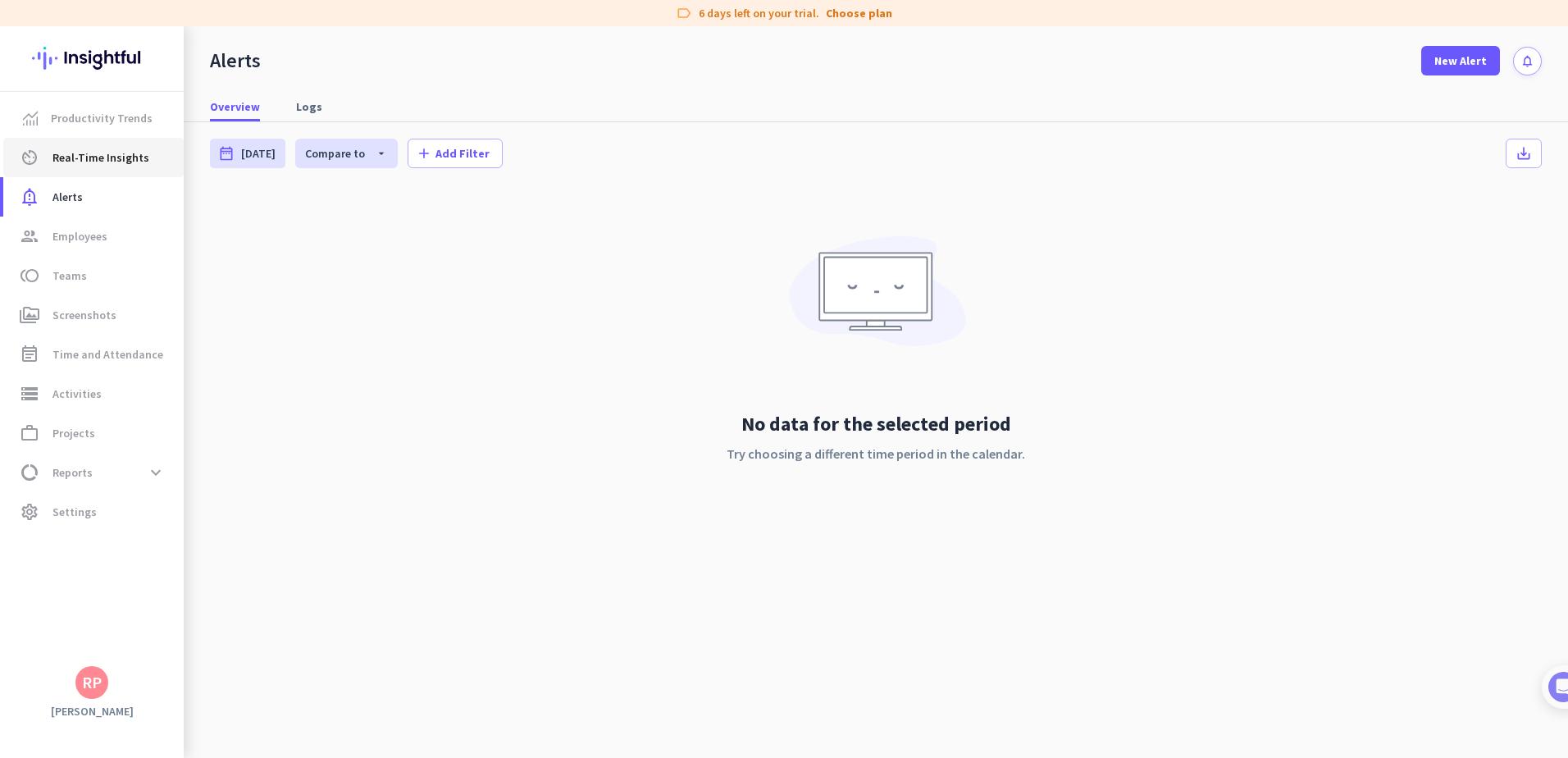
click at [82, 156] on span "Real-Time Insights" at bounding box center [101, 157] width 97 height 20
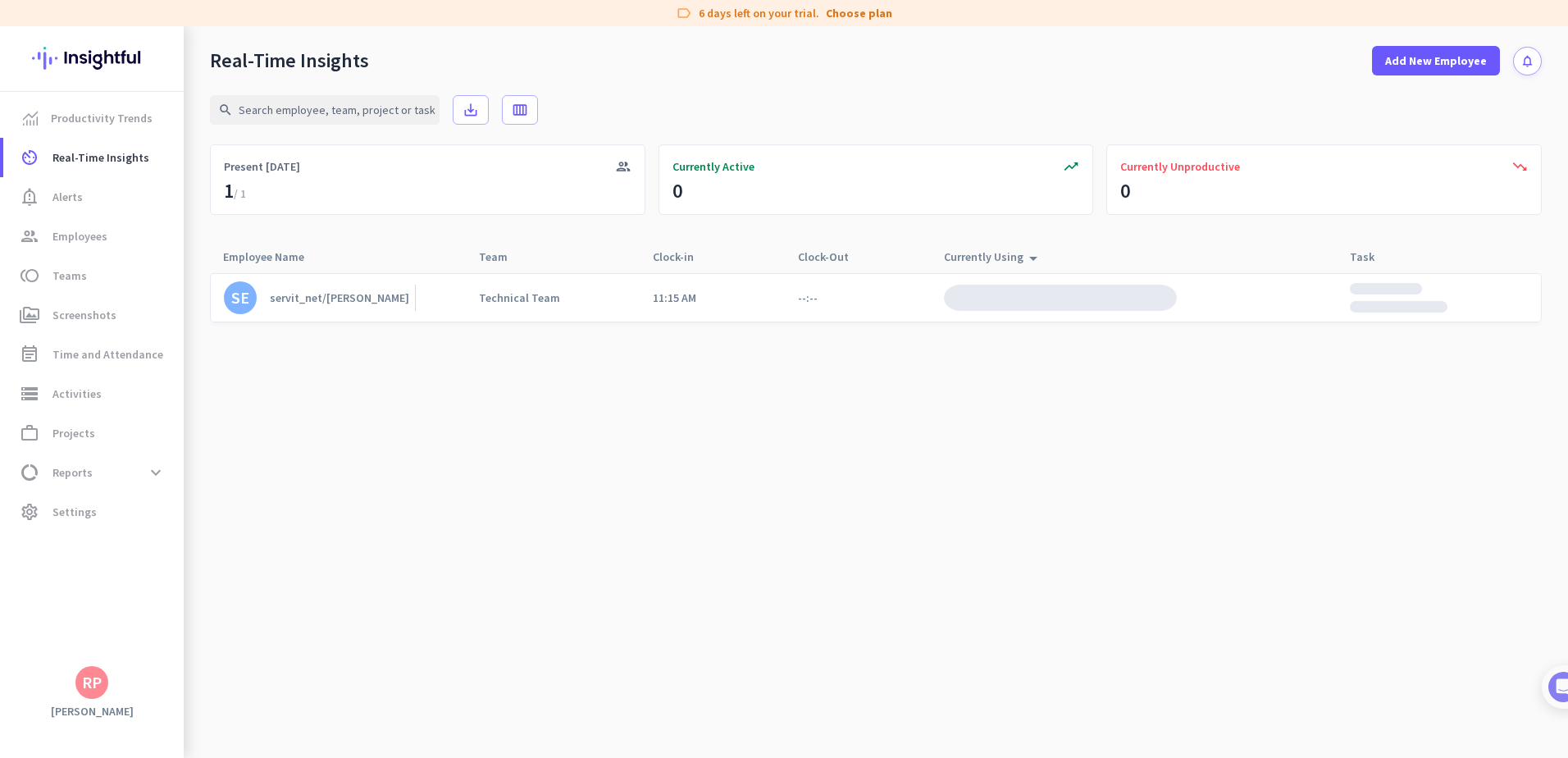
click at [412, 412] on cdk-virtual-scroll-viewport "SE servit_net/jwilliams Technical Team 11:15 AM --:--" at bounding box center [876, 515] width 1332 height 486
click at [724, 183] on div "trending_up Currently Active 0" at bounding box center [876, 180] width 436 height 71
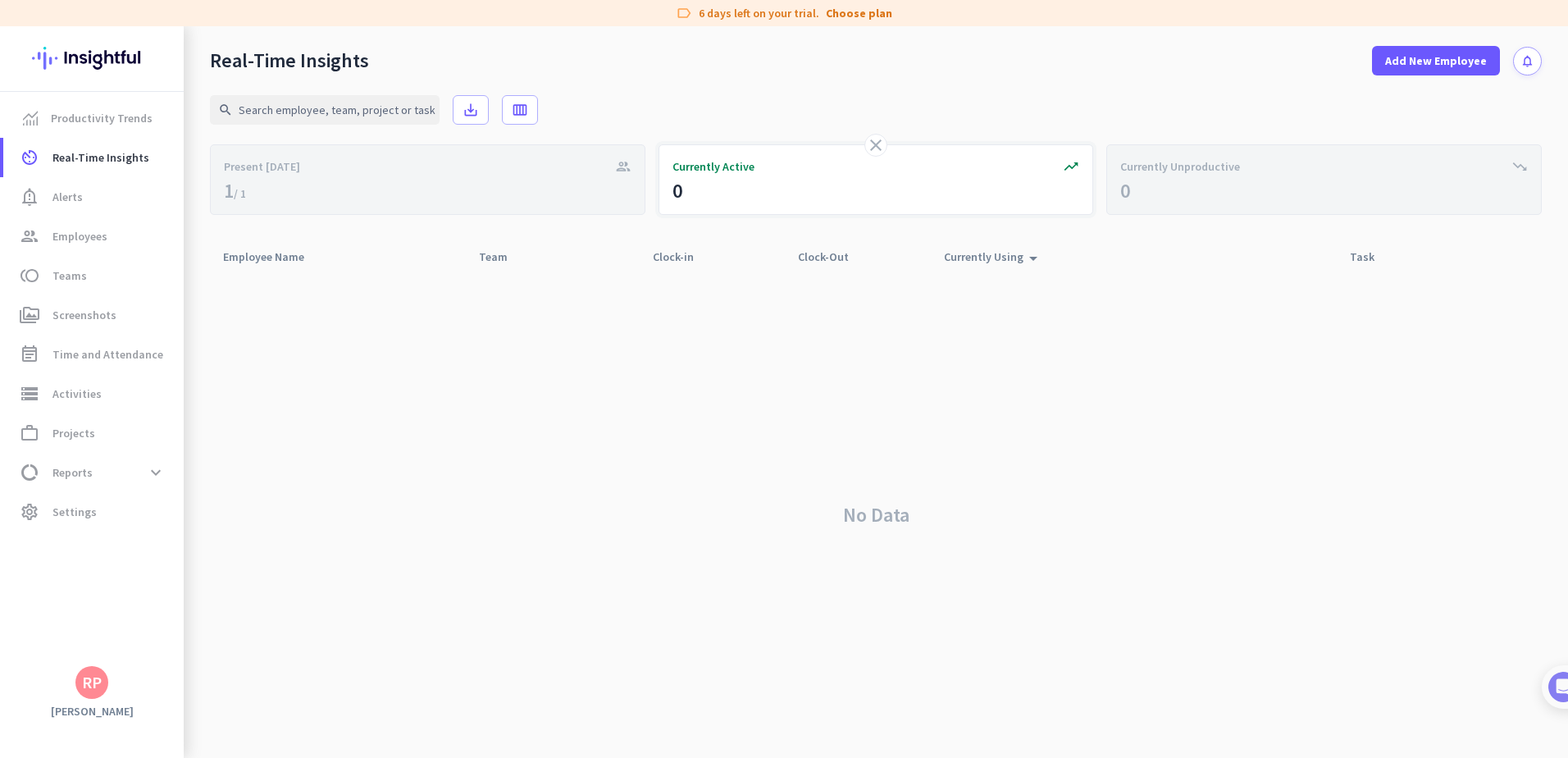
click at [724, 180] on div "close trending_up Currently Active 0" at bounding box center [876, 180] width 436 height 71
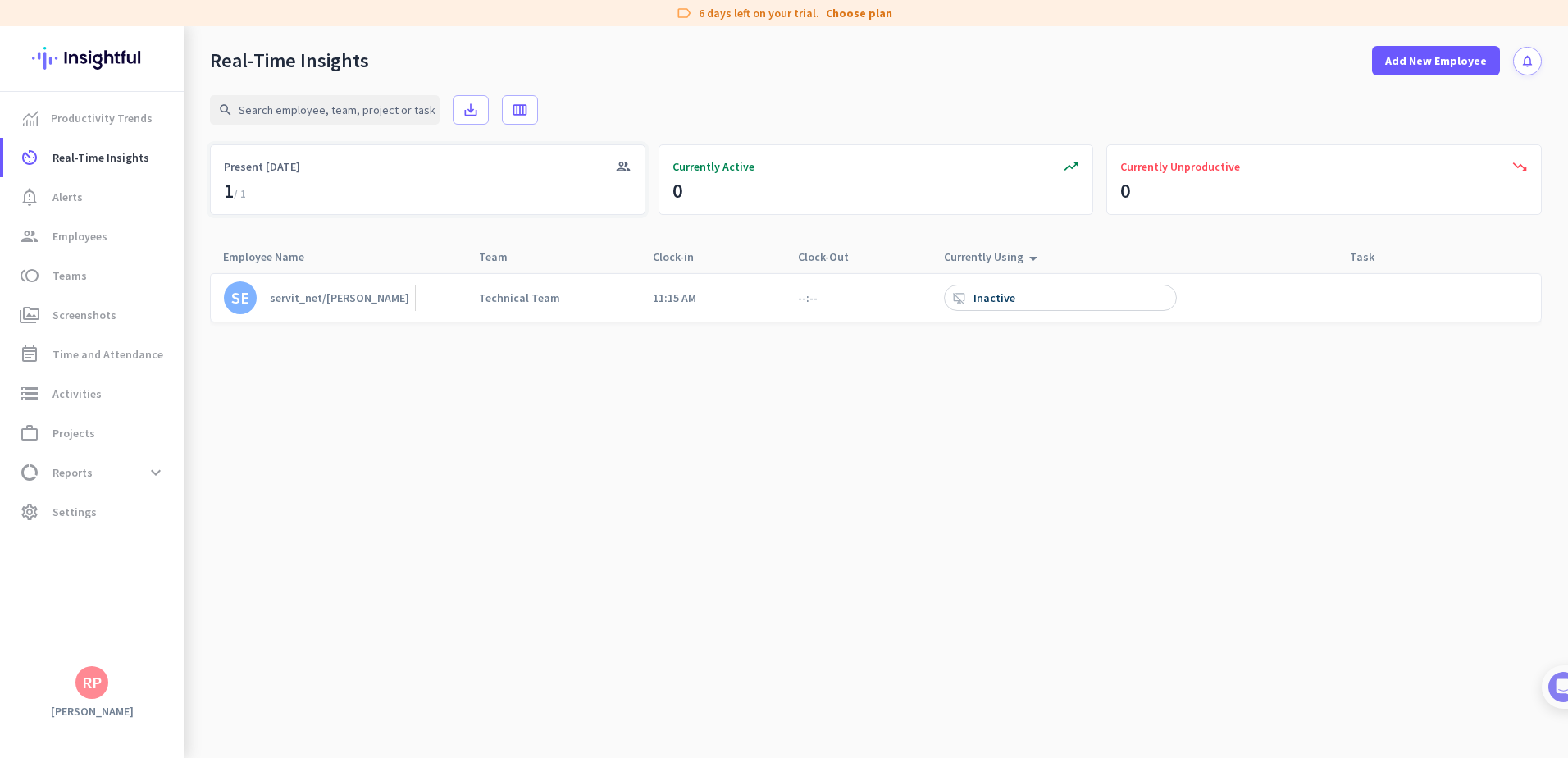
click at [445, 171] on div "Present [DATE]" at bounding box center [428, 166] width 408 height 16
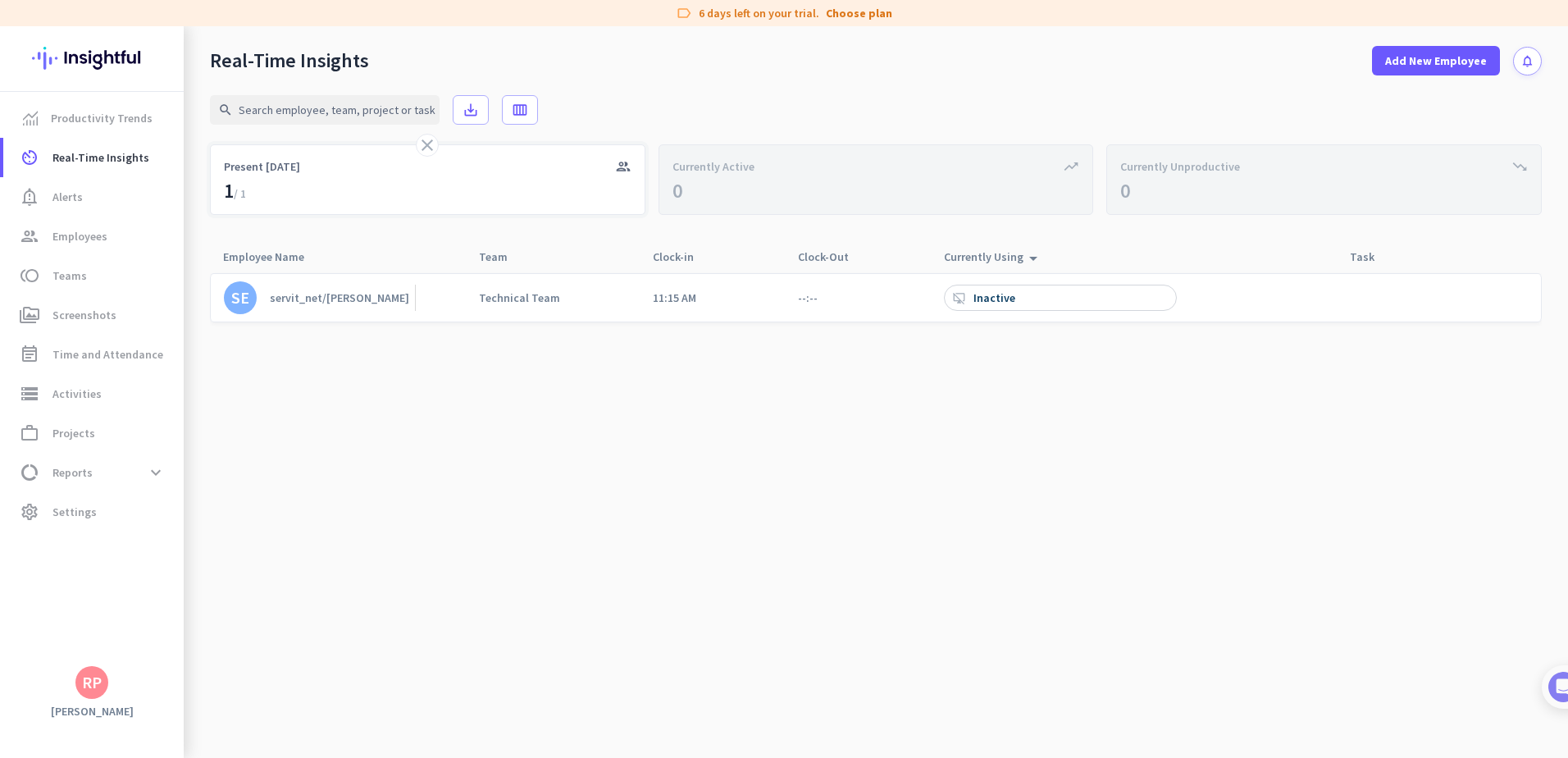
click at [441, 174] on div "Present [DATE]" at bounding box center [428, 166] width 408 height 16
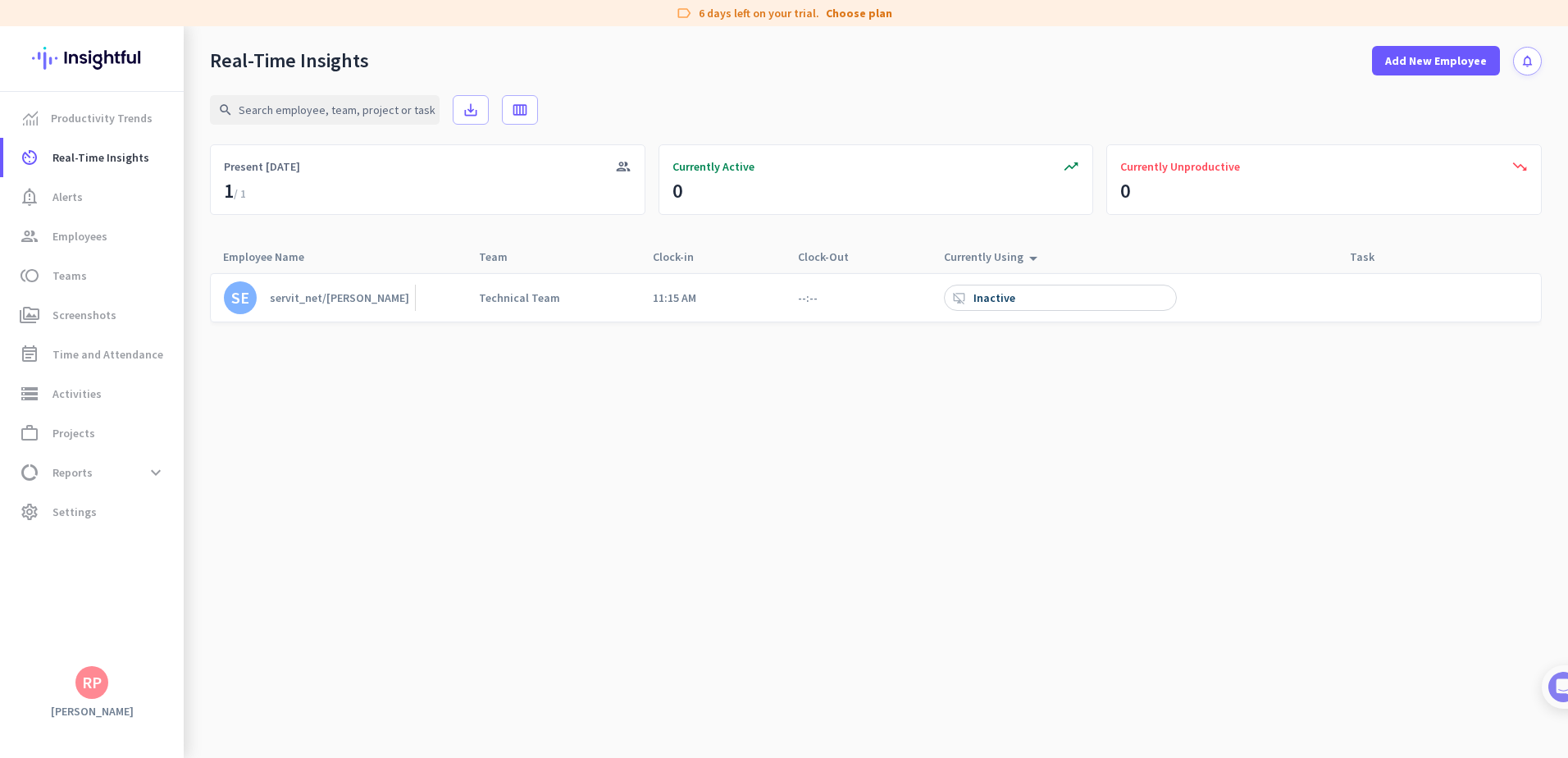
click at [746, 88] on div "search save_alt calendar_view_week" at bounding box center [876, 110] width 1332 height 69
click at [112, 158] on span "Real-Time Insights" at bounding box center [101, 157] width 97 height 20
click at [107, 132] on link "Productivity Trends" at bounding box center [93, 118] width 181 height 40
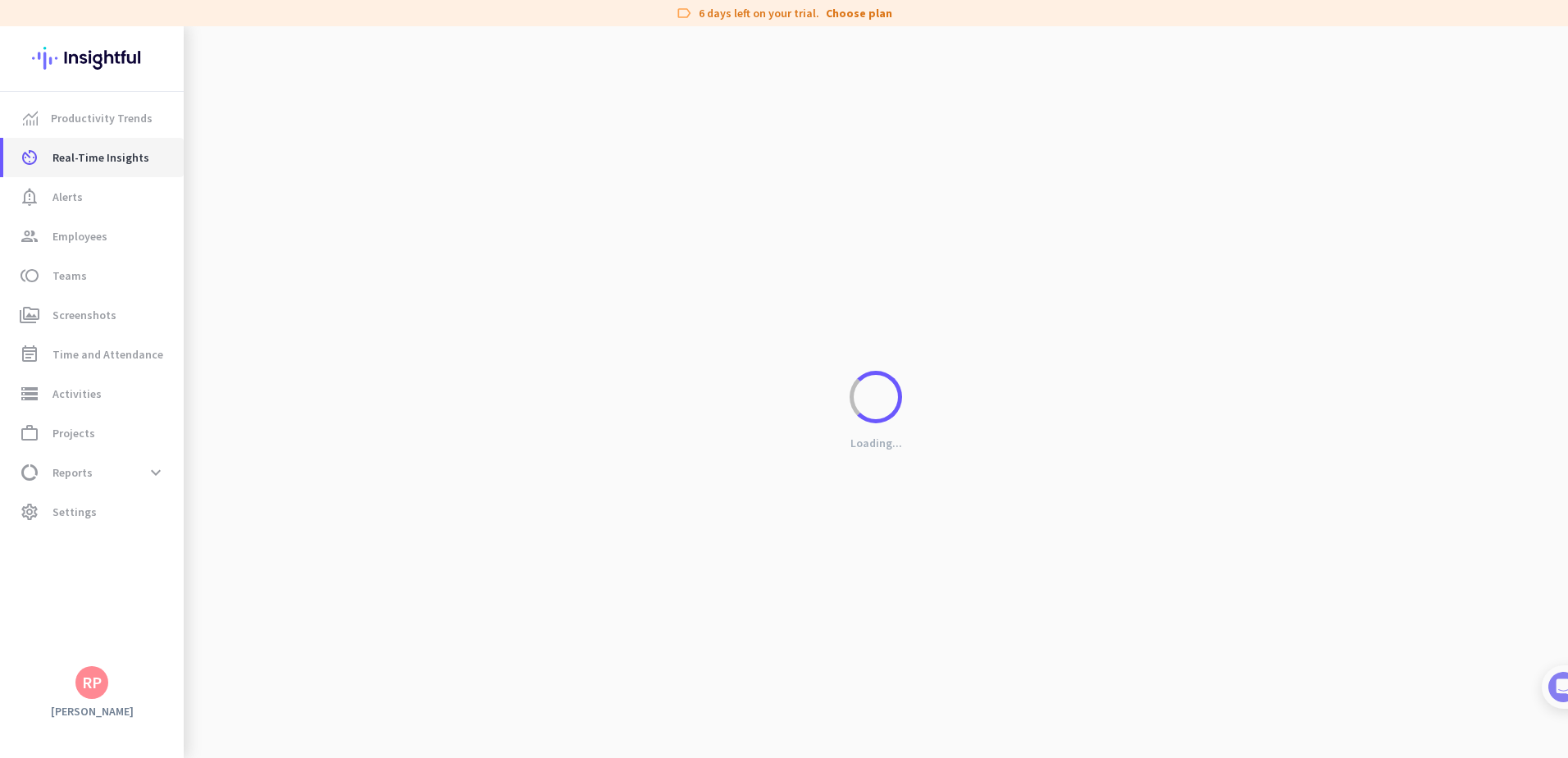
click at [98, 159] on span "Real-Time Insights" at bounding box center [101, 157] width 97 height 20
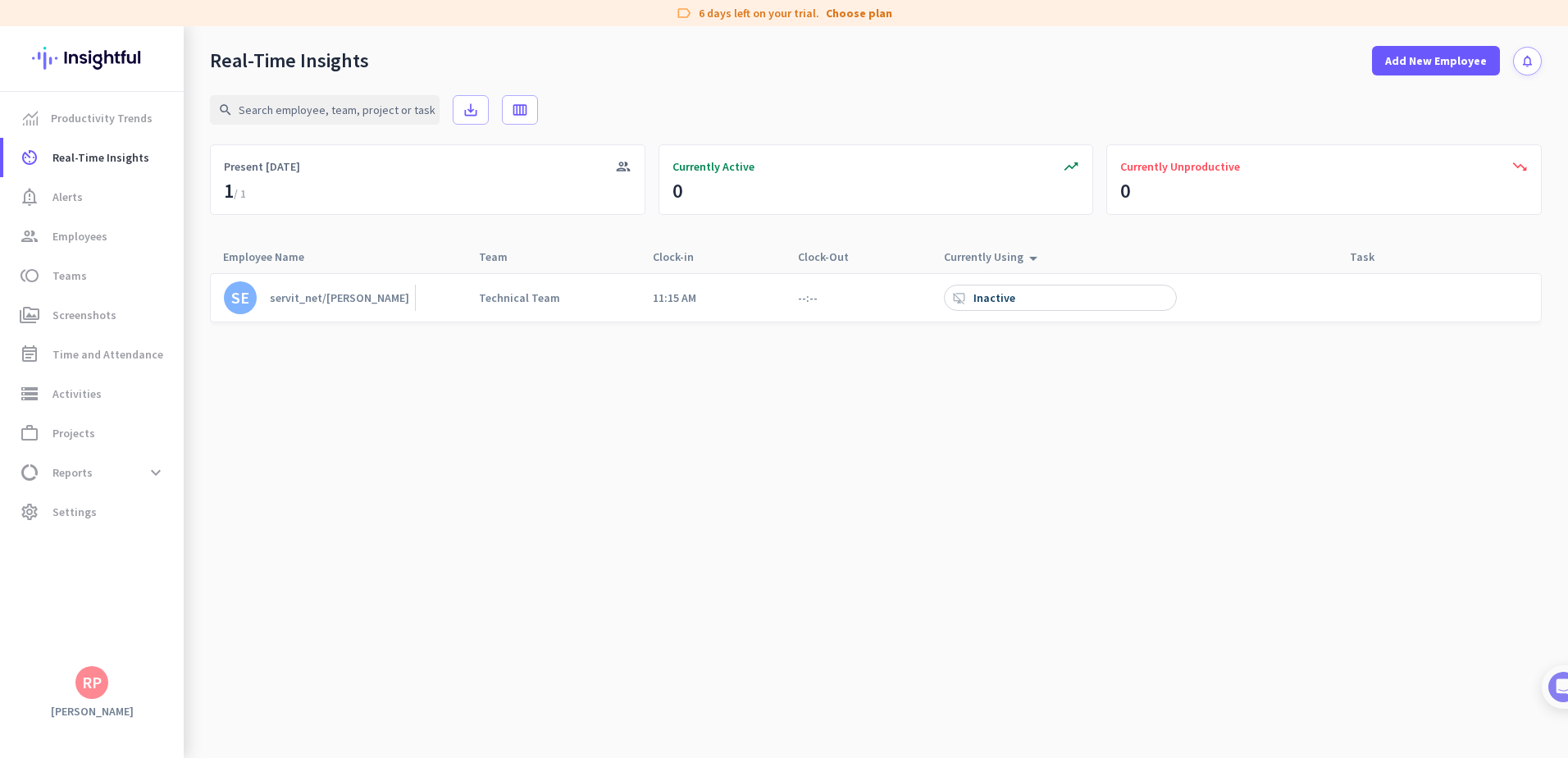
click at [1022, 309] on div "desktop_access_disabled Inactive" at bounding box center [1060, 297] width 233 height 26
click at [759, 385] on cdk-virtual-scroll-viewport "SE servit_net/jwilliams Technical Team 11:15 AM --:-- desktop_access_disabled I…" at bounding box center [876, 515] width 1332 height 486
click at [103, 205] on span "notification_important Alerts" at bounding box center [93, 196] width 154 height 20
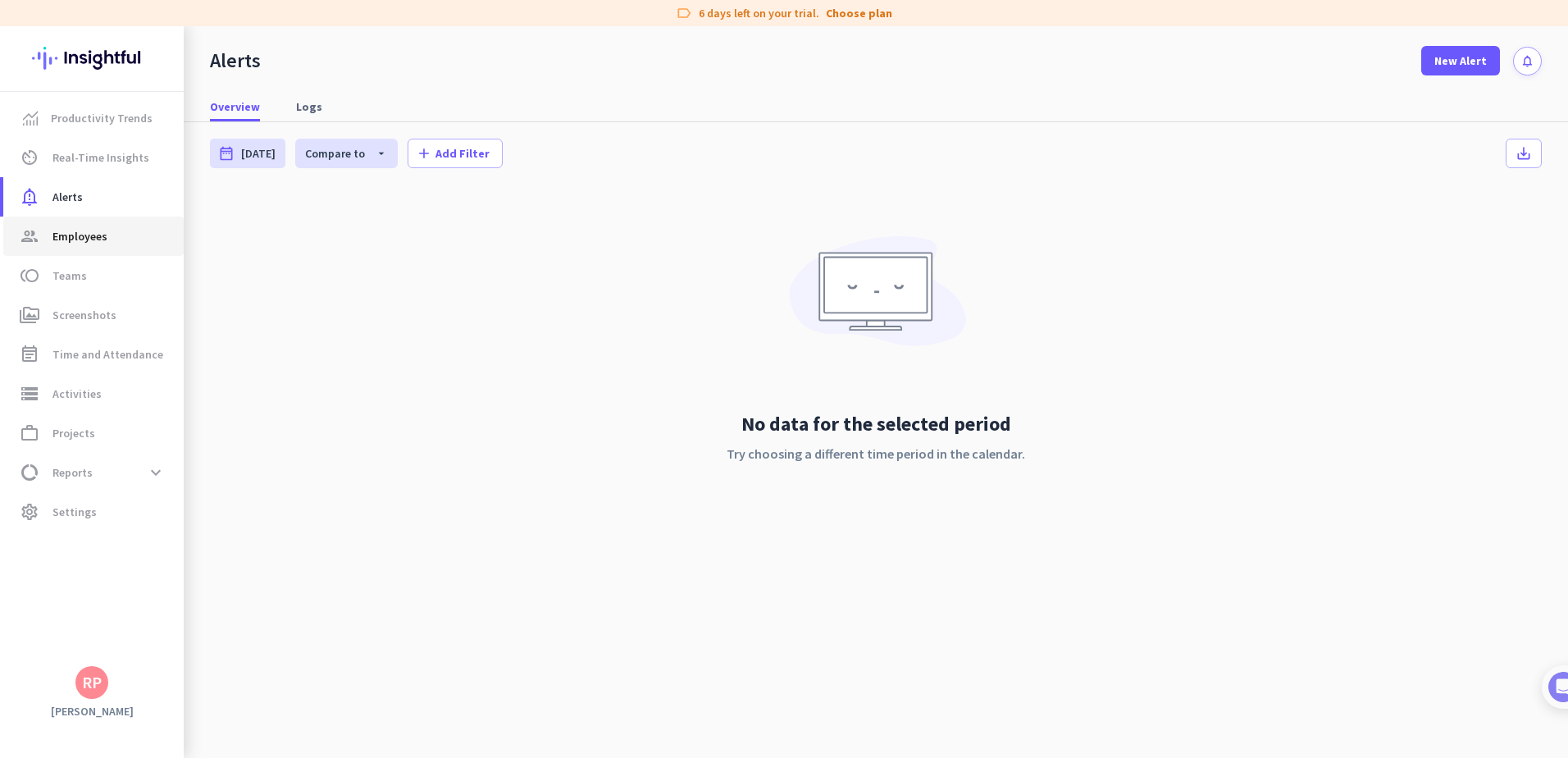
click at [90, 235] on span "Employees" at bounding box center [80, 236] width 55 height 20
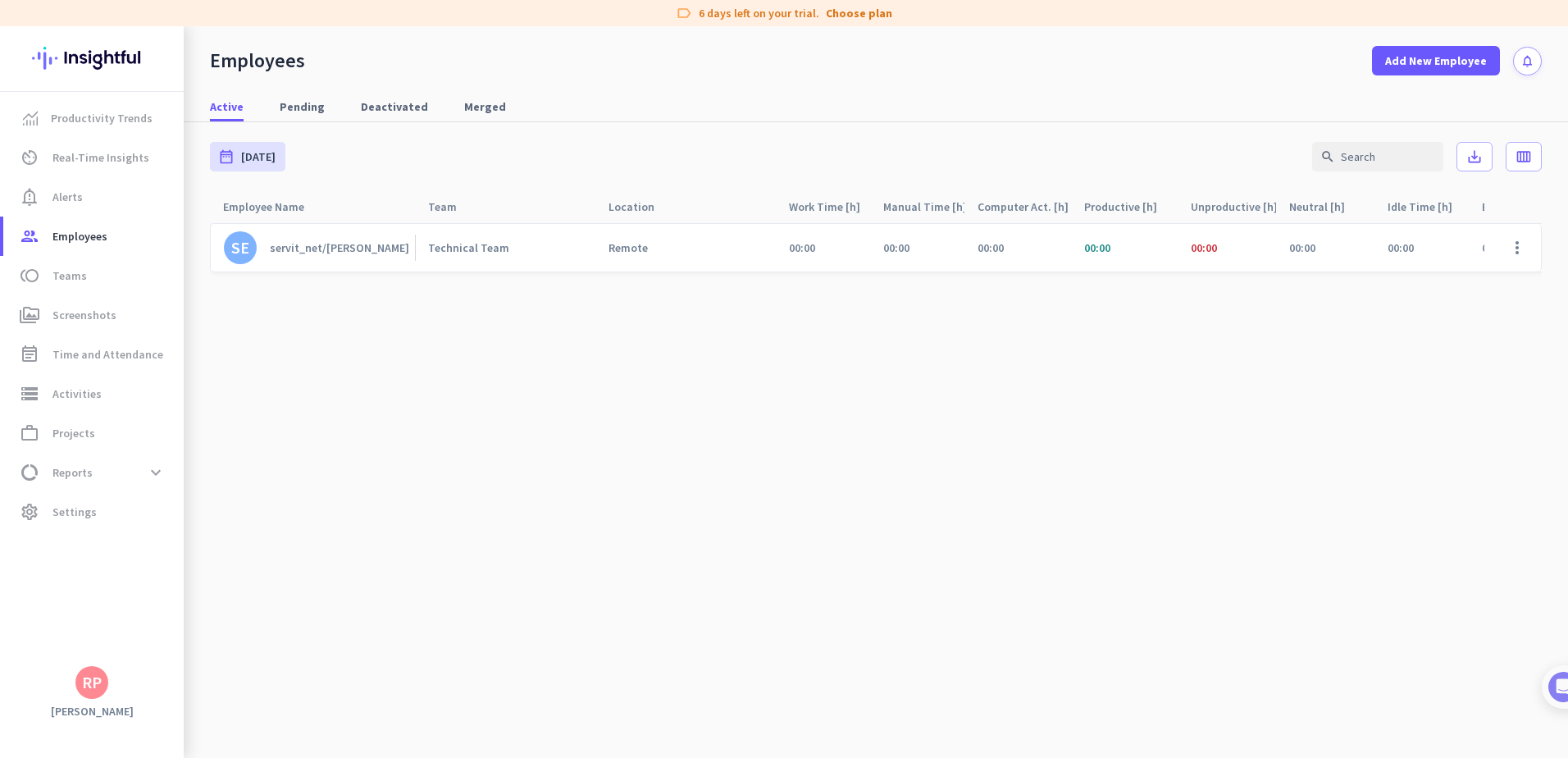
click at [1484, 248] on div "more_vert" at bounding box center [1513, 247] width 57 height 48
click at [1514, 249] on span at bounding box center [1517, 248] width 40 height 40
drag, startPoint x: 1002, startPoint y: 404, endPoint x: 1021, endPoint y: 400, distance: 19.4
click at [1003, 404] on div at bounding box center [784, 379] width 1568 height 758
click at [1526, 161] on icon "calendar_view_week" at bounding box center [1523, 156] width 16 height 16
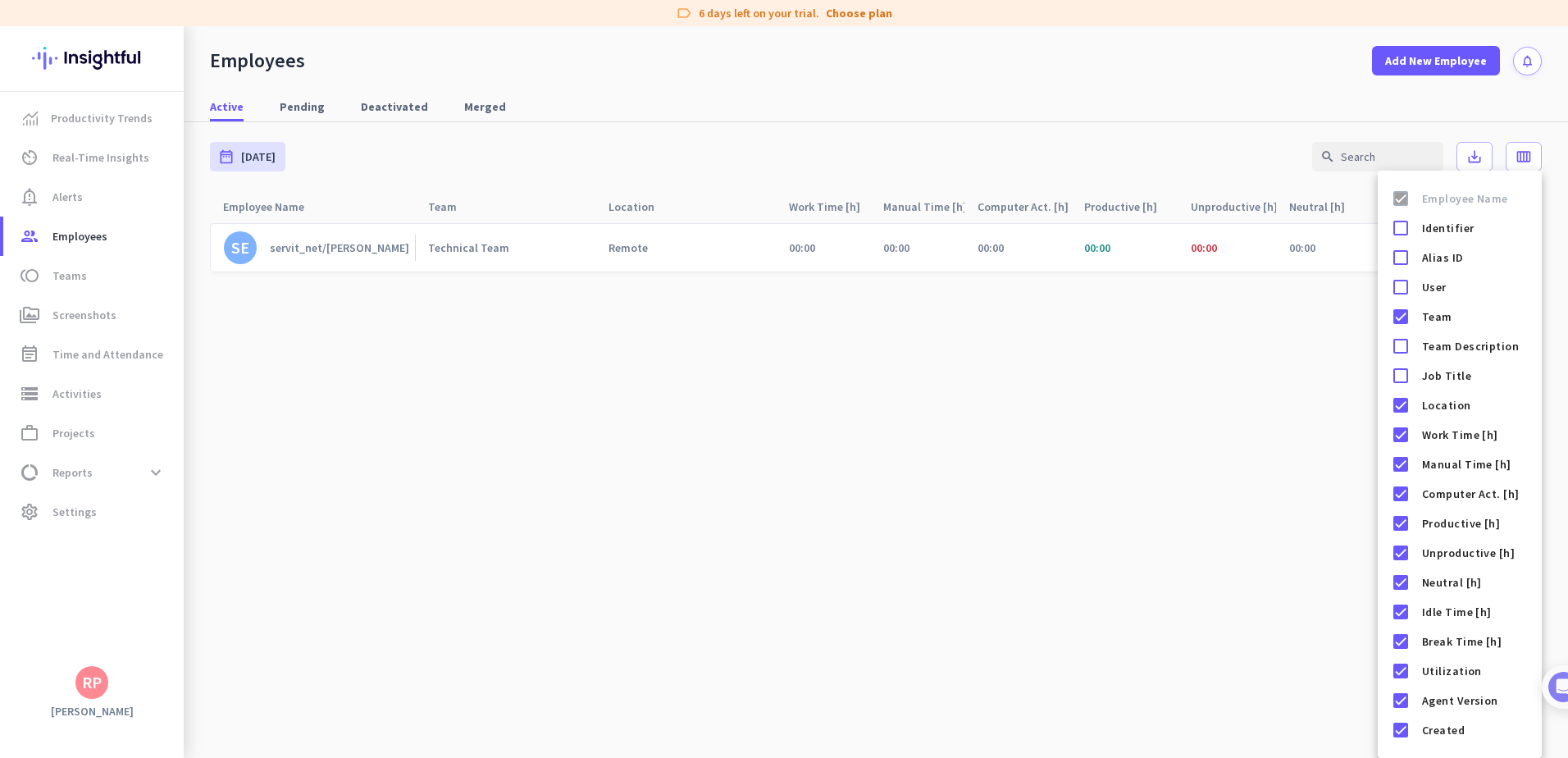
click at [1144, 430] on div at bounding box center [784, 379] width 1568 height 758
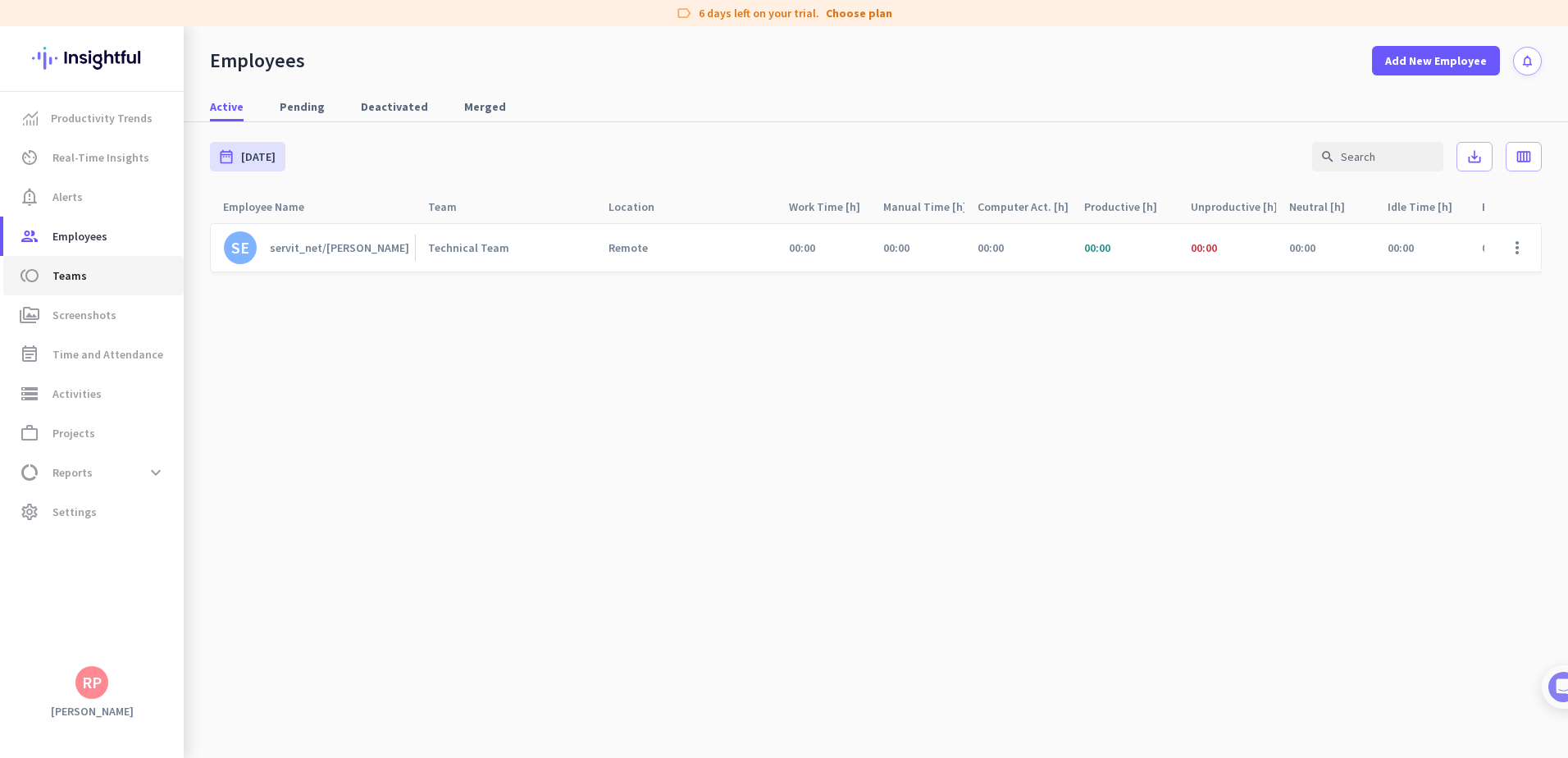
click at [58, 283] on span "Teams" at bounding box center [70, 275] width 35 height 20
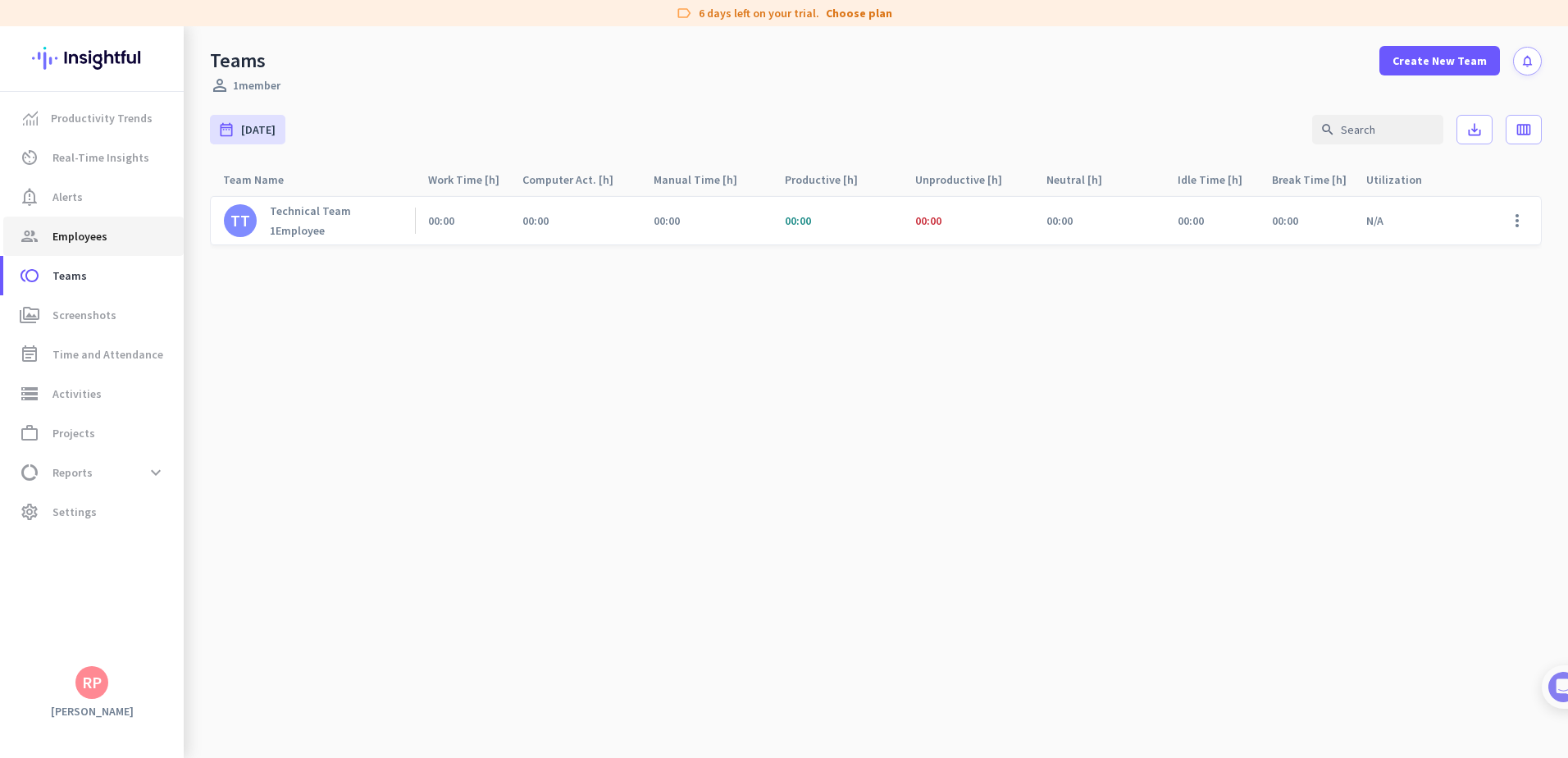
click at [80, 232] on span "Employees" at bounding box center [80, 236] width 55 height 20
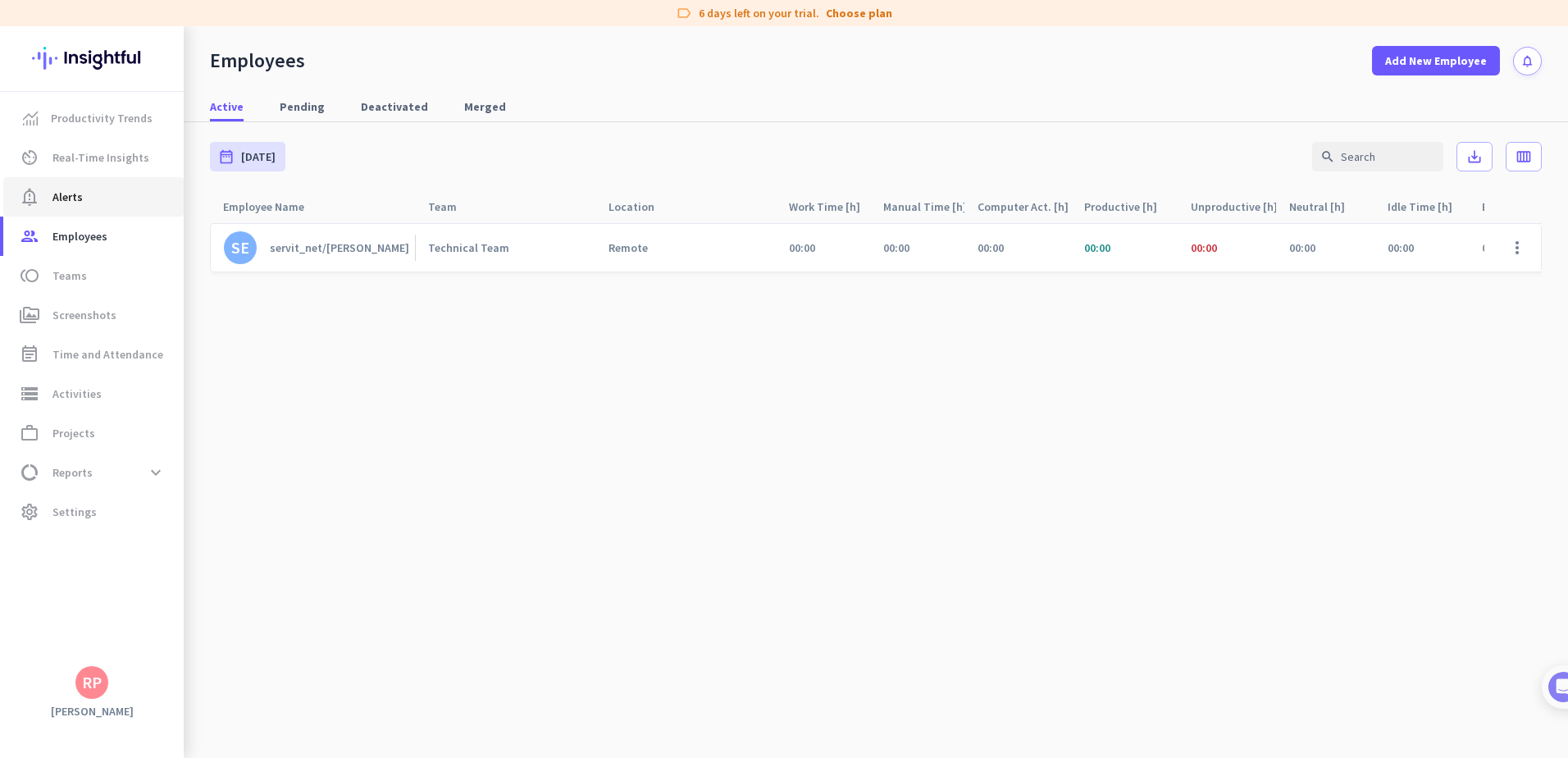
click at [97, 201] on span "notification_important Alerts" at bounding box center [93, 196] width 154 height 20
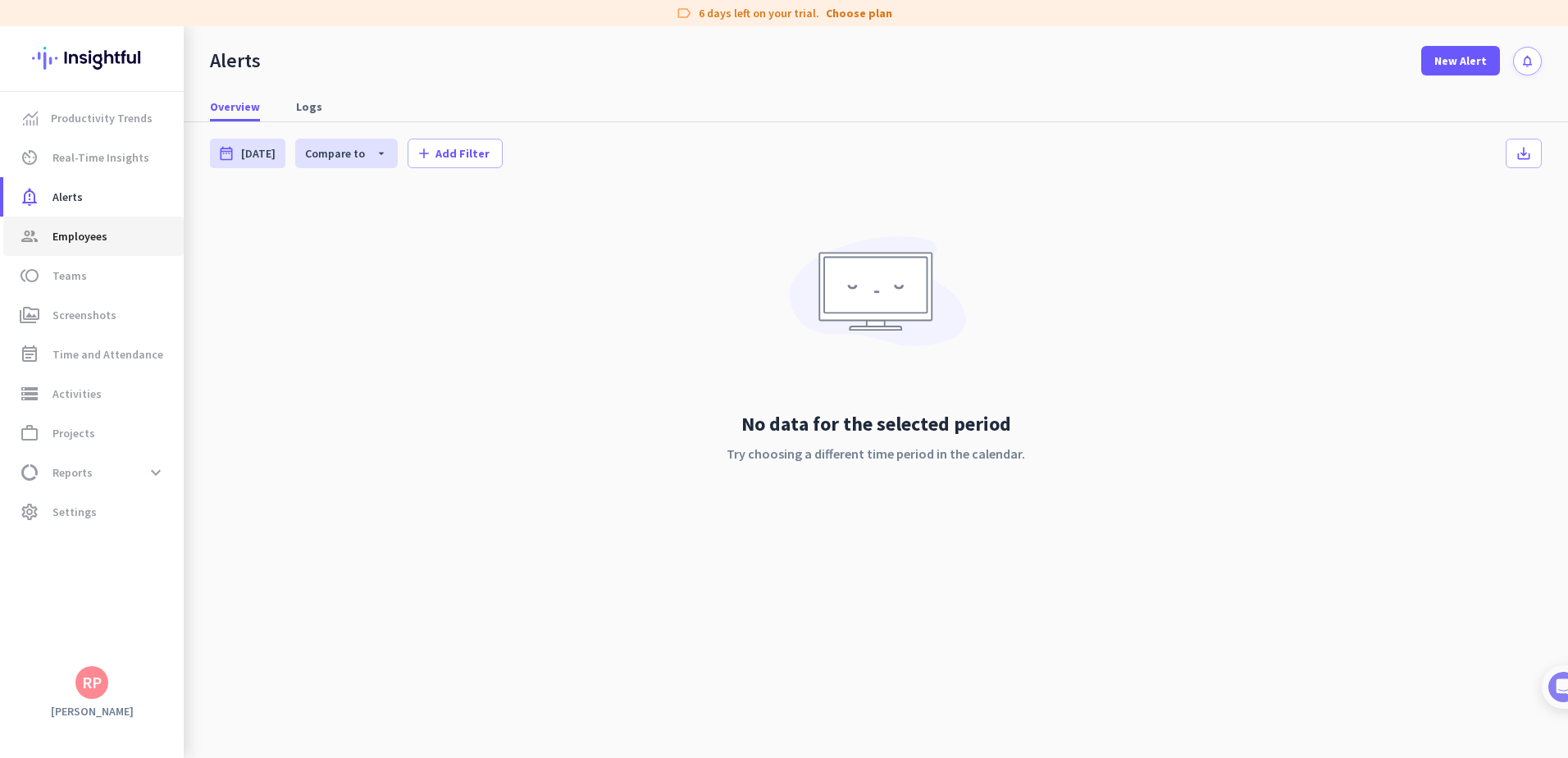
click at [89, 232] on span "Employees" at bounding box center [80, 236] width 55 height 20
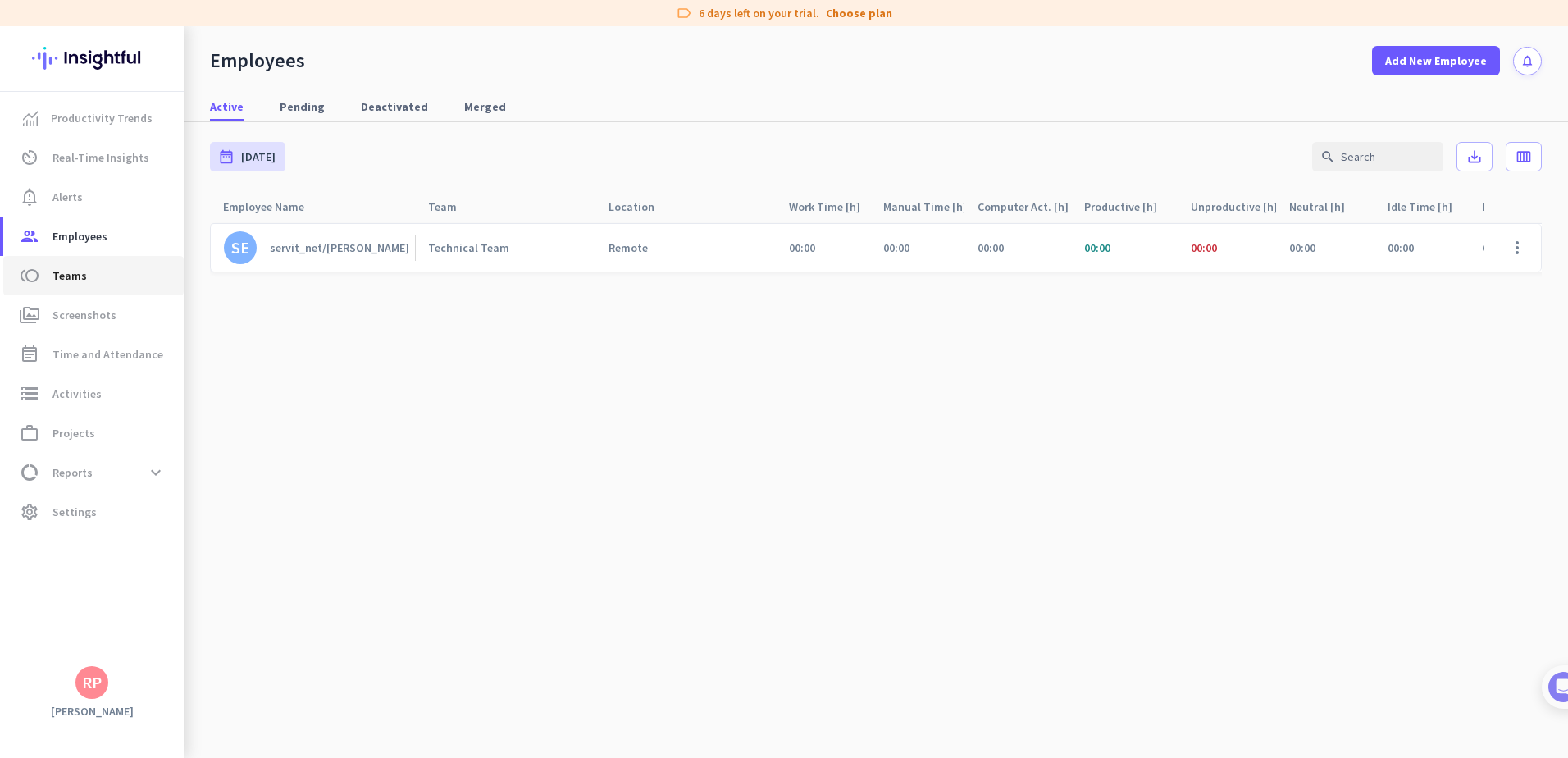
click at [89, 272] on span "toll Teams" at bounding box center [93, 275] width 154 height 20
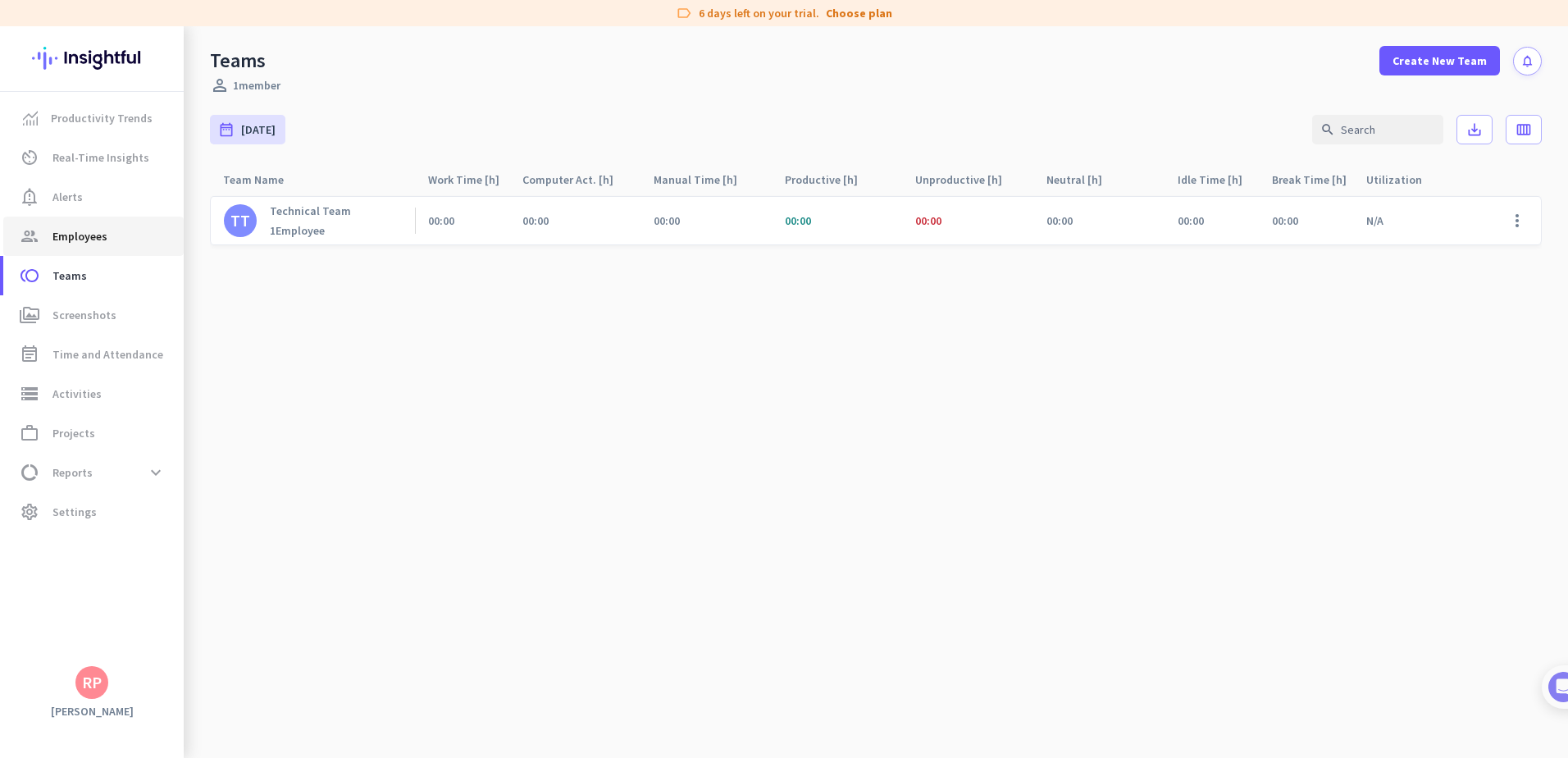
click at [95, 248] on link "group Employees" at bounding box center [93, 236] width 181 height 40
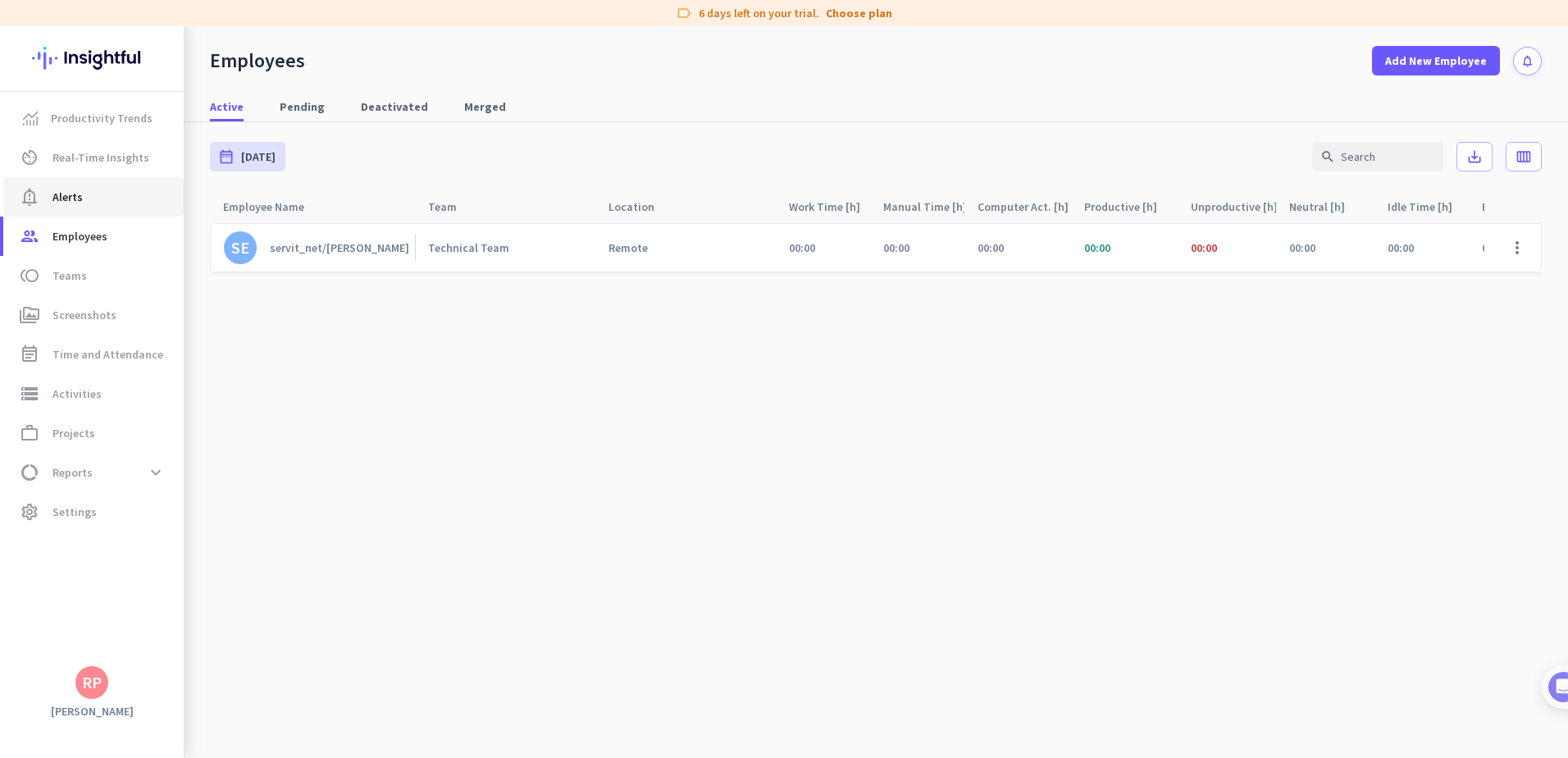
click at [105, 200] on span "notification_important Alerts" at bounding box center [93, 196] width 154 height 20
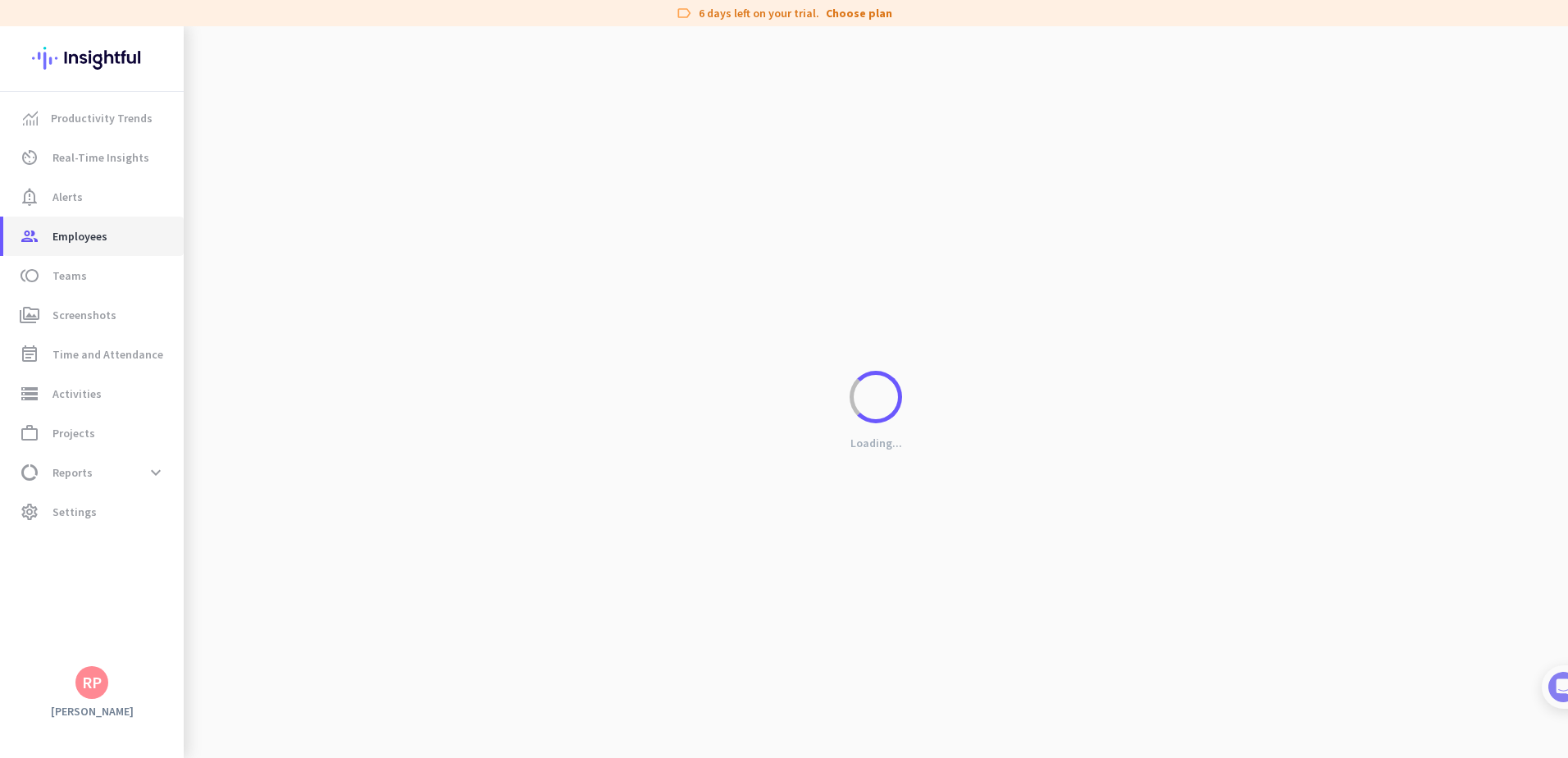
click at [78, 239] on span "Employees" at bounding box center [80, 236] width 55 height 20
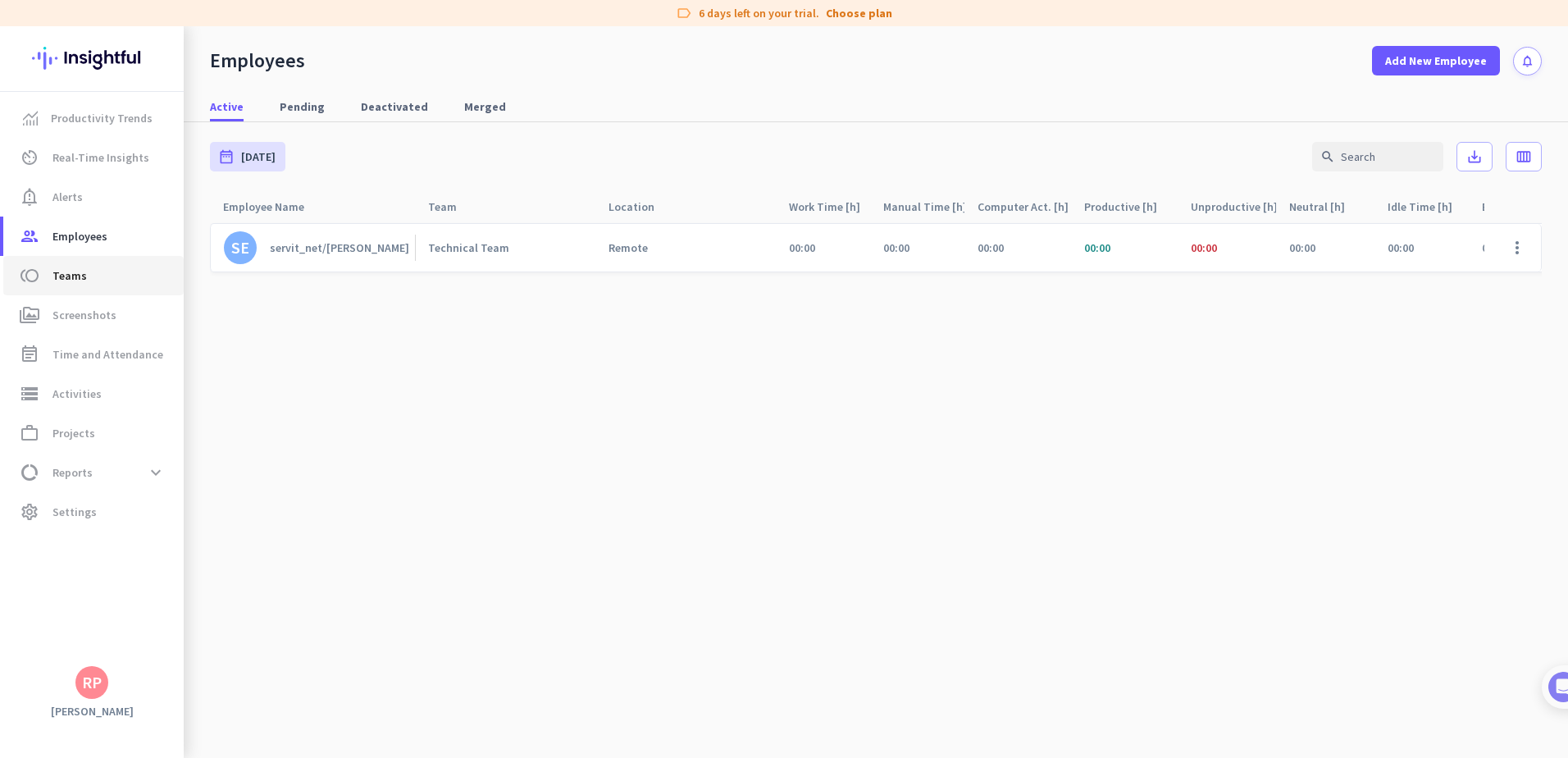
click at [82, 279] on span "Teams" at bounding box center [70, 275] width 35 height 20
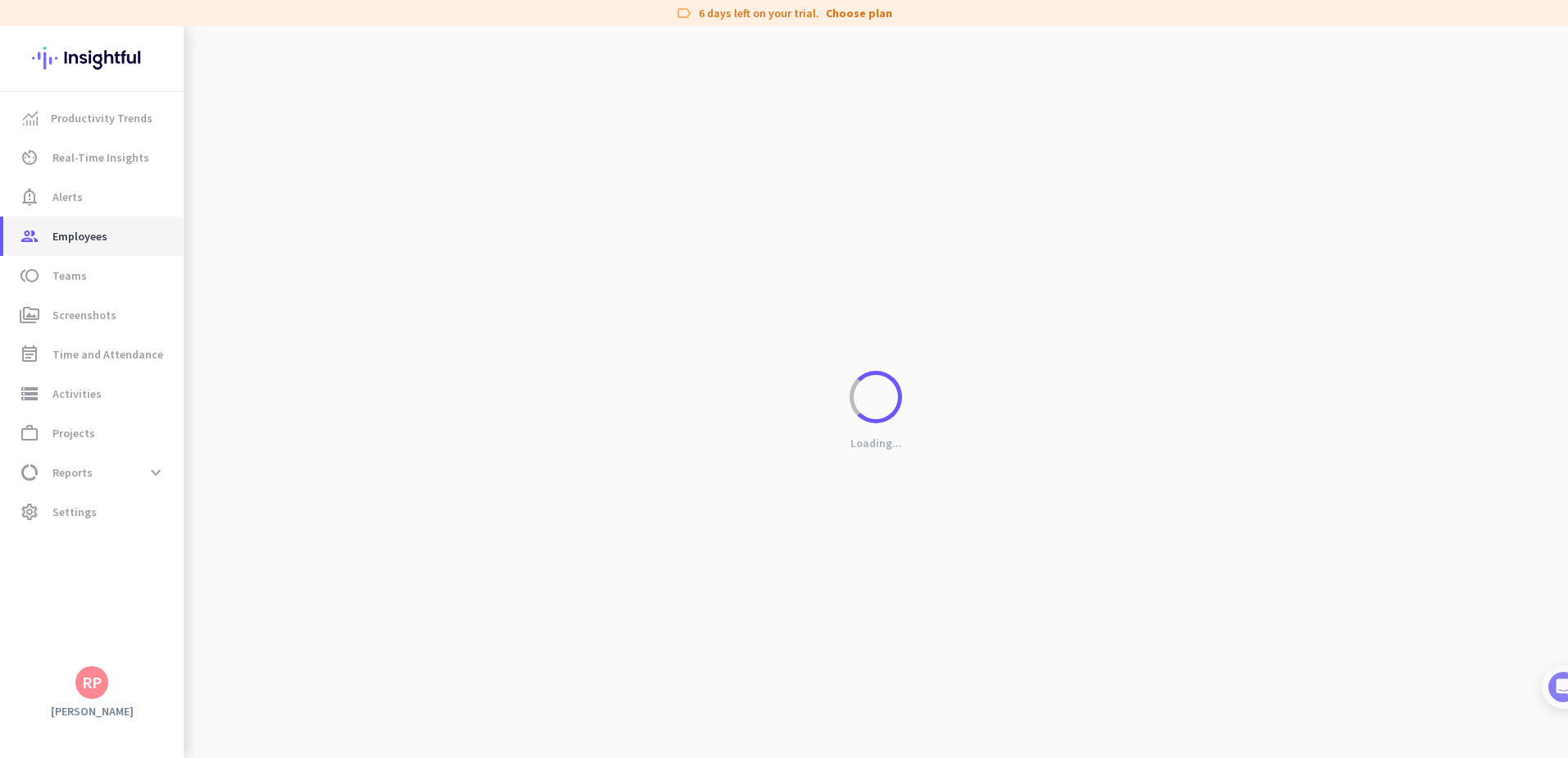
click at [92, 239] on span "Employees" at bounding box center [80, 236] width 55 height 20
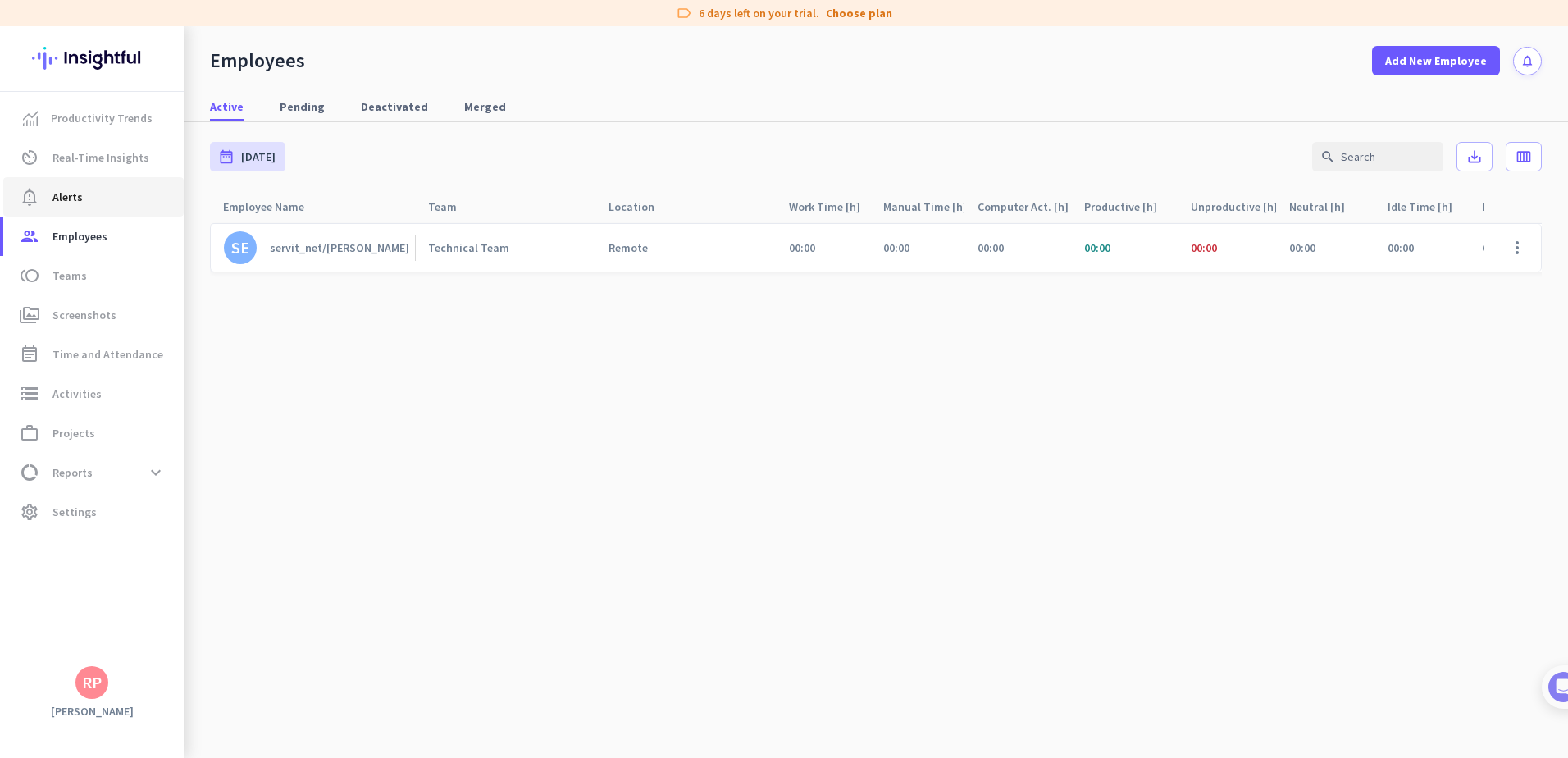
click at [75, 206] on span "Alerts" at bounding box center [67, 196] width 30 height 20
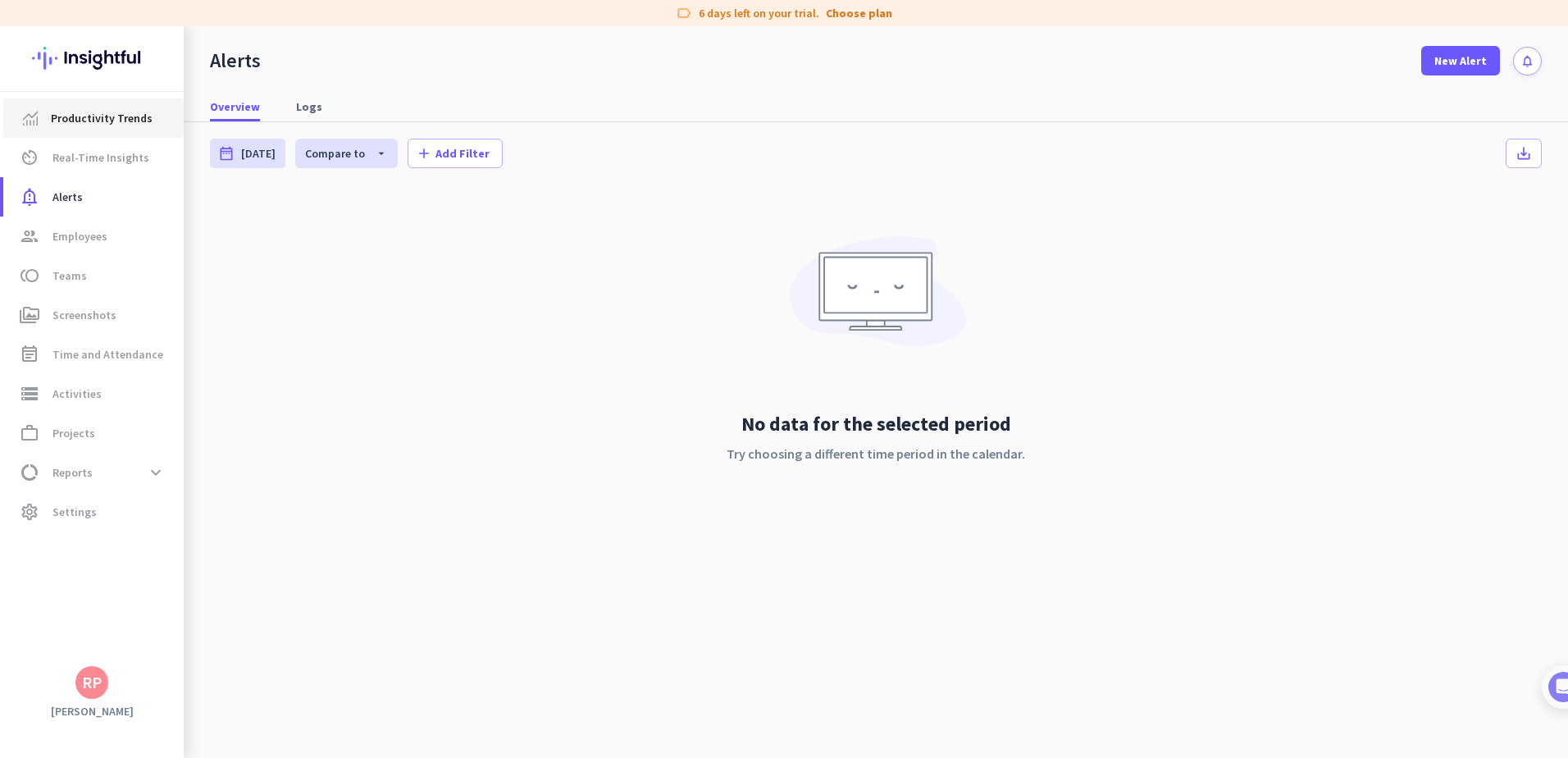
click at [119, 111] on span "Productivity Trends" at bounding box center [102, 118] width 102 height 20
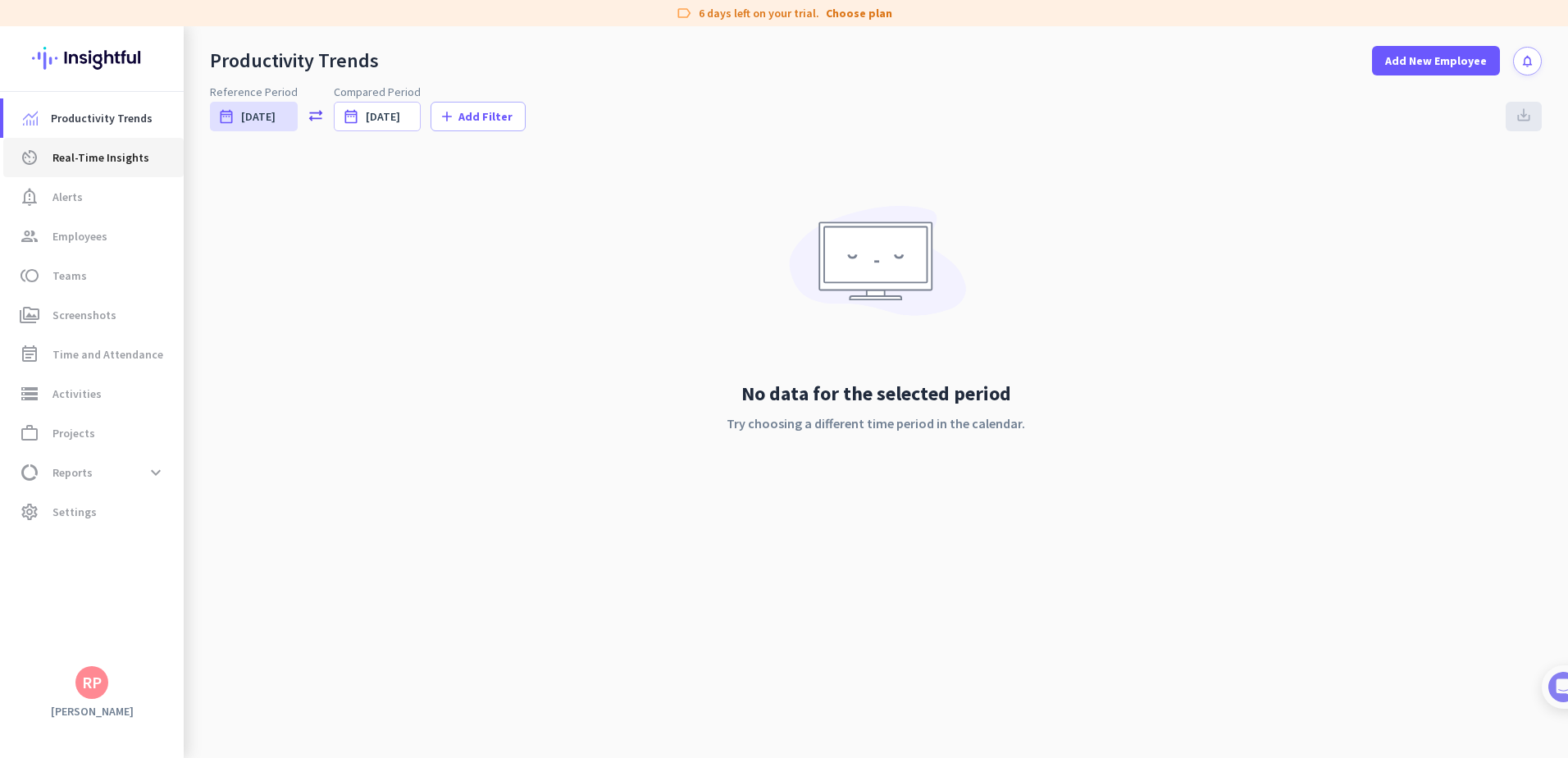
click at [71, 168] on link "av_timer Real-Time Insights" at bounding box center [93, 157] width 181 height 40
